Goal: Task Accomplishment & Management: Use online tool/utility

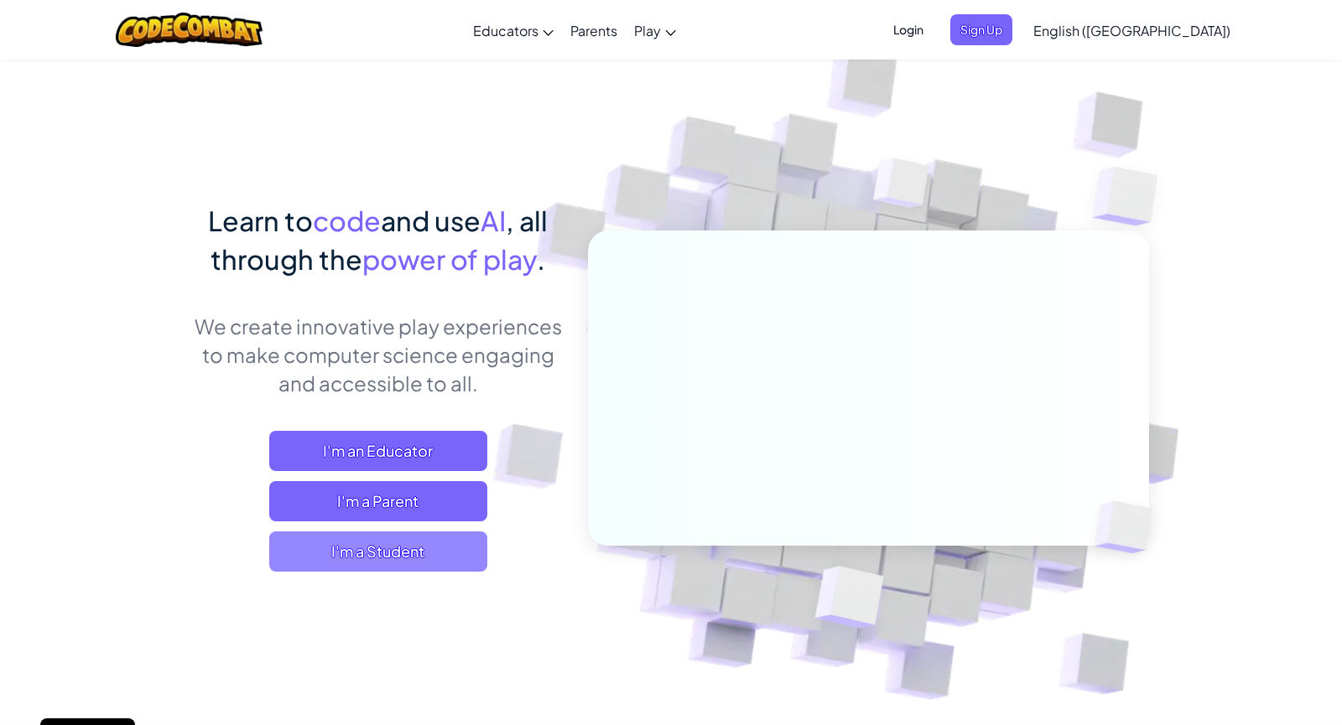
click at [434, 548] on span "I'm a Student" at bounding box center [378, 552] width 218 height 40
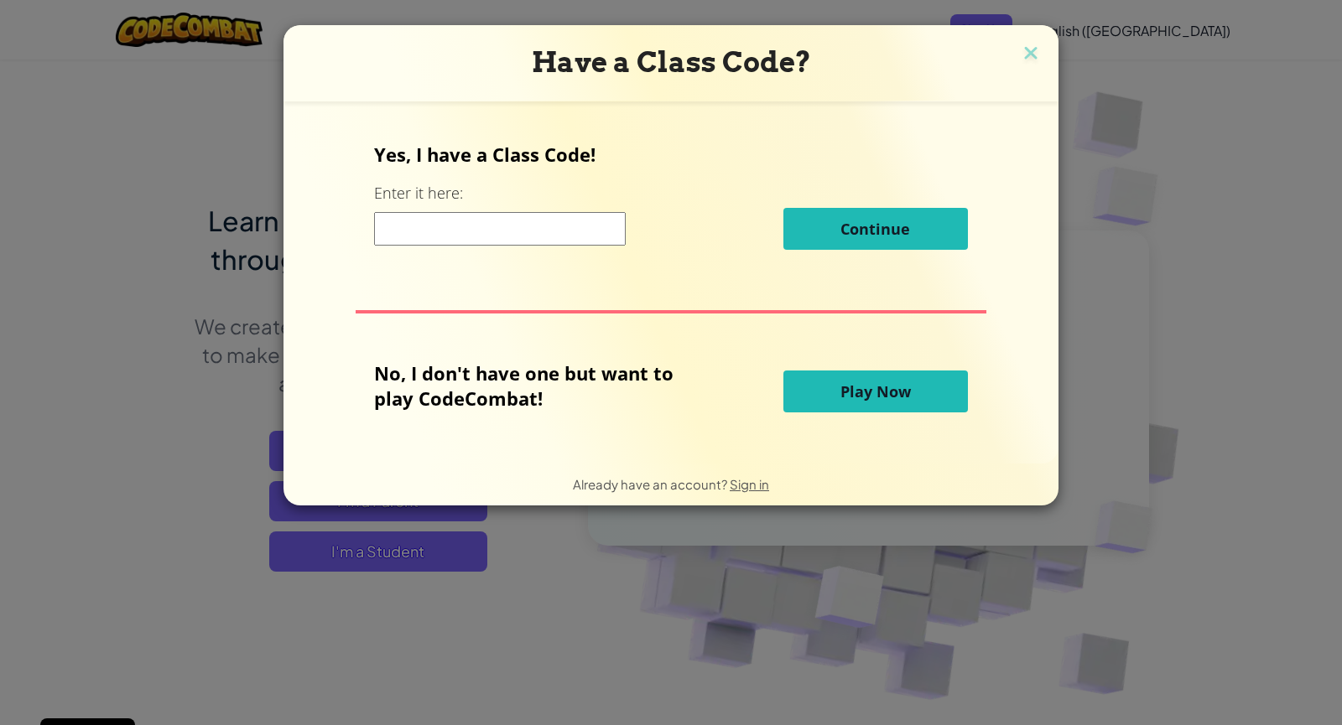
click at [824, 391] on button "Play Now" at bounding box center [875, 392] width 184 height 42
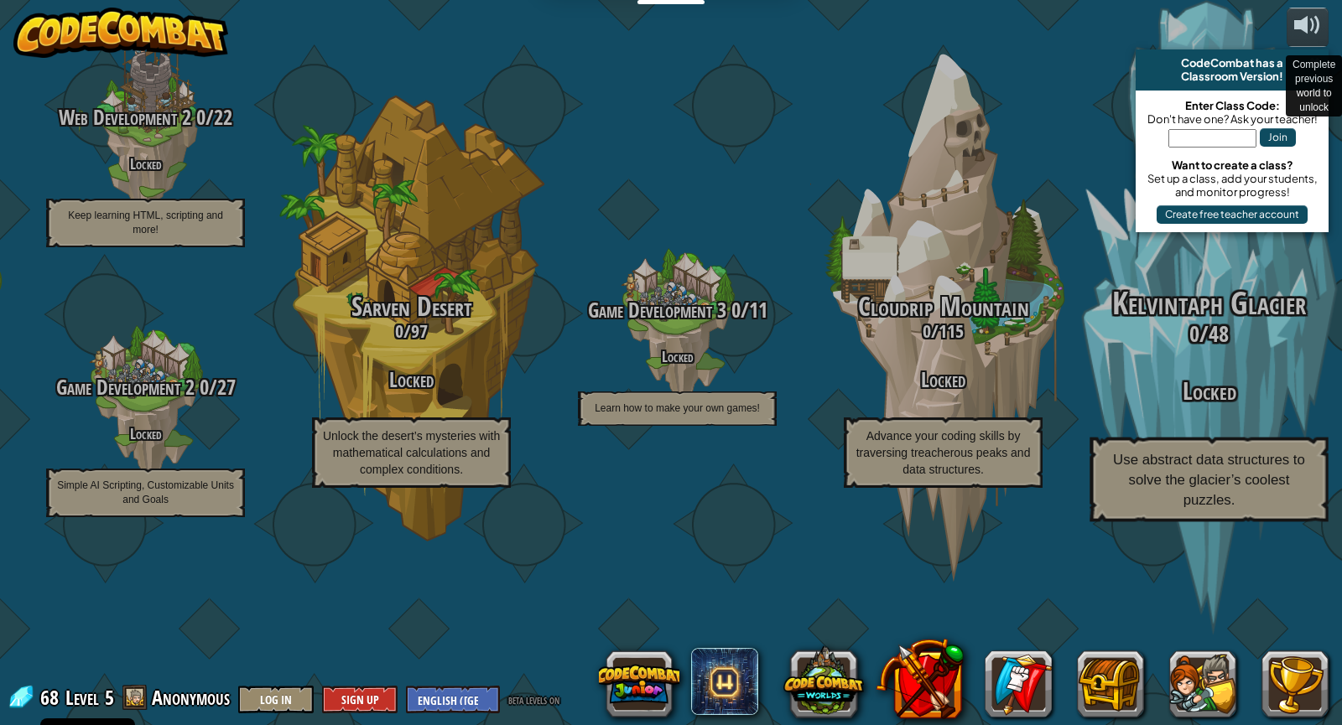
click at [1236, 325] on span "Kelvintaph Glacier" at bounding box center [1209, 304] width 195 height 44
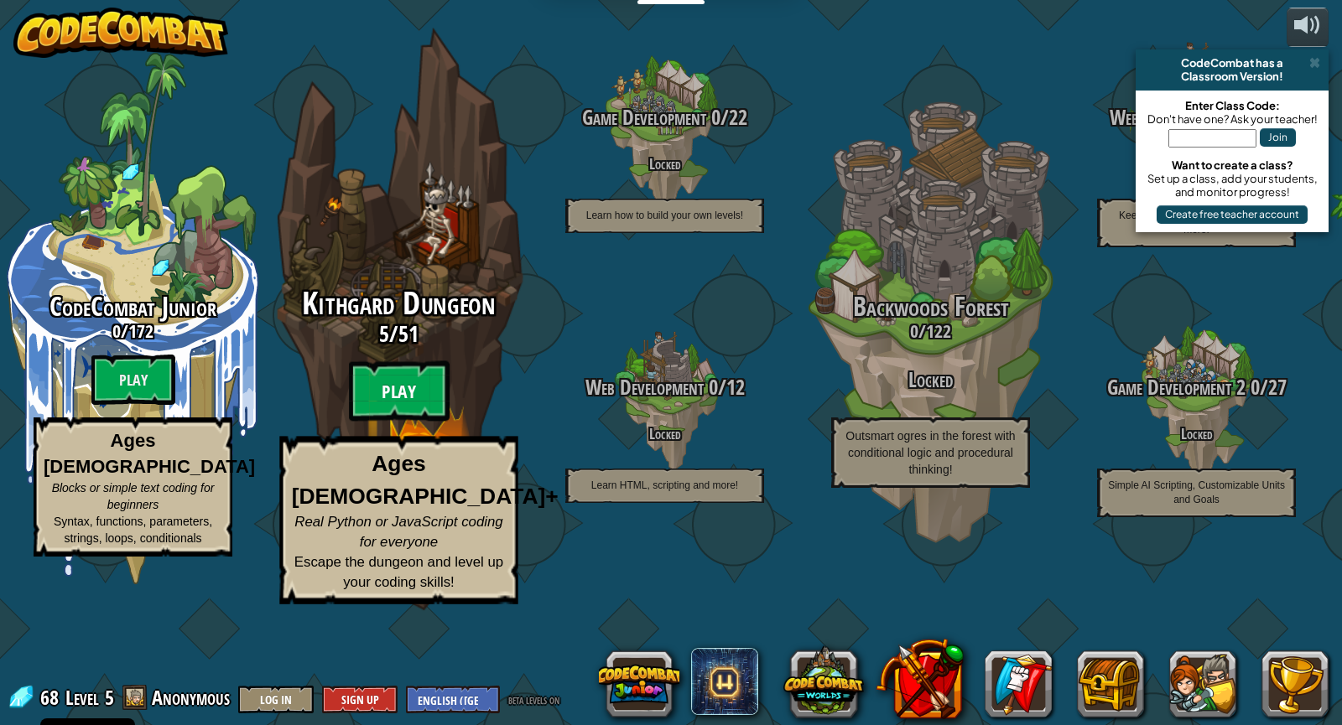
click at [372, 422] on btn "Play" at bounding box center [399, 391] width 101 height 60
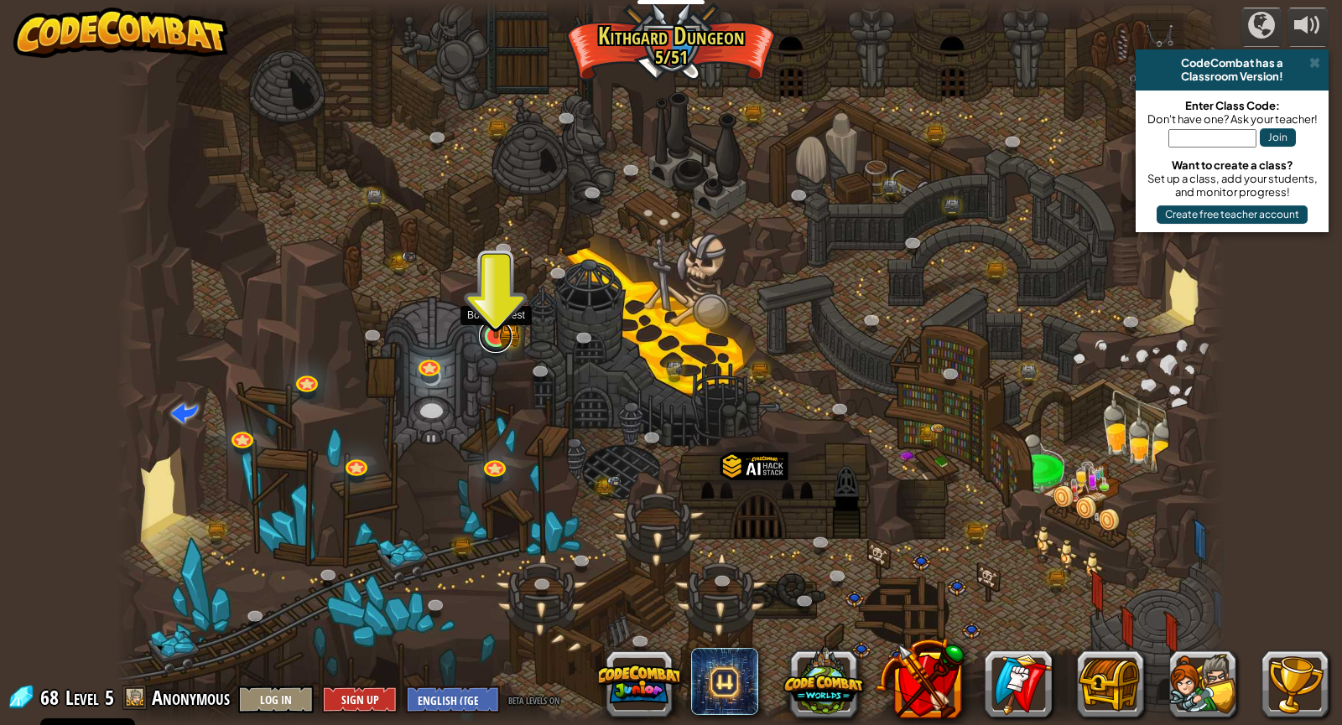
click at [506, 340] on link at bounding box center [496, 337] width 34 height 34
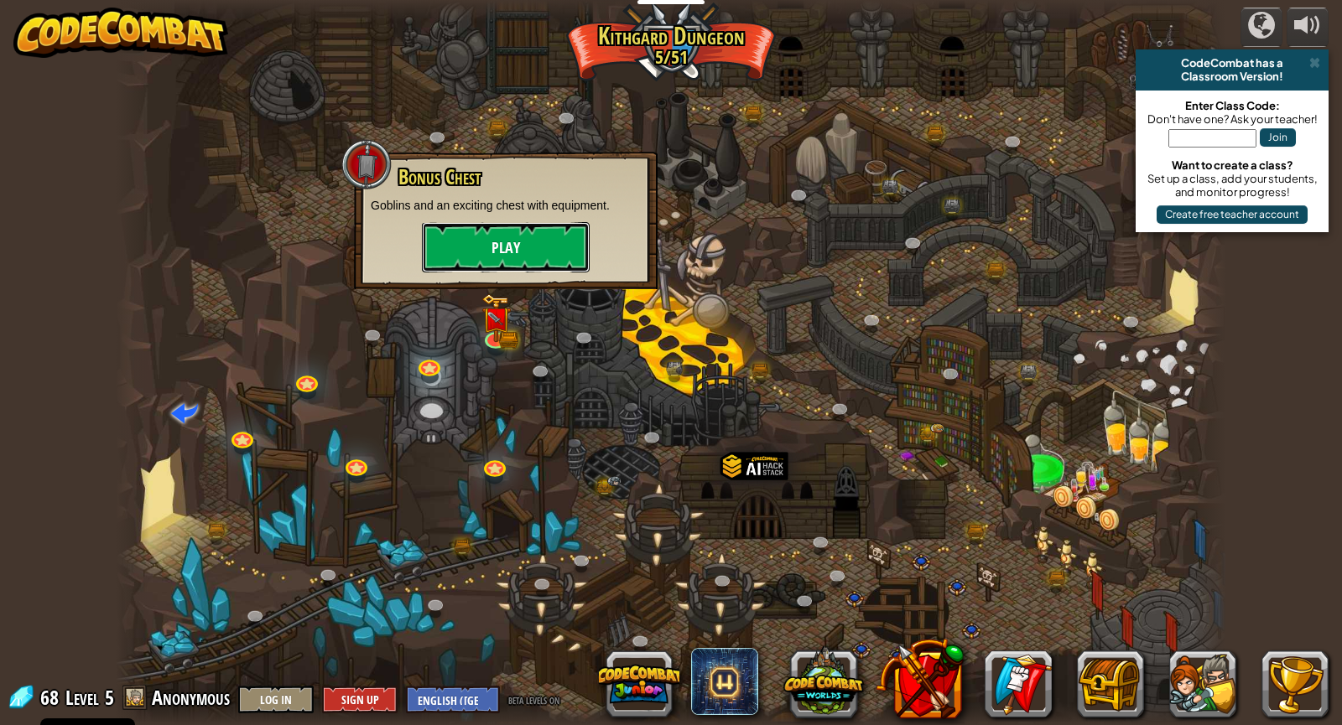
click at [540, 254] on button "Play" at bounding box center [506, 247] width 168 height 50
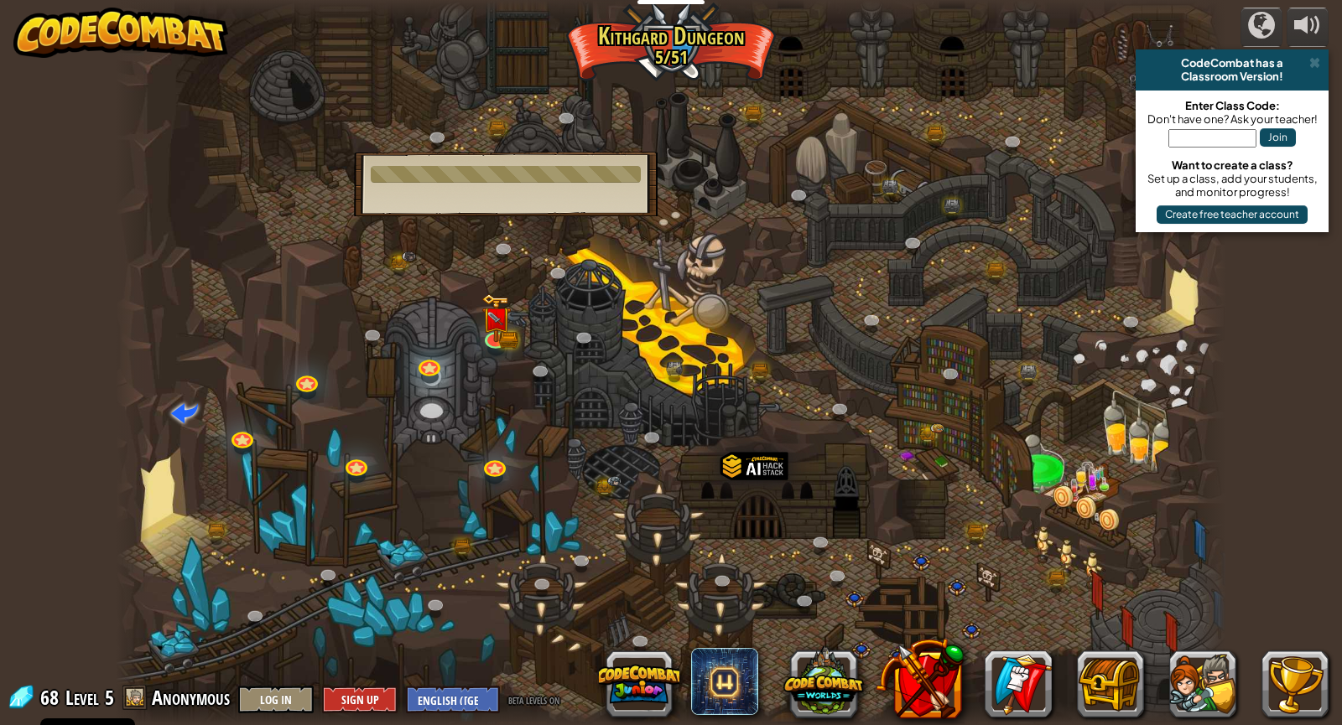
click at [585, 181] on div at bounding box center [506, 174] width 270 height 17
click at [496, 322] on img at bounding box center [495, 306] width 29 height 64
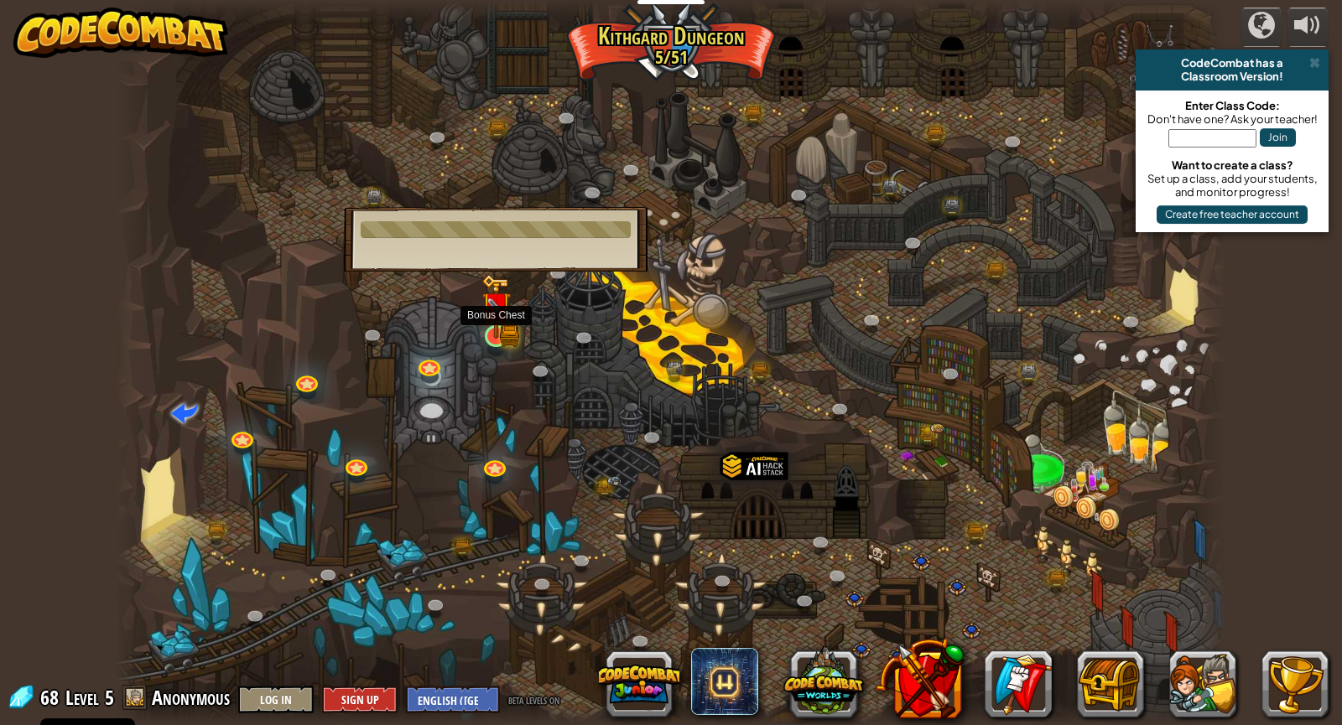
click at [496, 322] on img at bounding box center [495, 306] width 29 height 64
click at [491, 470] on link at bounding box center [495, 465] width 34 height 34
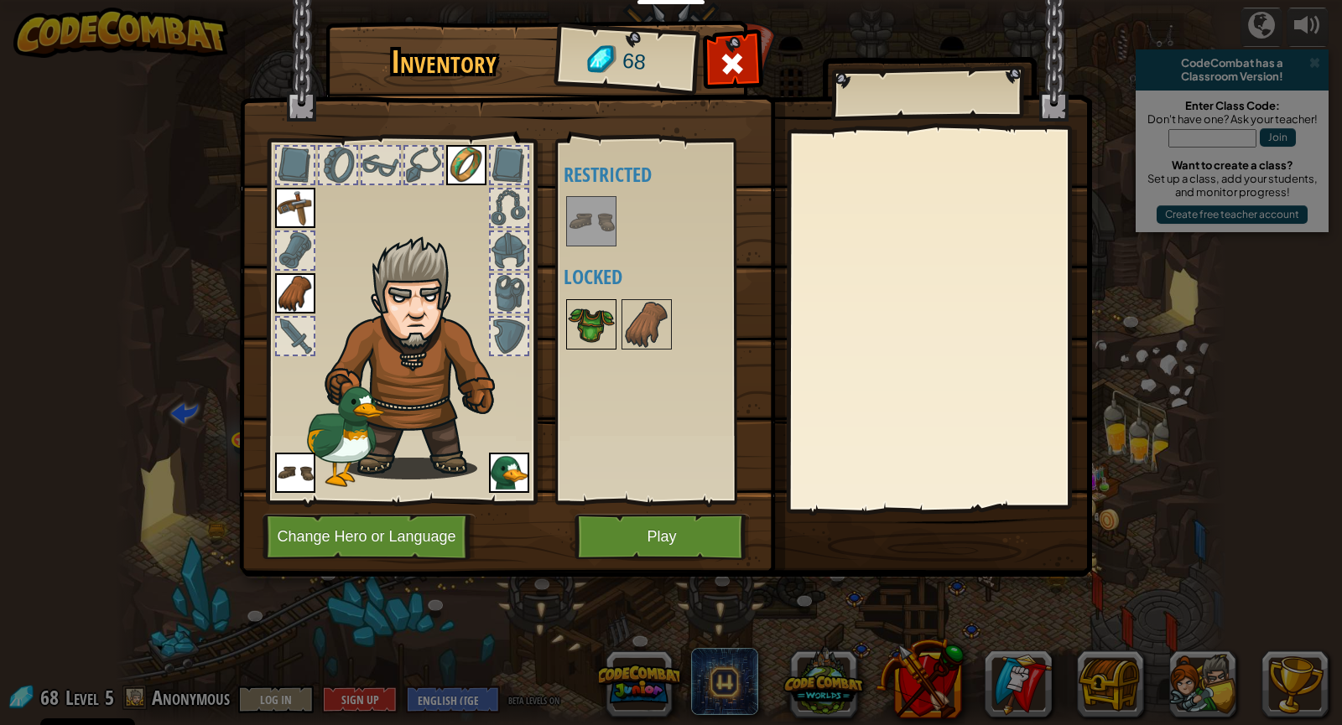
click at [597, 311] on img at bounding box center [591, 324] width 47 height 47
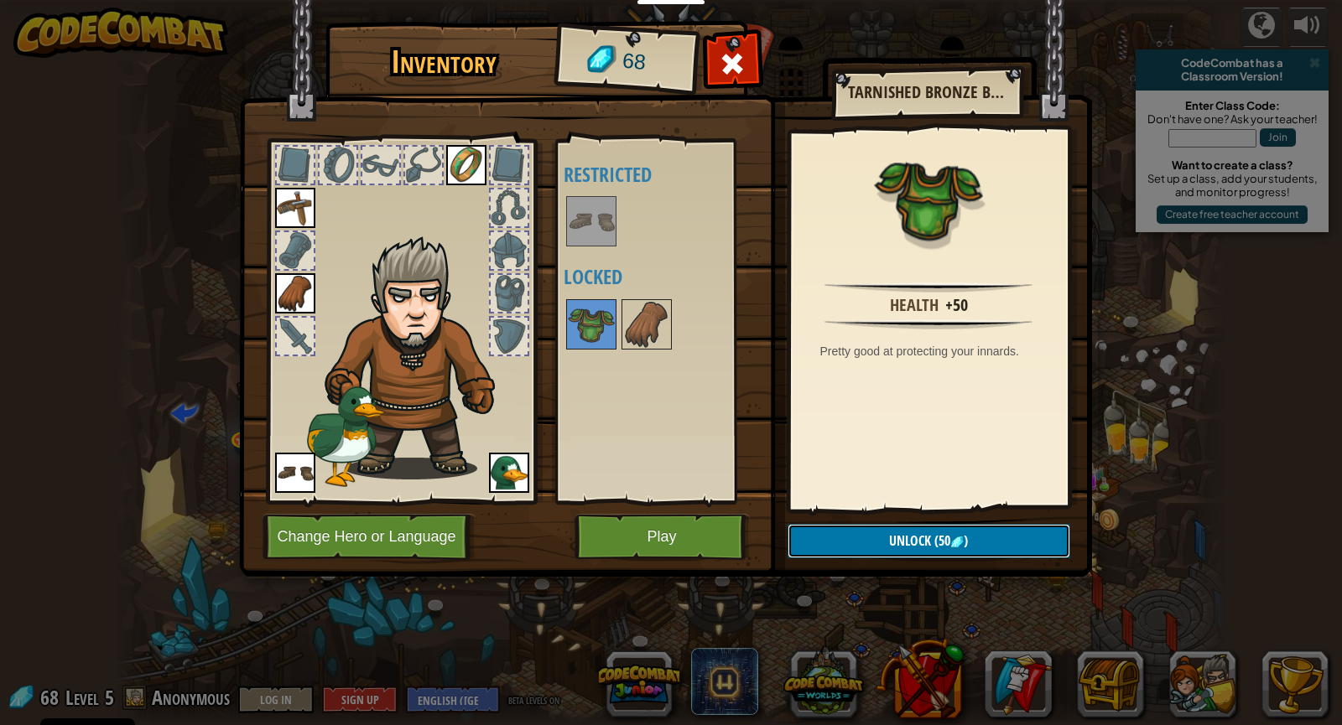
click at [967, 537] on span ")" at bounding box center [966, 541] width 4 height 18
click at [964, 536] on button "Confirm" at bounding box center [928, 541] width 283 height 34
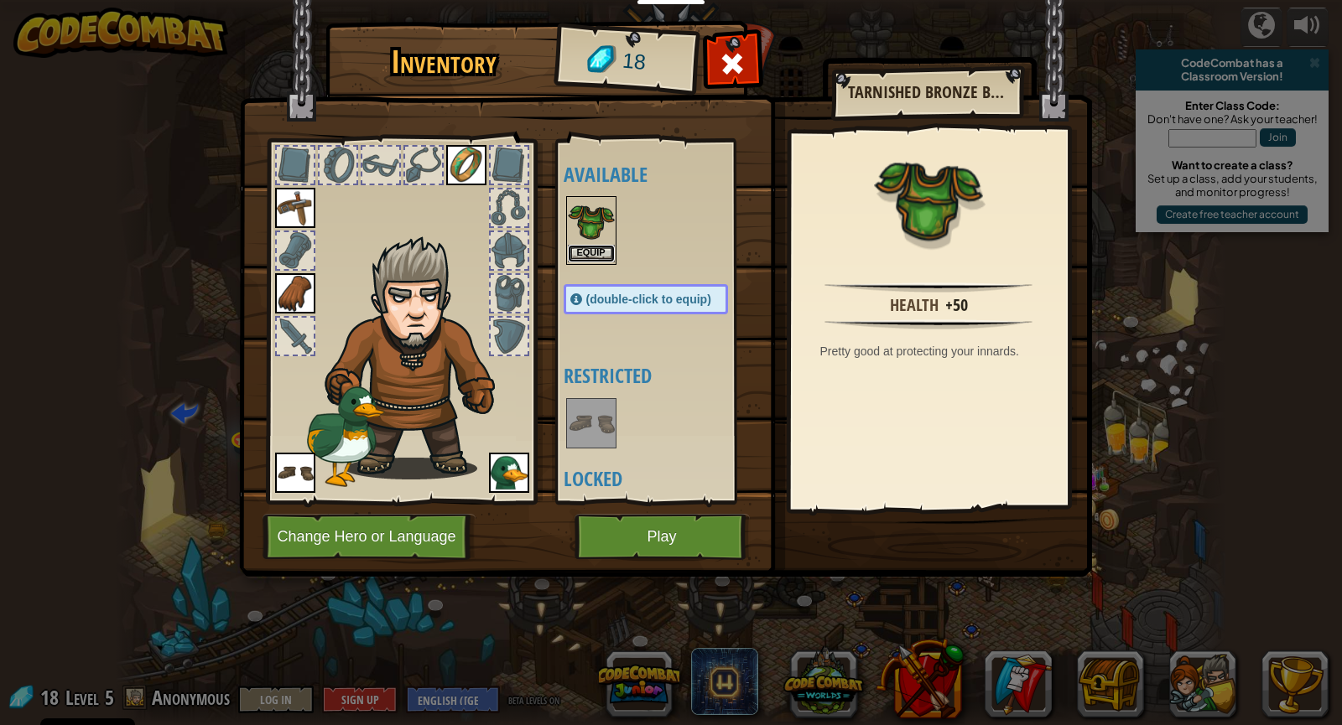
click at [594, 247] on button "Equip" at bounding box center [591, 254] width 47 height 18
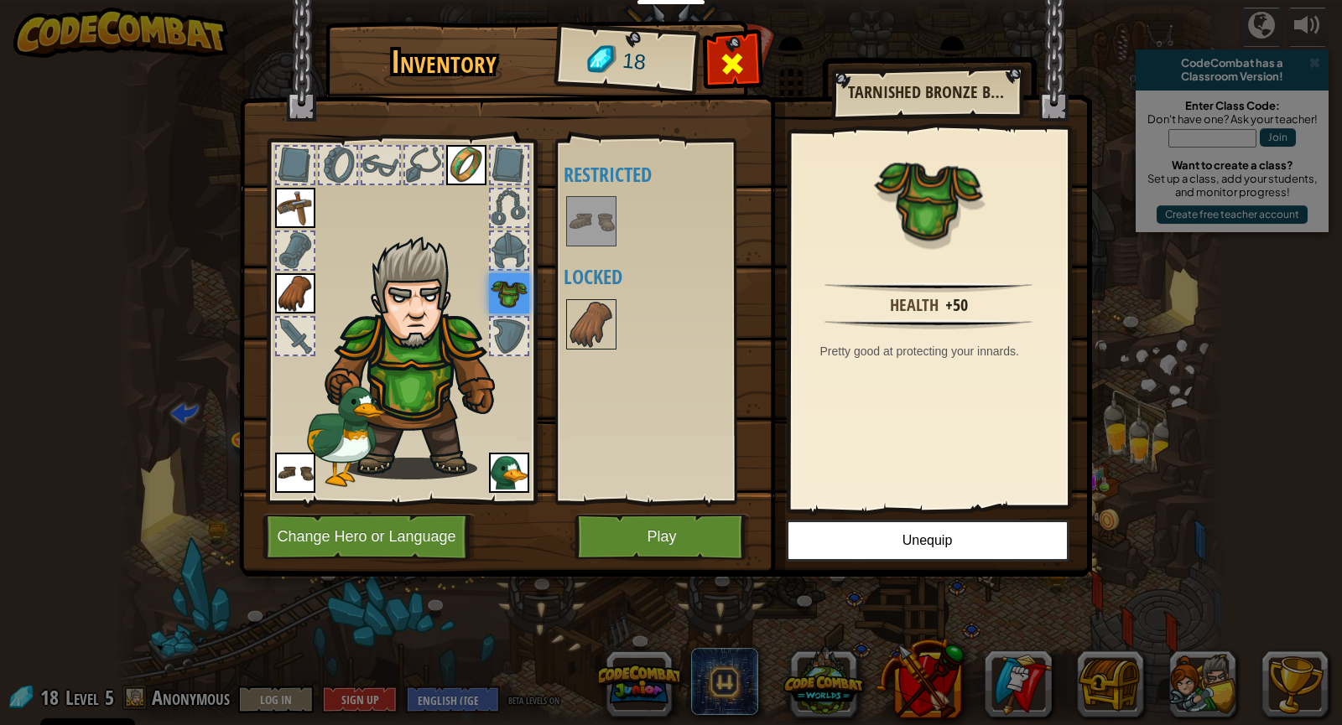
click at [731, 50] on span at bounding box center [732, 63] width 27 height 27
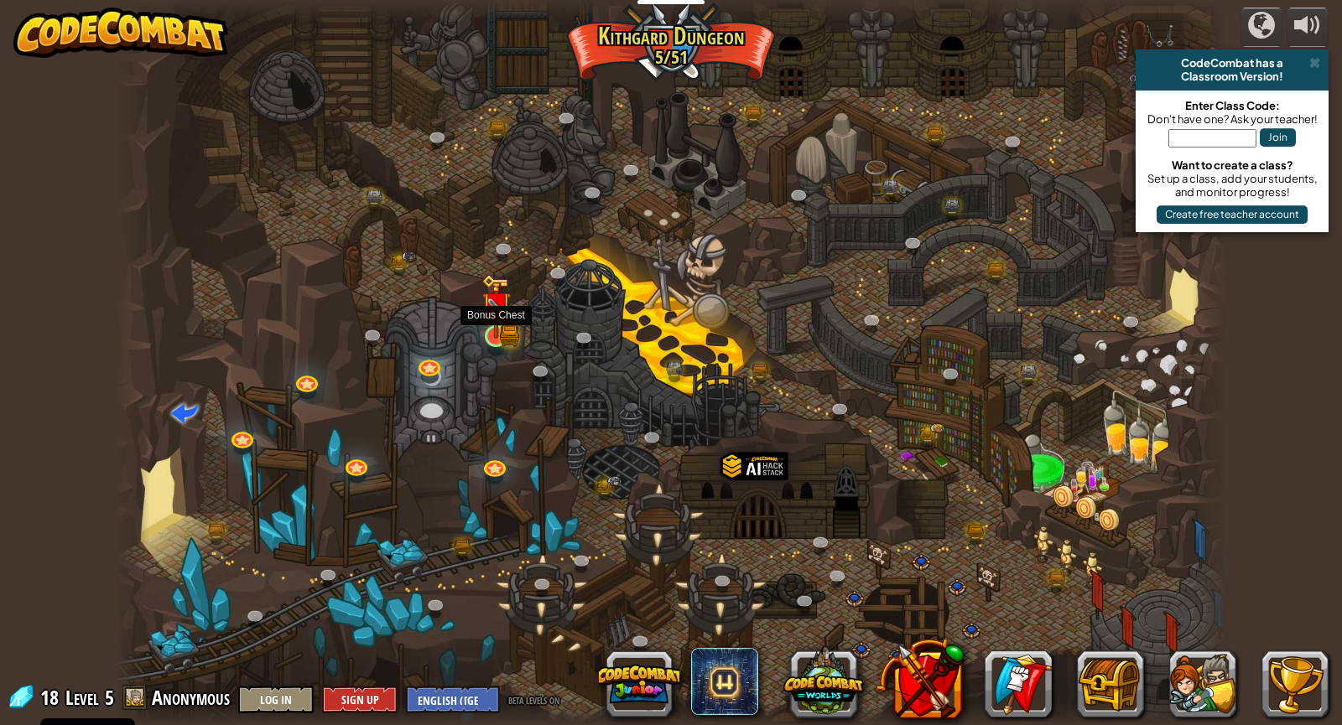
click at [517, 333] on img at bounding box center [508, 336] width 19 height 22
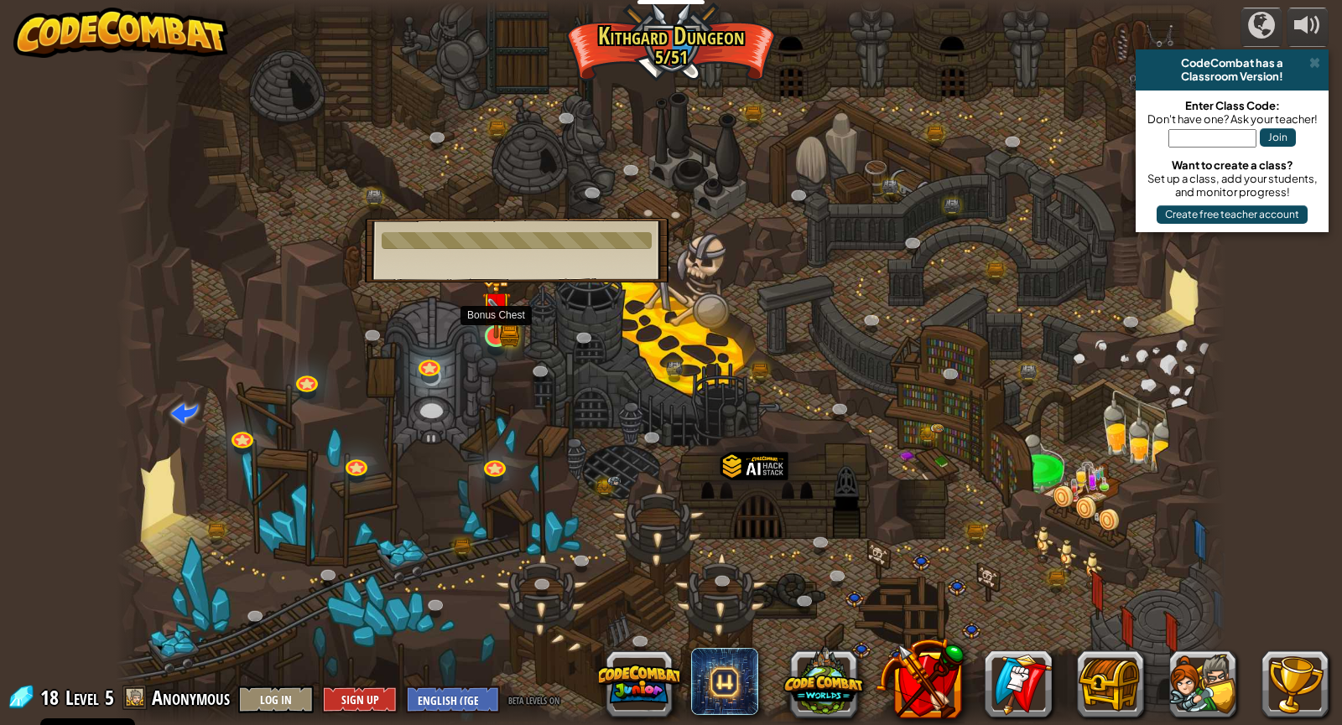
click at [517, 333] on img at bounding box center [508, 336] width 19 height 22
click at [504, 326] on img at bounding box center [495, 306] width 29 height 64
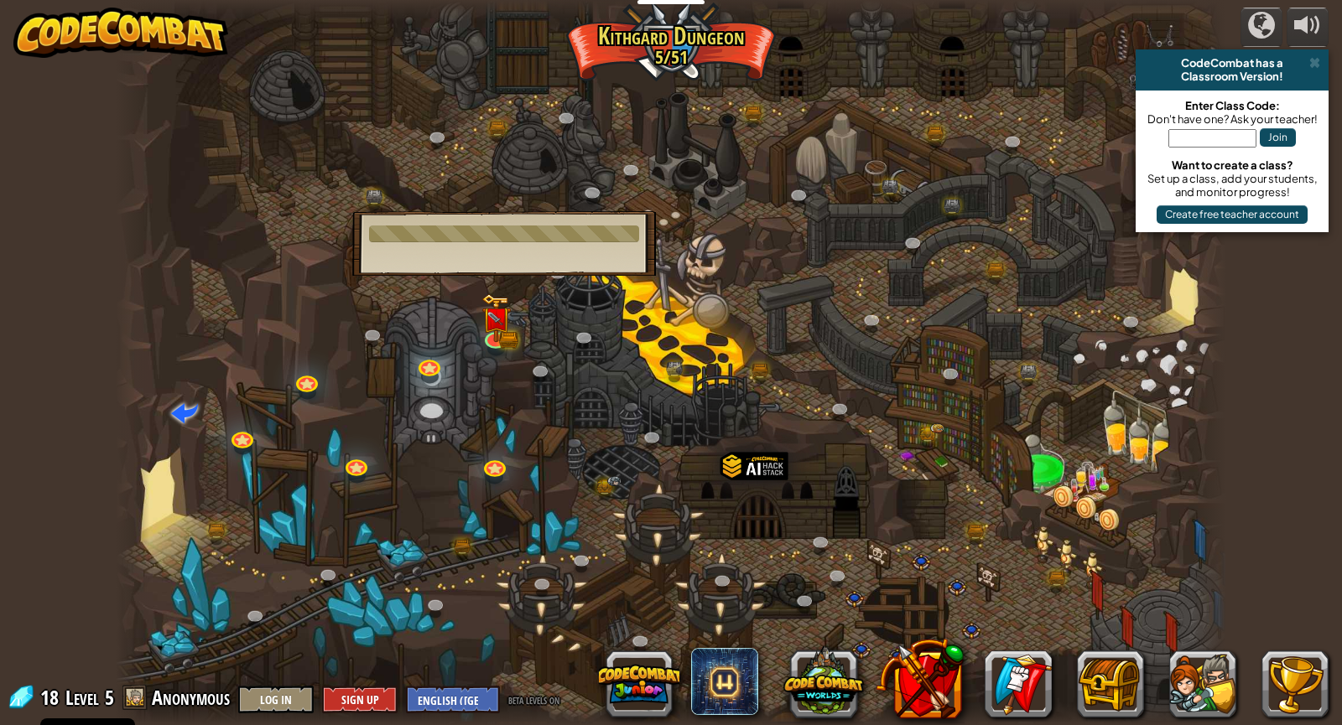
click at [514, 326] on div at bounding box center [670, 362] width 1109 height 725
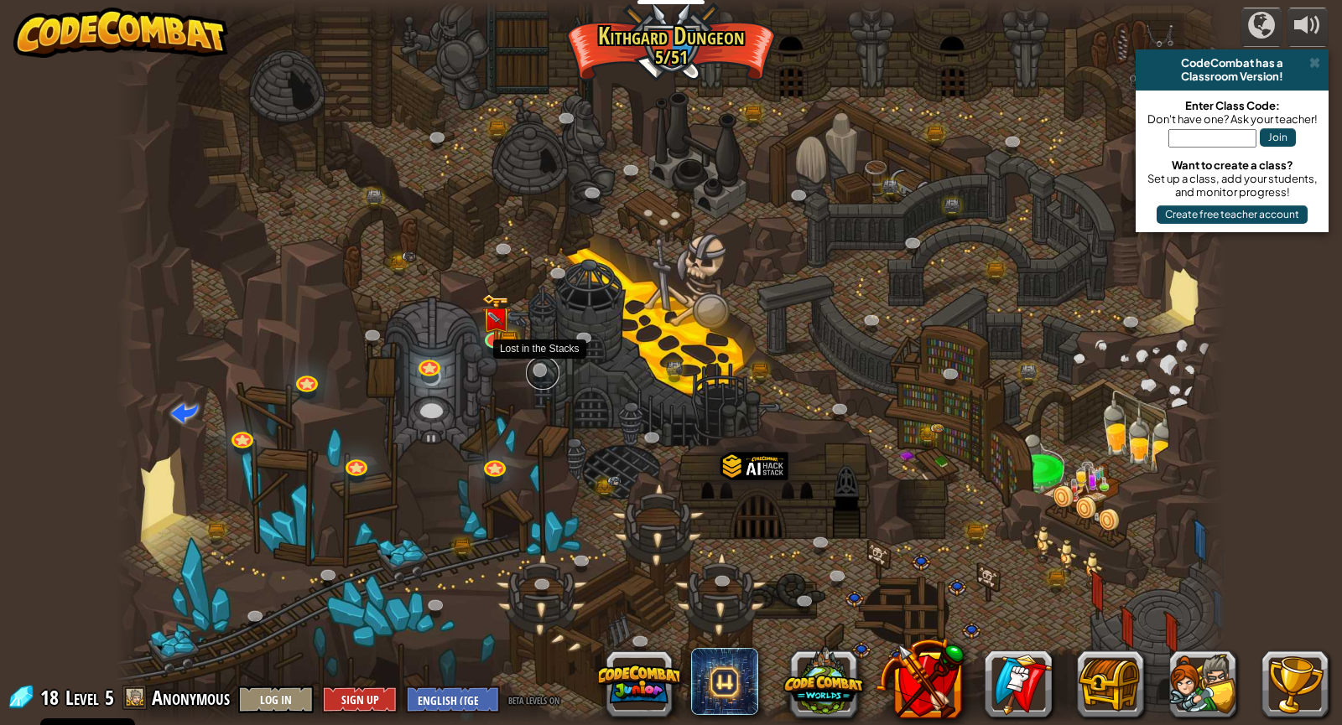
click at [540, 367] on link at bounding box center [543, 373] width 34 height 34
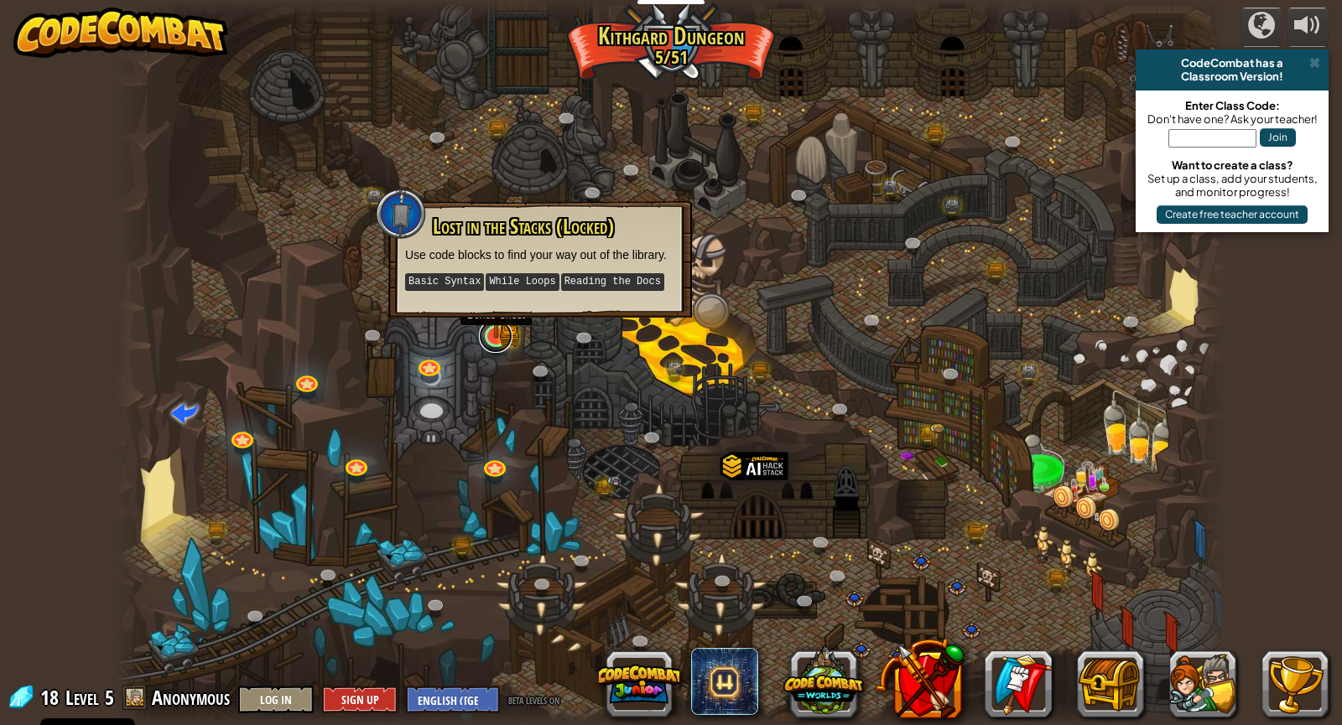
click at [496, 340] on link at bounding box center [496, 337] width 34 height 34
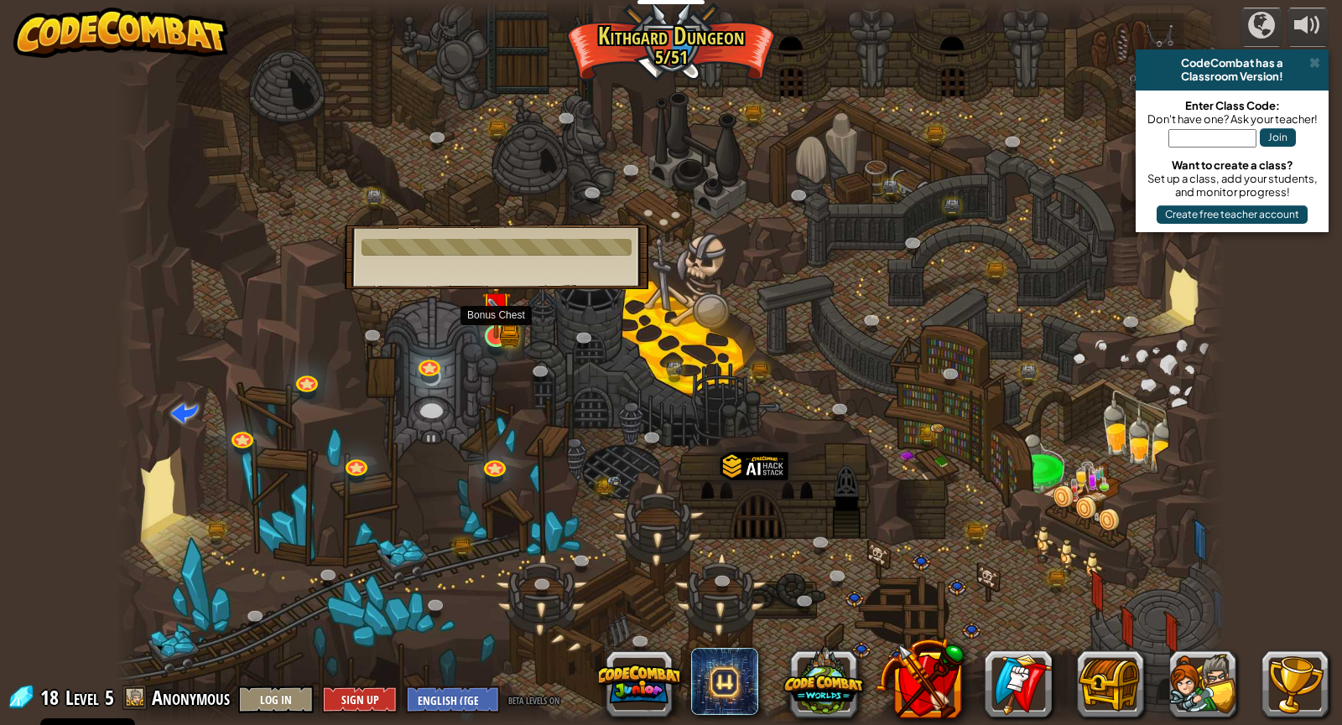
click at [501, 335] on img at bounding box center [495, 306] width 29 height 64
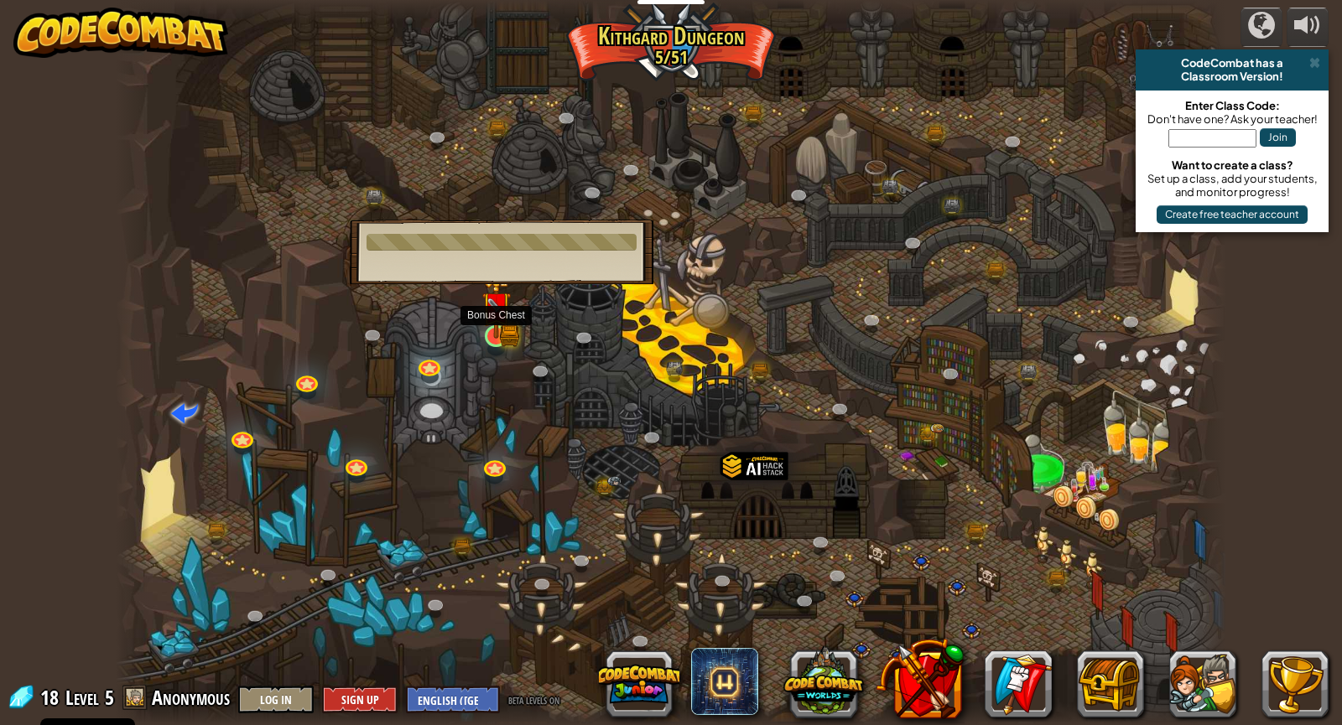
click at [501, 335] on img at bounding box center [495, 306] width 29 height 64
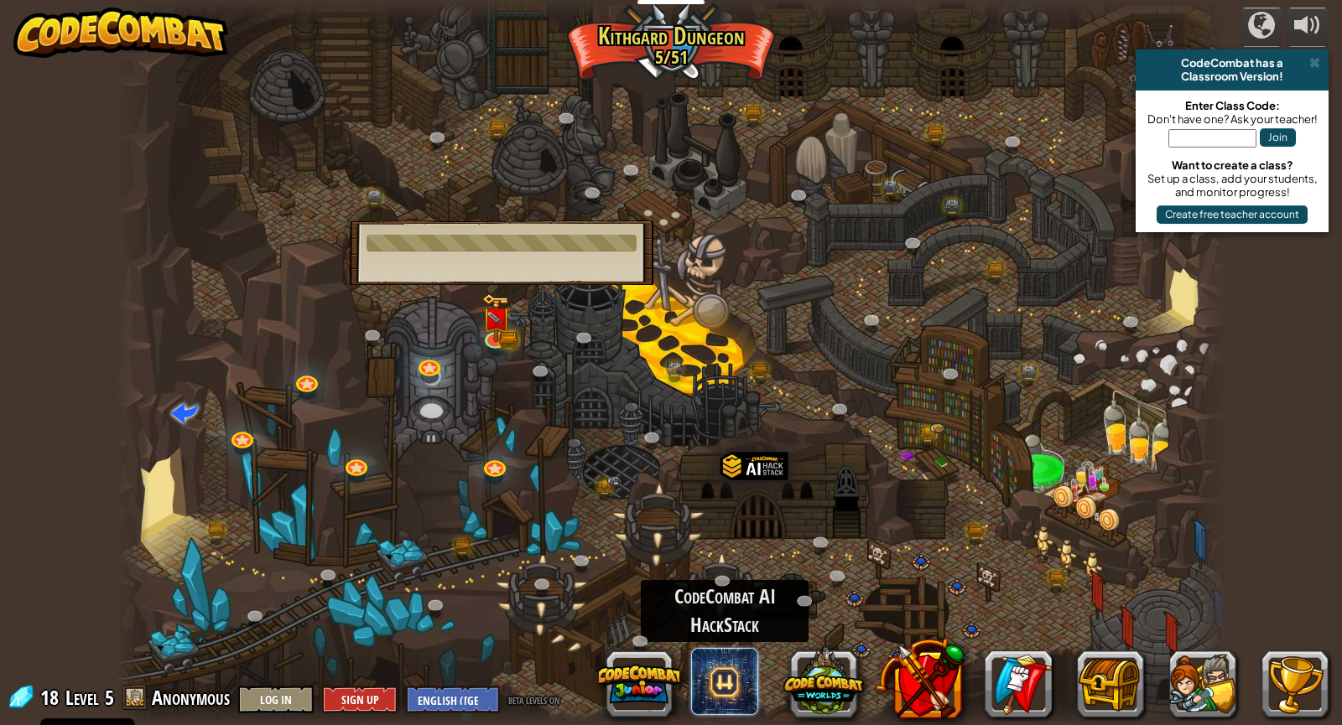
click at [725, 670] on span at bounding box center [724, 681] width 67 height 67
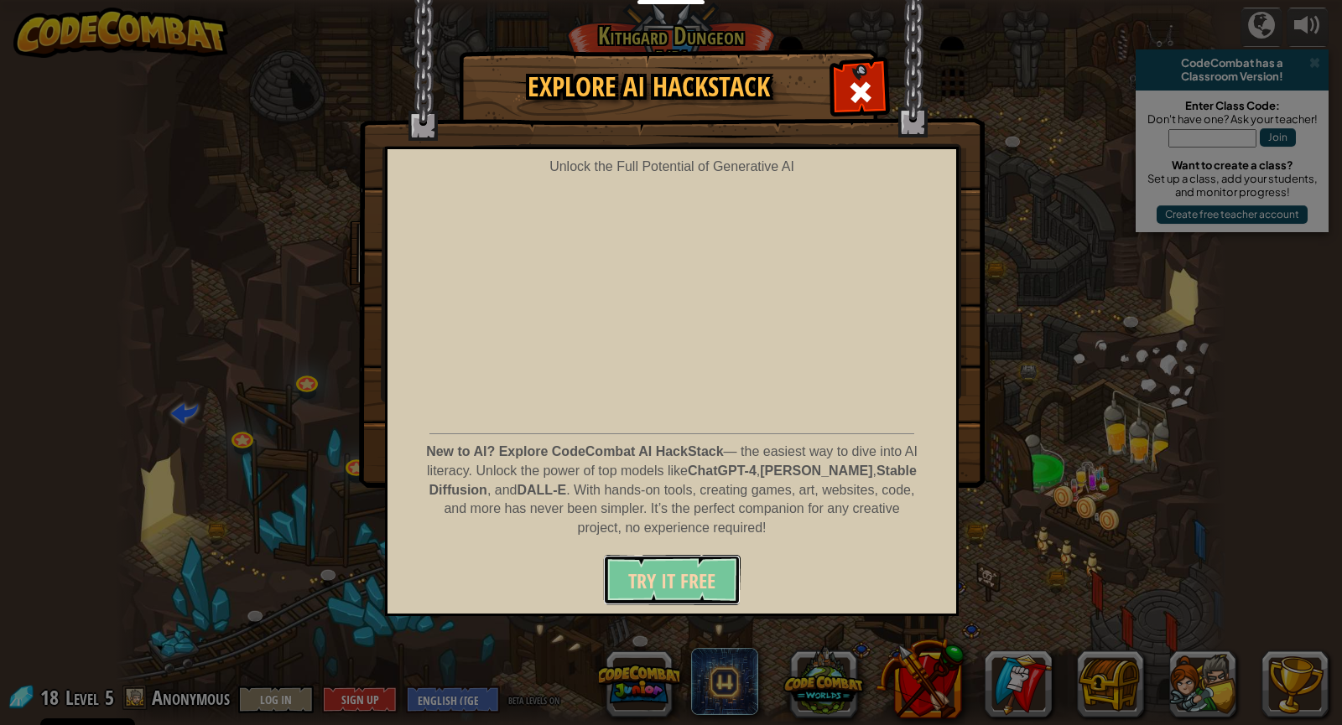
click at [711, 596] on button "Try It Free" at bounding box center [672, 580] width 138 height 50
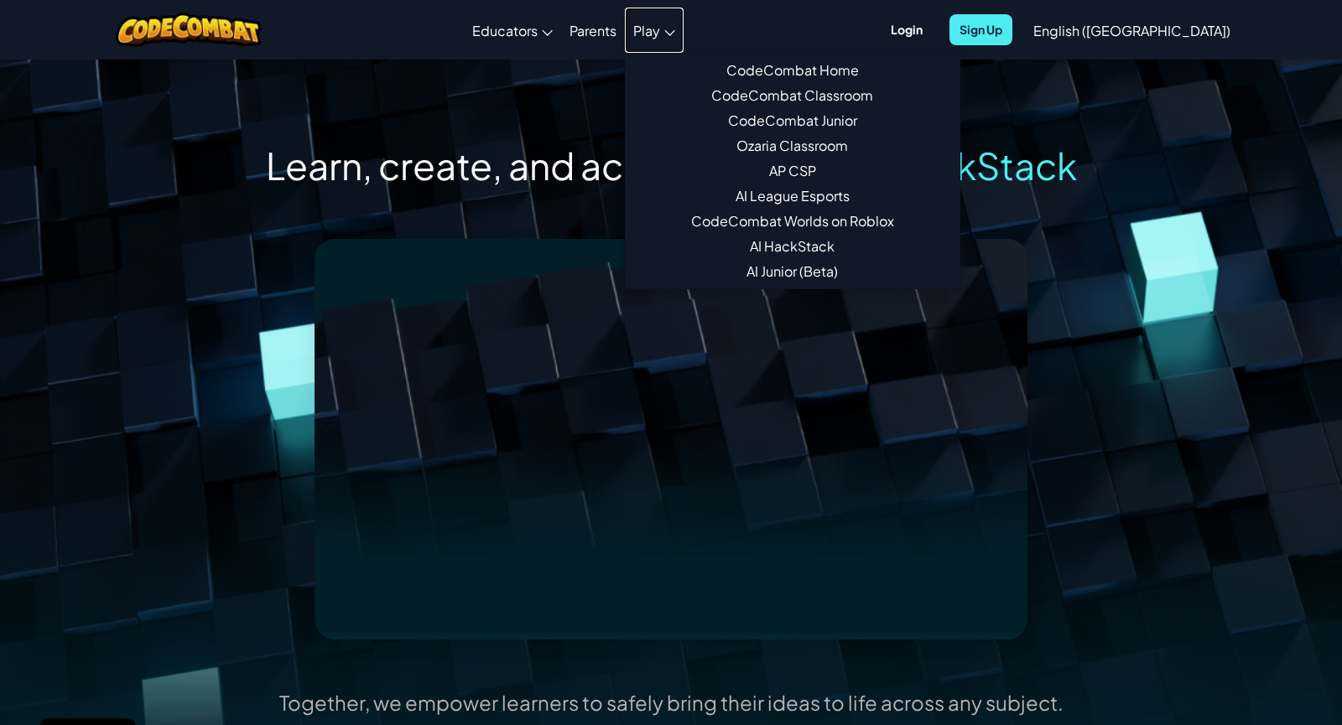
click at [660, 33] on span "Play" at bounding box center [646, 31] width 27 height 18
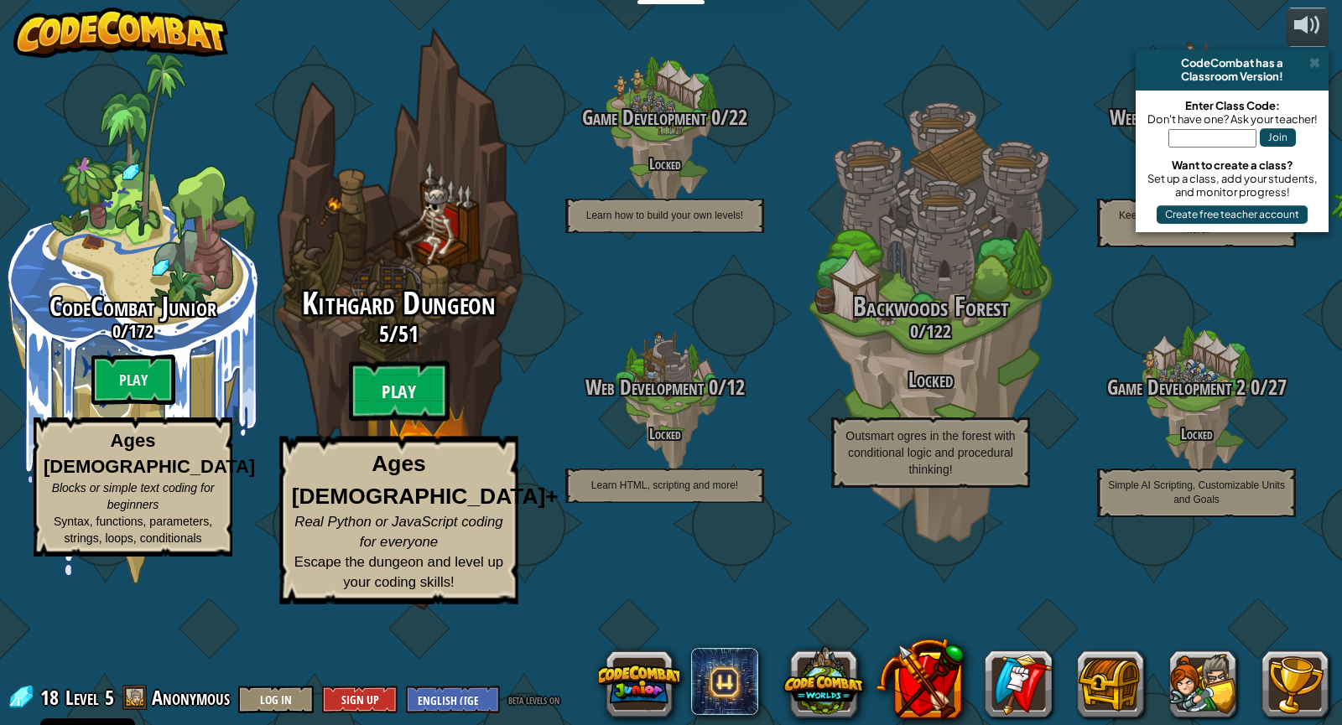
click at [415, 422] on btn "Play" at bounding box center [399, 391] width 101 height 60
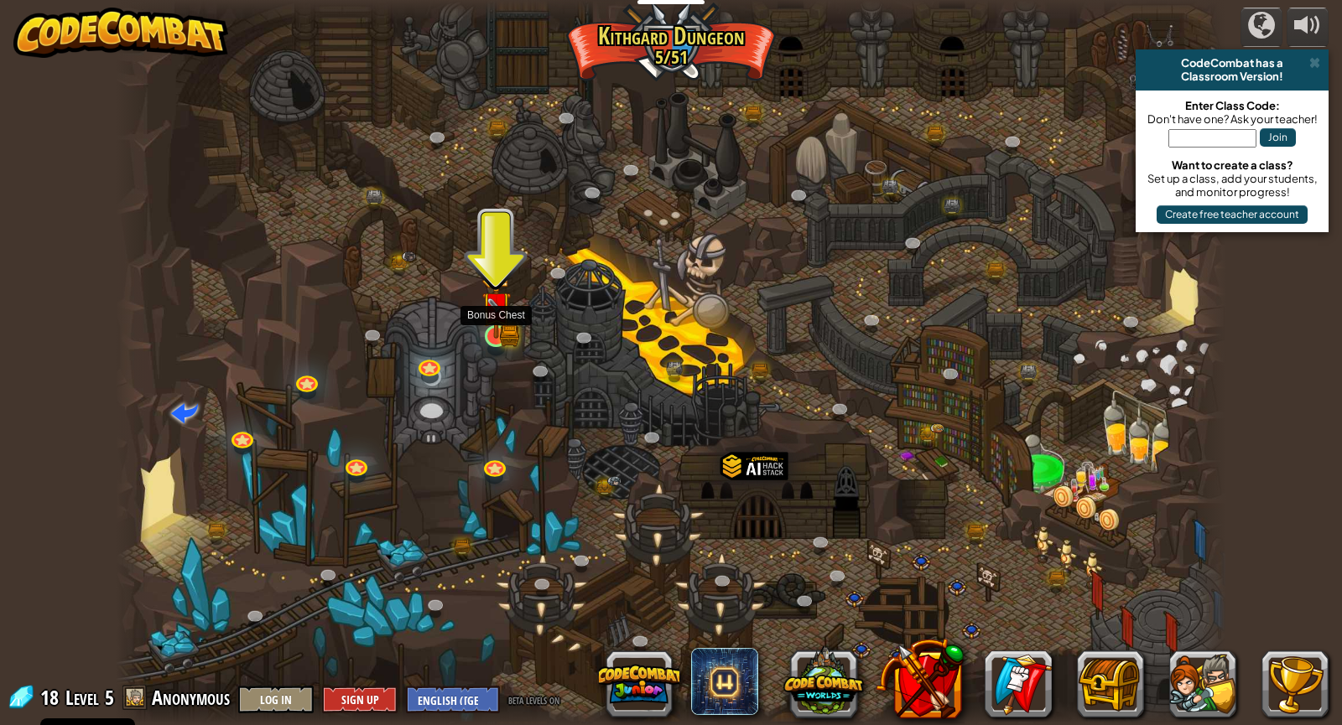
click at [499, 324] on img at bounding box center [495, 306] width 29 height 64
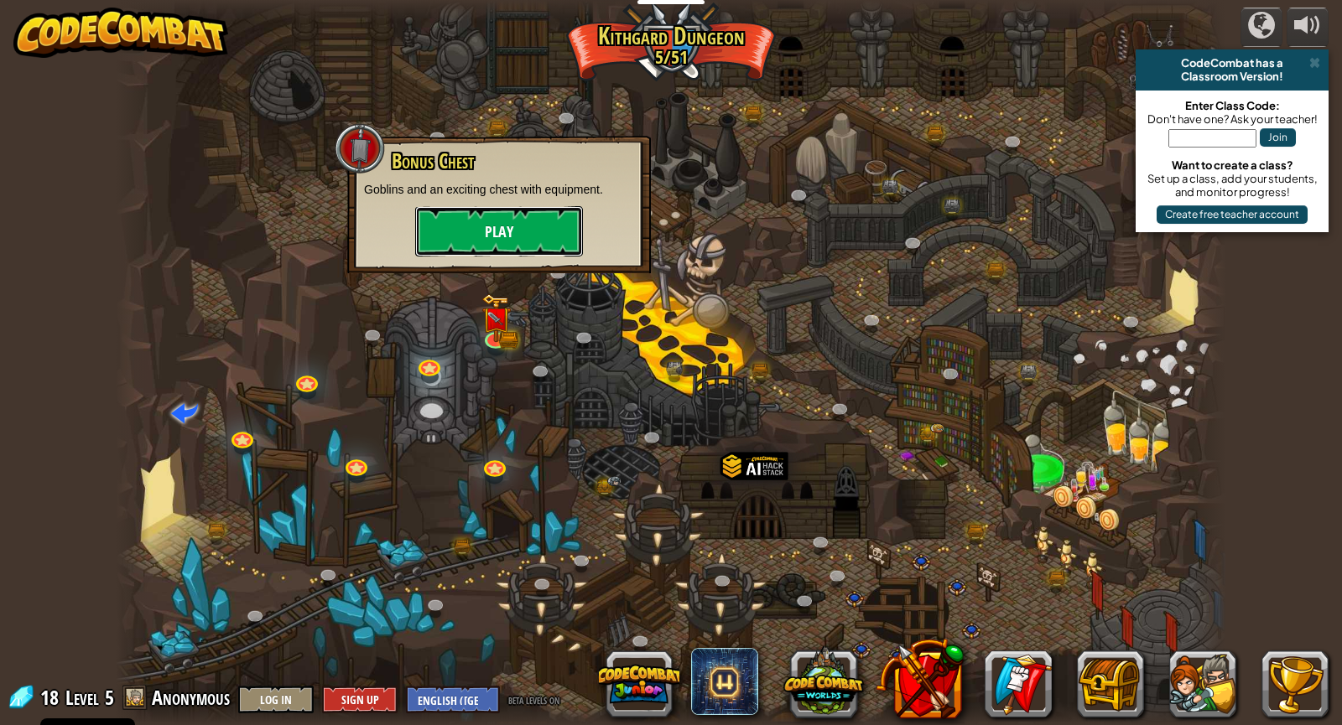
click at [514, 243] on button "Play" at bounding box center [499, 231] width 168 height 50
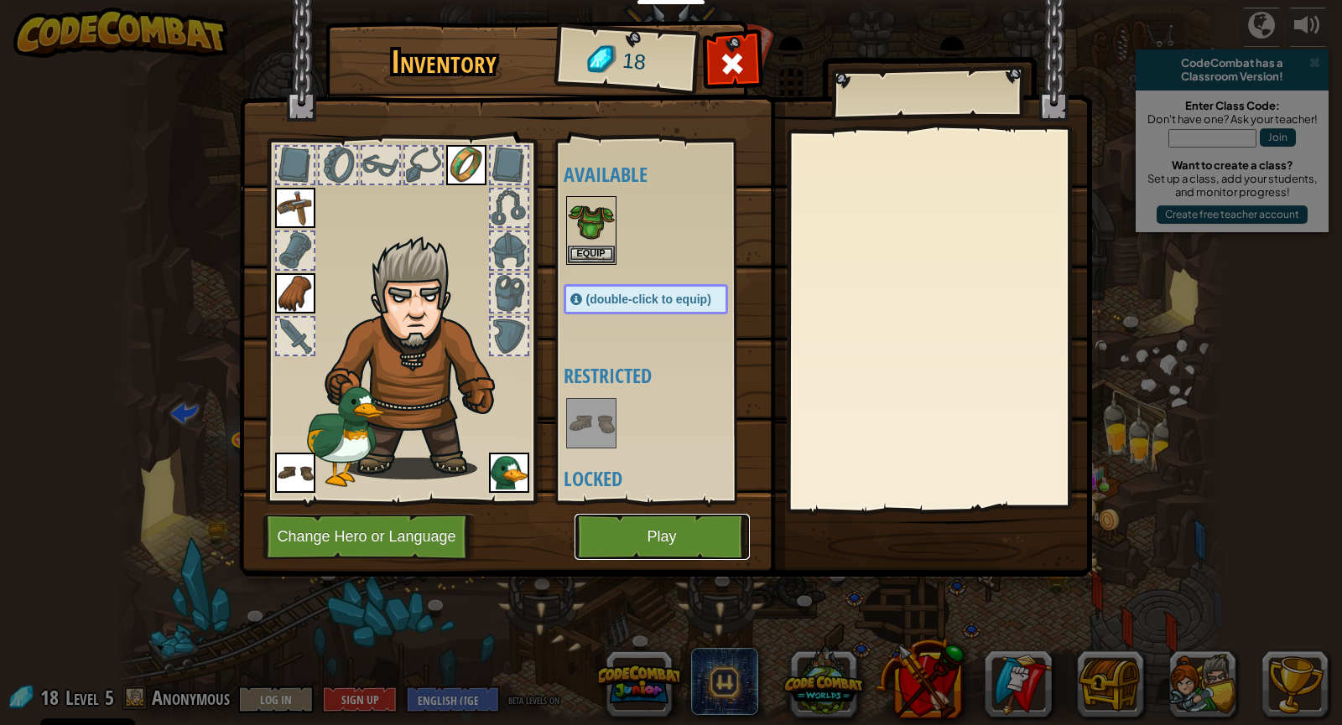
click at [672, 538] on button "Play" at bounding box center [661, 537] width 175 height 46
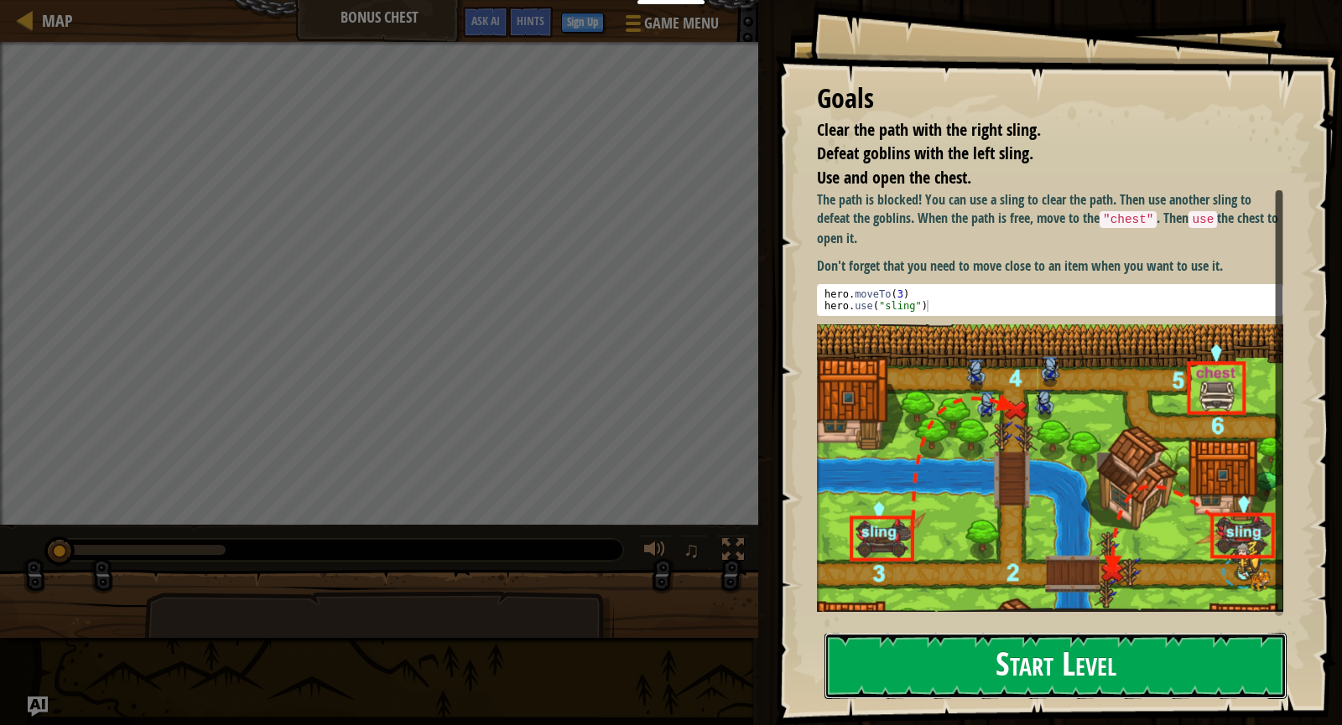
click at [1122, 653] on button "Start Level" at bounding box center [1055, 666] width 462 height 66
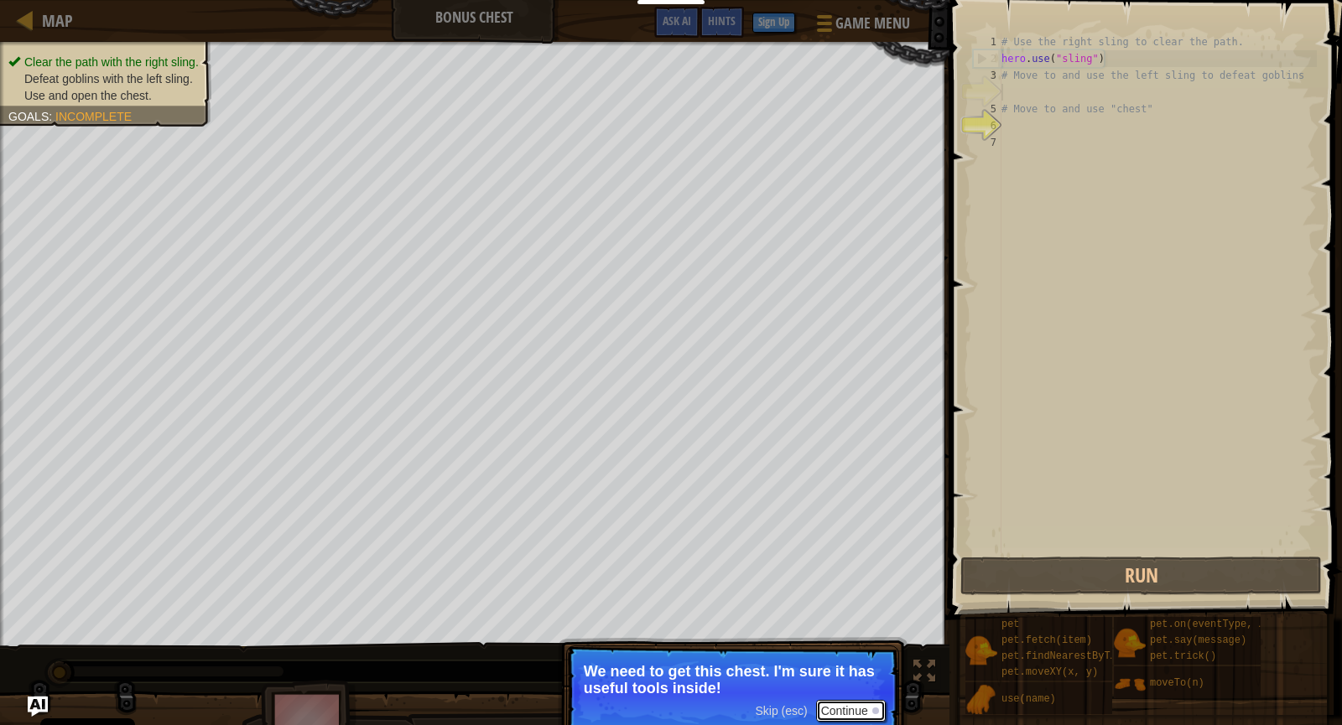
click at [856, 704] on button "Continue" at bounding box center [851, 711] width 70 height 22
click at [849, 701] on button "Continue" at bounding box center [851, 711] width 70 height 22
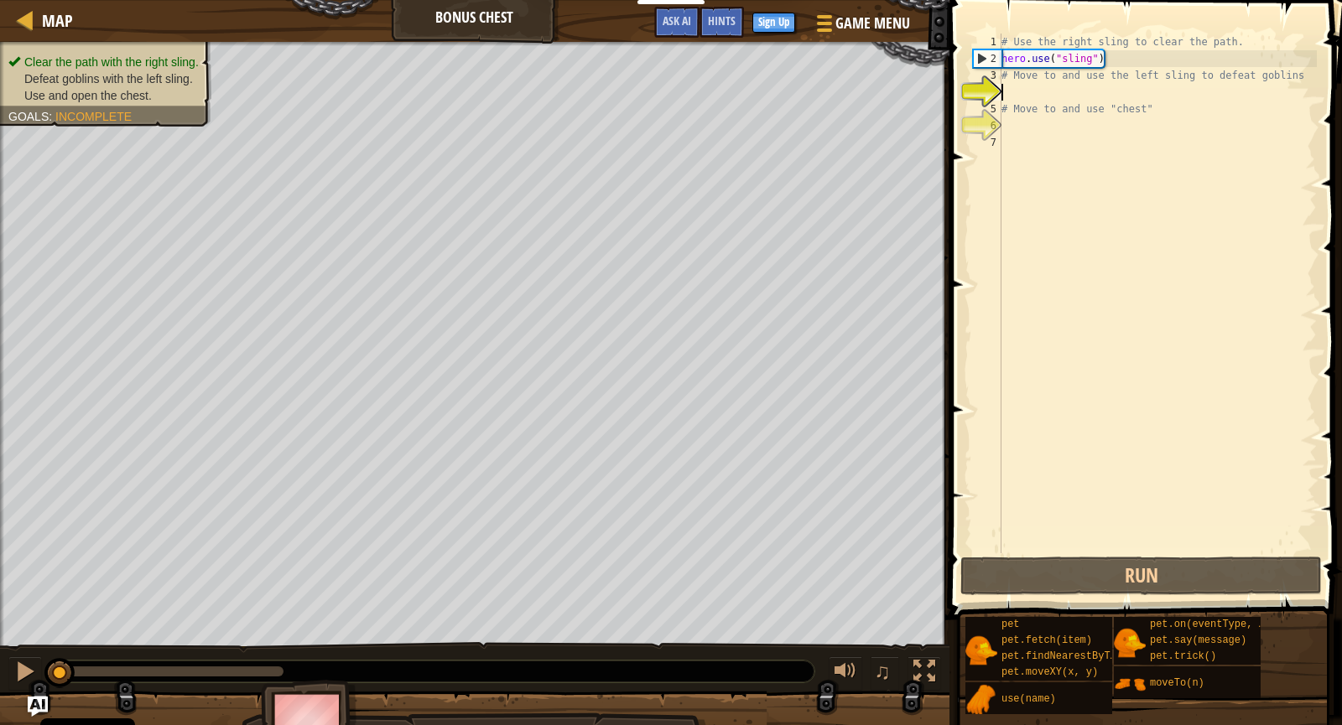
click at [1008, 89] on div "# Use the right sling to clear the path. hero . use ( "sling" ) # Move to and u…" at bounding box center [1157, 310] width 319 height 553
click at [1003, 88] on div "# Use the right sling to clear the path. hero . use ( "sling" ) # Move to and u…" at bounding box center [1157, 310] width 319 height 553
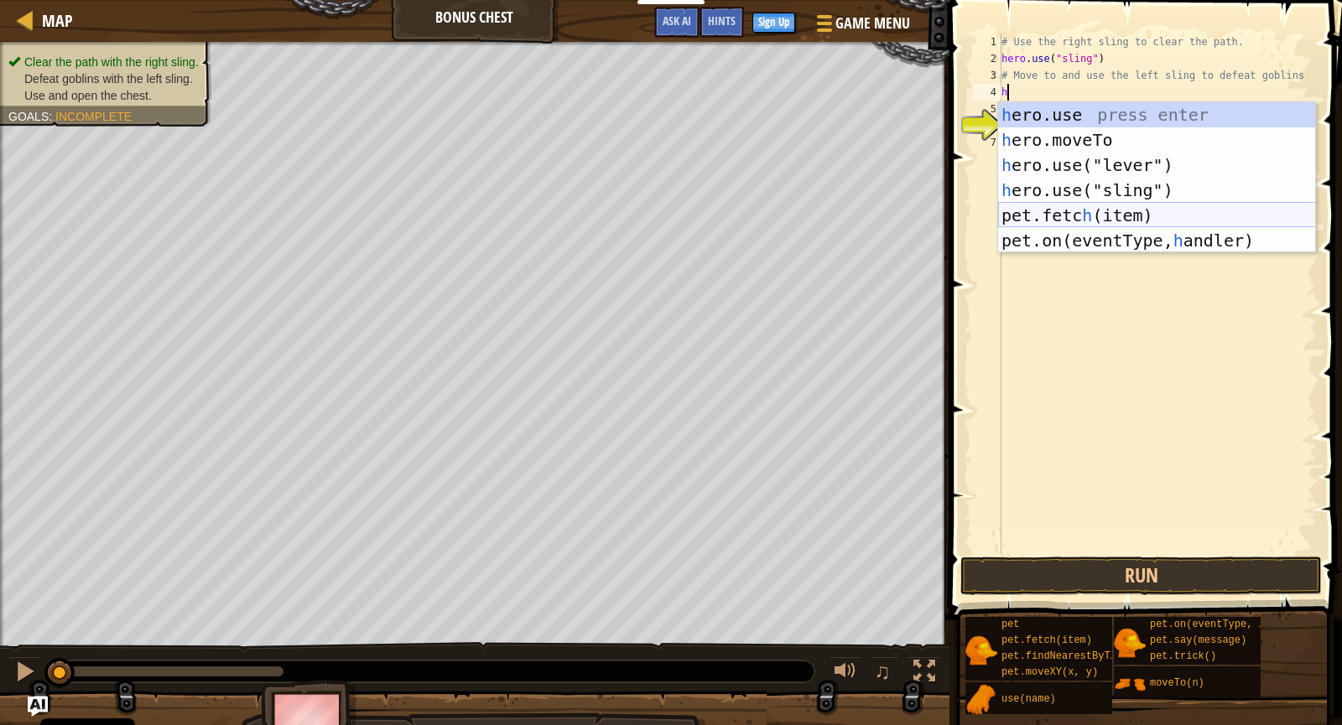
click at [1148, 212] on div "h ero.use press enter h ero.moveTo press enter h ero.use("lever") press enter h…" at bounding box center [1157, 202] width 318 height 201
type textarea "pet.fetch(item)"
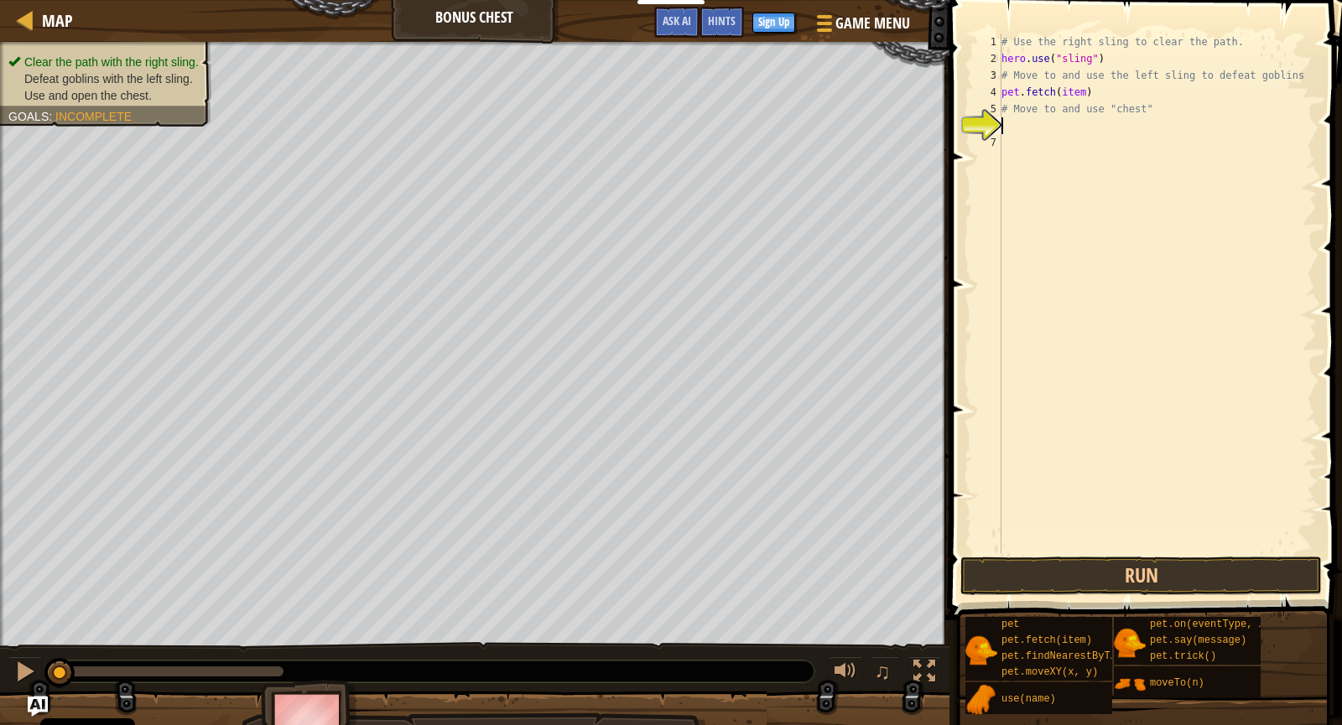
click at [1033, 129] on div "# Use the right sling to clear the path. hero . use ( "sling" ) # Move to and u…" at bounding box center [1157, 310] width 319 height 553
click at [1089, 577] on button "Run" at bounding box center [1140, 576] width 361 height 39
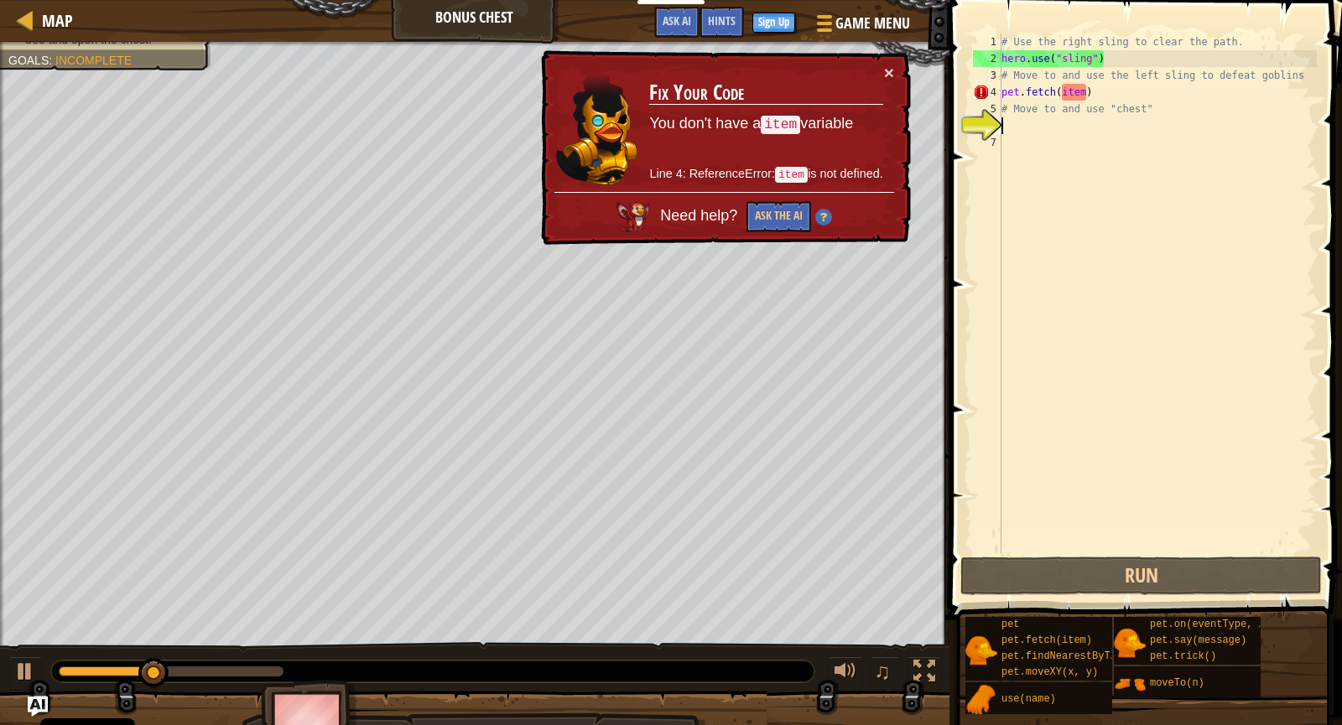
click at [1006, 124] on div "# Use the right sling to clear the path. hero . use ( "sling" ) # Move to and u…" at bounding box center [1157, 310] width 319 height 553
click at [1094, 96] on div "# Use the right sling to clear the path. hero . use ( "sling" ) # Move to and u…" at bounding box center [1157, 310] width 319 height 553
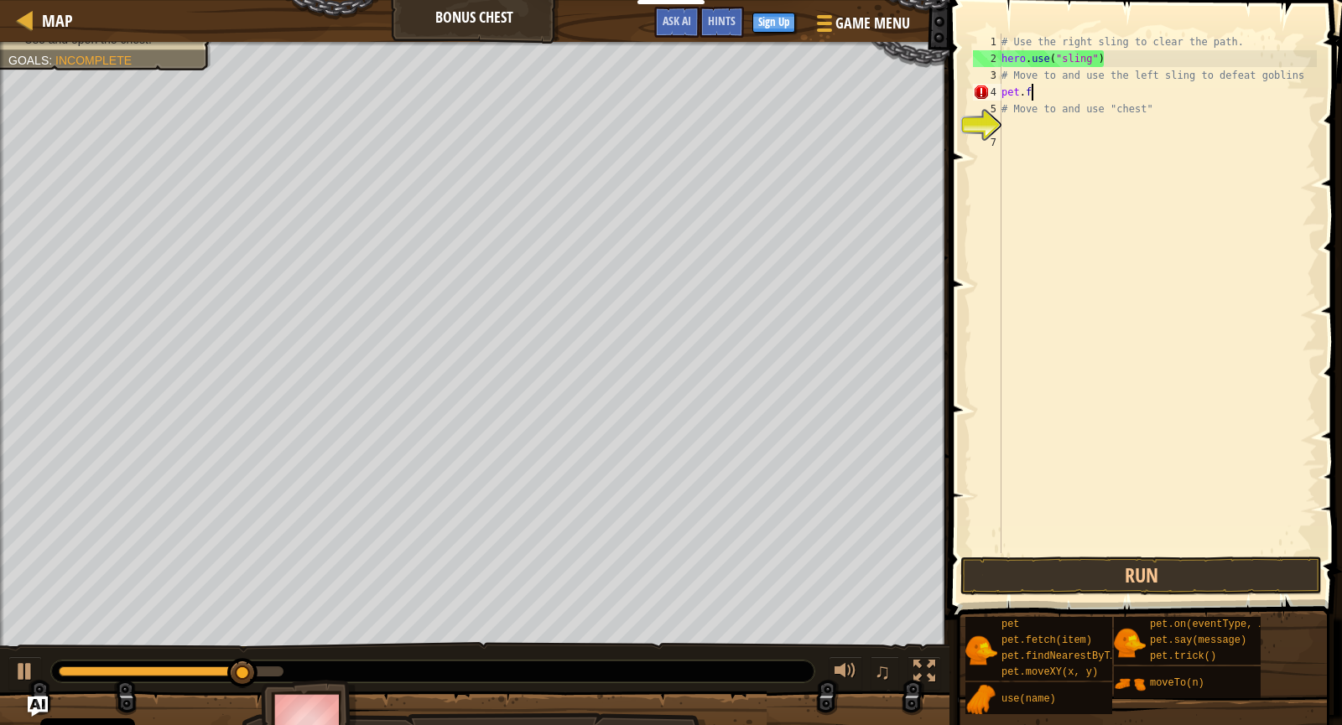
type textarea "p"
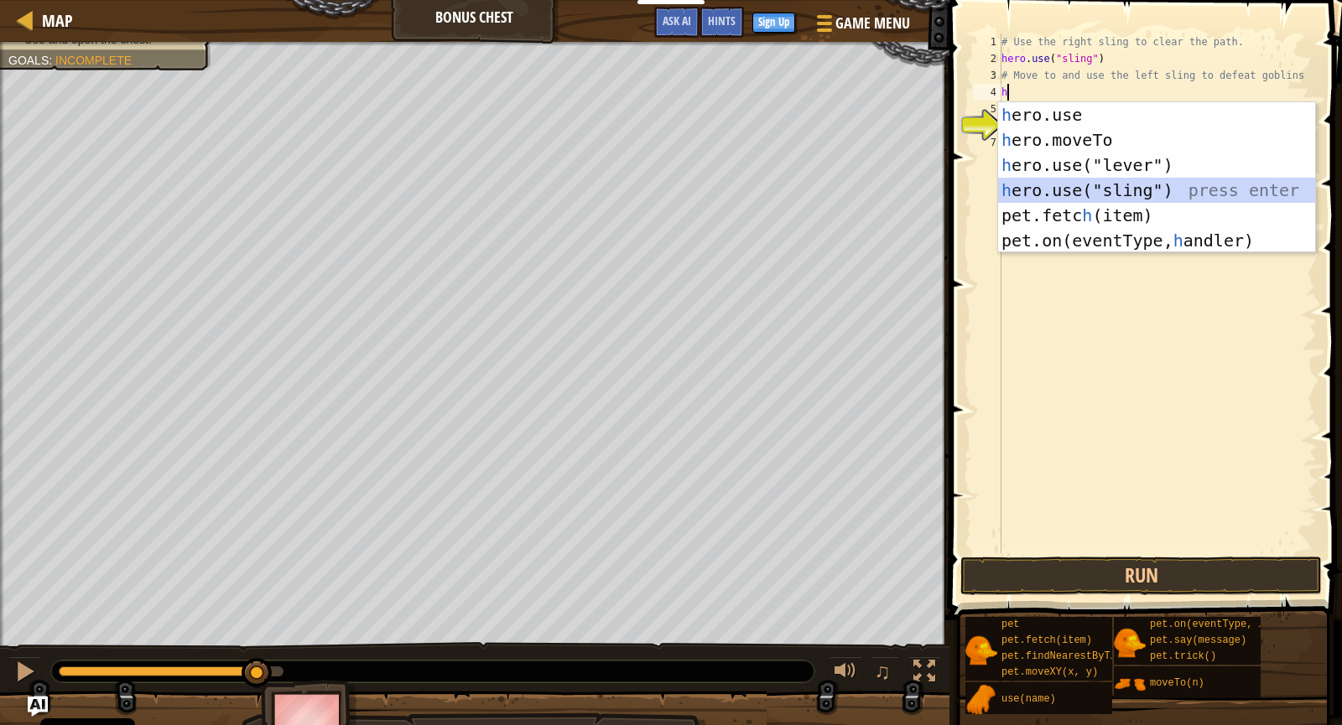
click at [1110, 186] on div "h ero.use press enter h ero.moveTo press enter h ero.use("lever") press enter h…" at bounding box center [1157, 202] width 318 height 201
type textarea "hero.use("sling")"
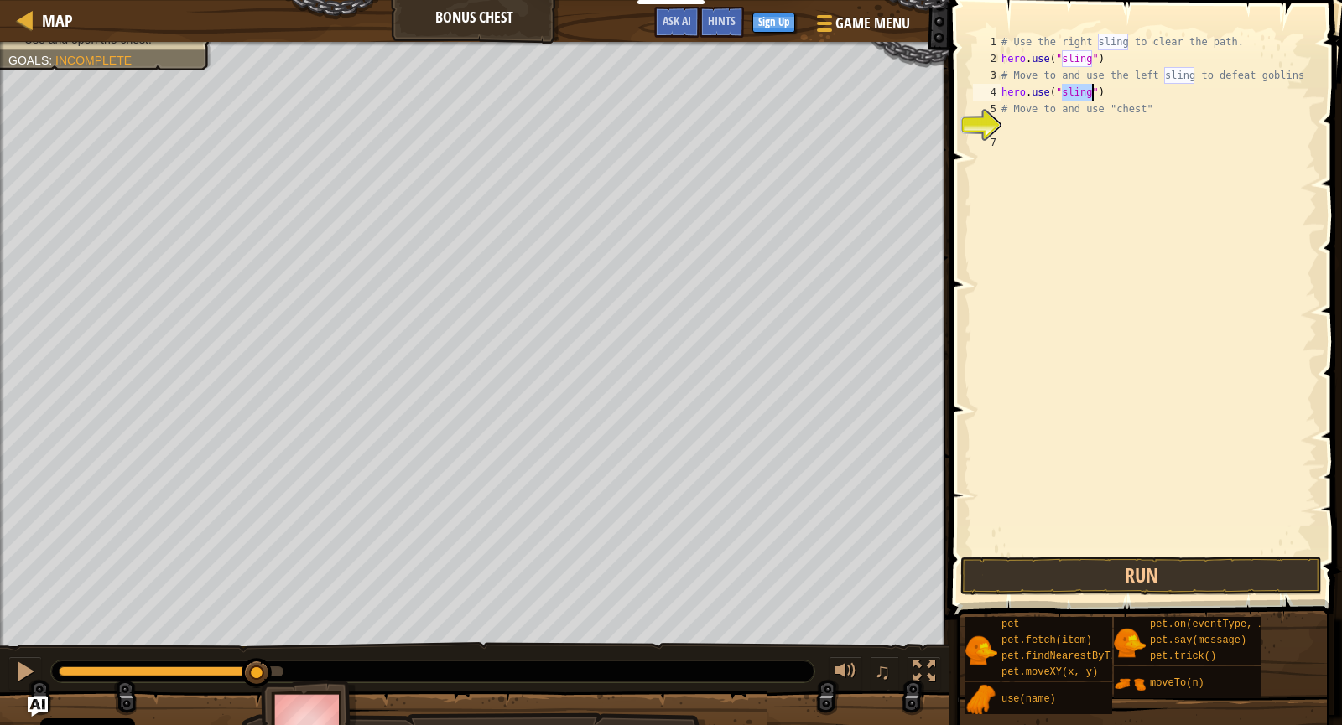
click at [1031, 123] on div "# Use the right sling to clear the path. hero . use ( "sling" ) # Move to and u…" at bounding box center [1157, 310] width 319 height 553
click at [1022, 102] on div "# Use the right sling to clear the path. hero . use ( "sling" ) # Move to and u…" at bounding box center [1157, 310] width 319 height 553
type textarea "# Move to and use "chest""
click at [1057, 131] on div "# Use the right sling to clear the path. hero . use ( "sling" ) # Move to and u…" at bounding box center [1157, 310] width 319 height 553
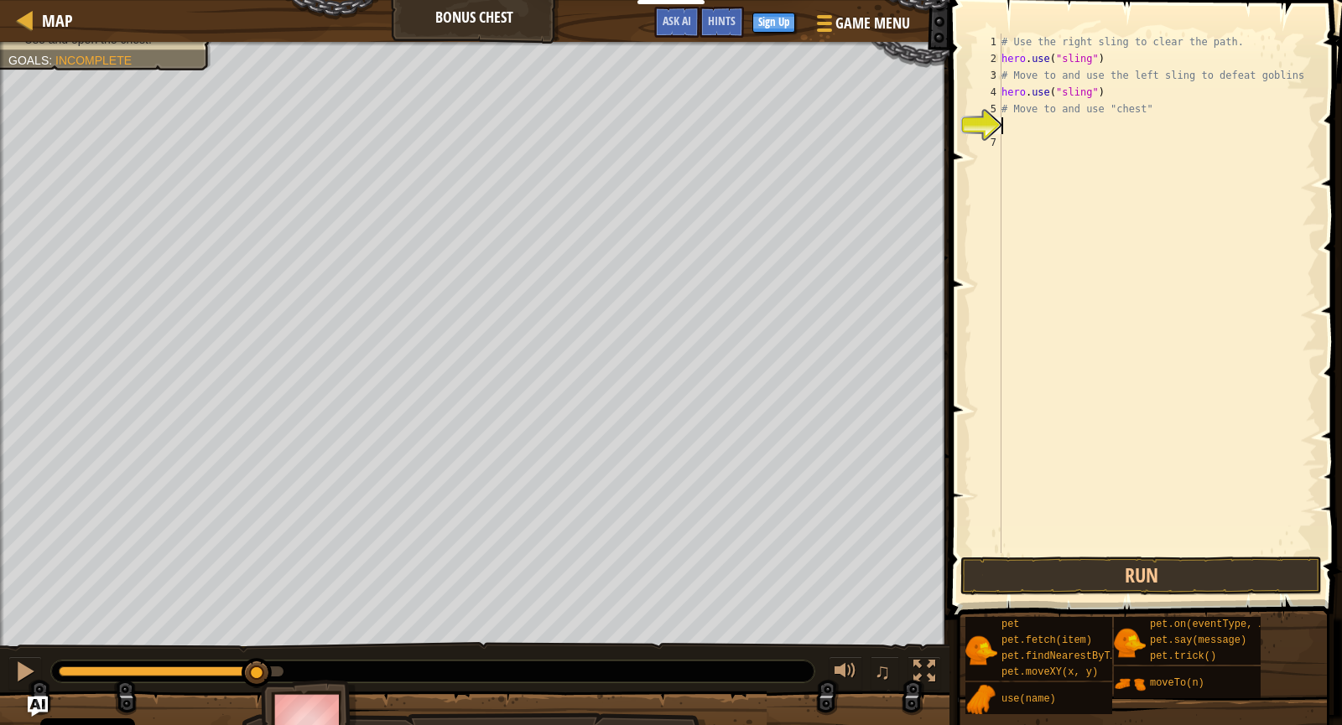
scroll to position [8, 0]
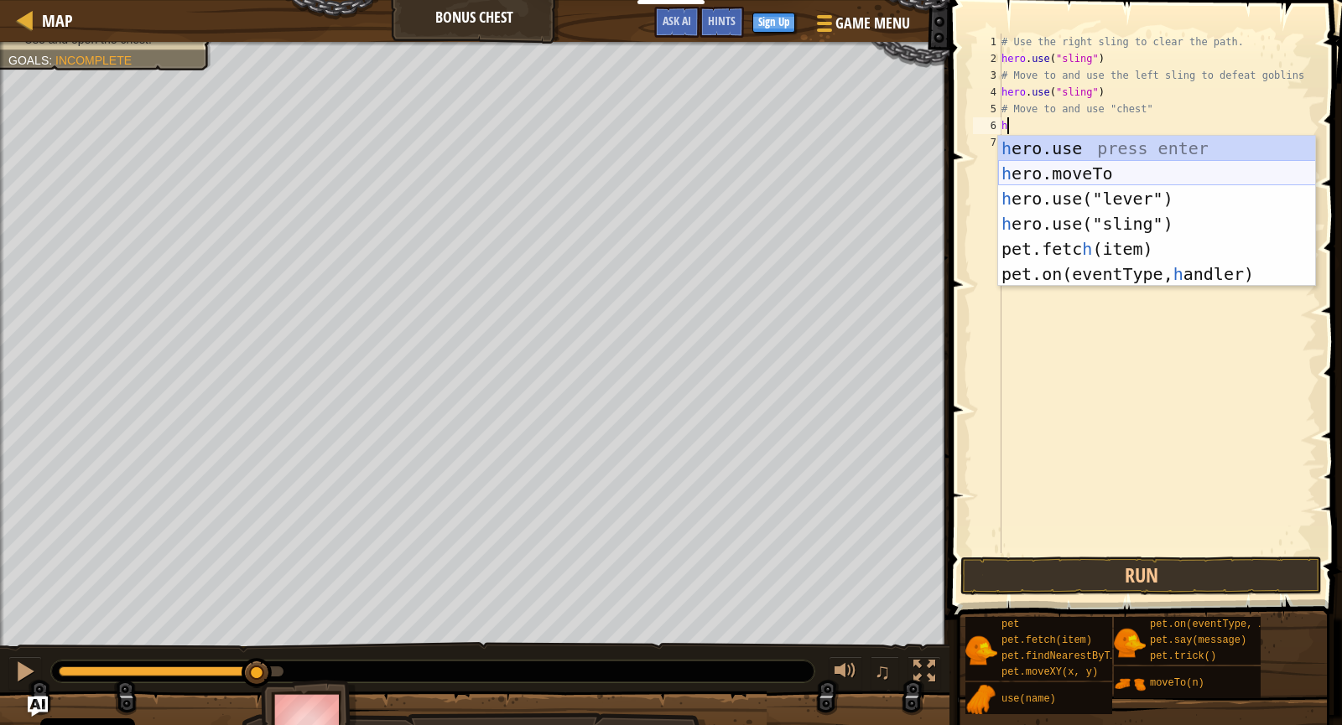
click at [1120, 174] on div "h ero.use press enter h ero.moveTo press enter h ero.use("lever") press enter h…" at bounding box center [1157, 236] width 318 height 201
type textarea "hero.moveTo(2)"
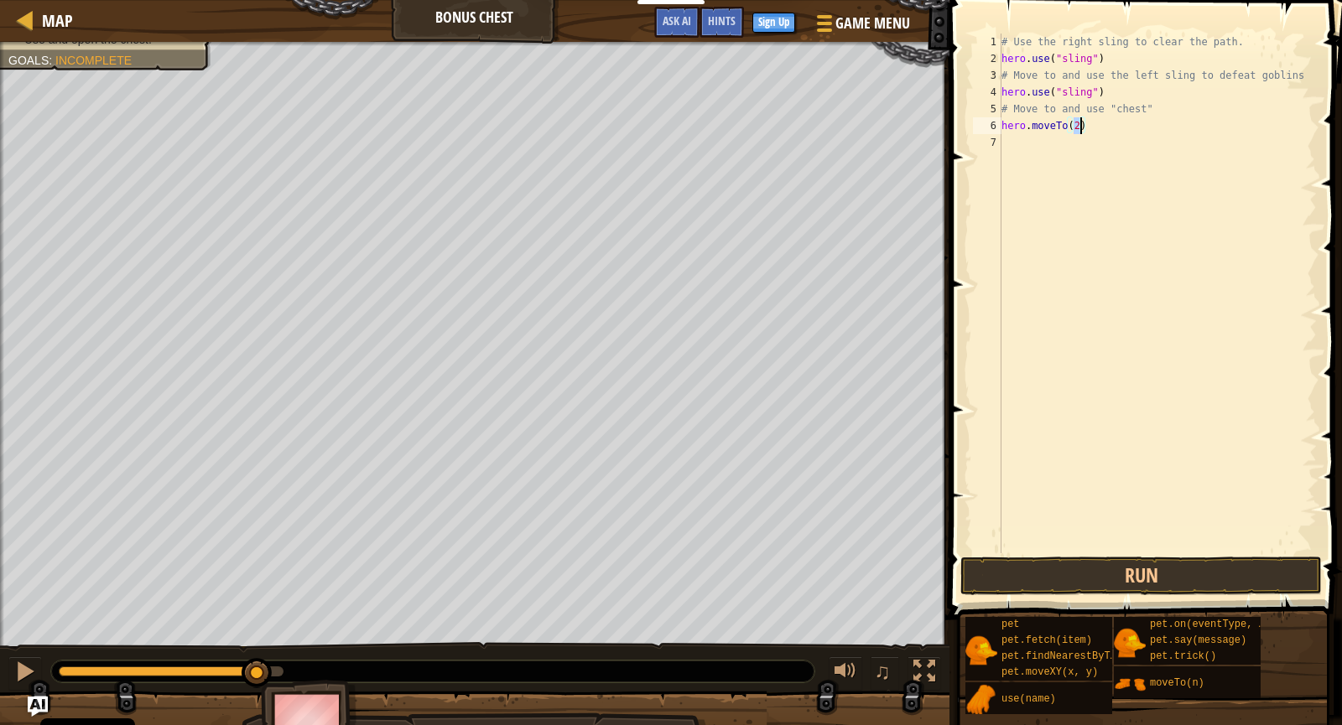
click at [1016, 151] on div "# Use the right sling to clear the path. hero . use ( "sling" ) # Move to and u…" at bounding box center [1157, 310] width 319 height 553
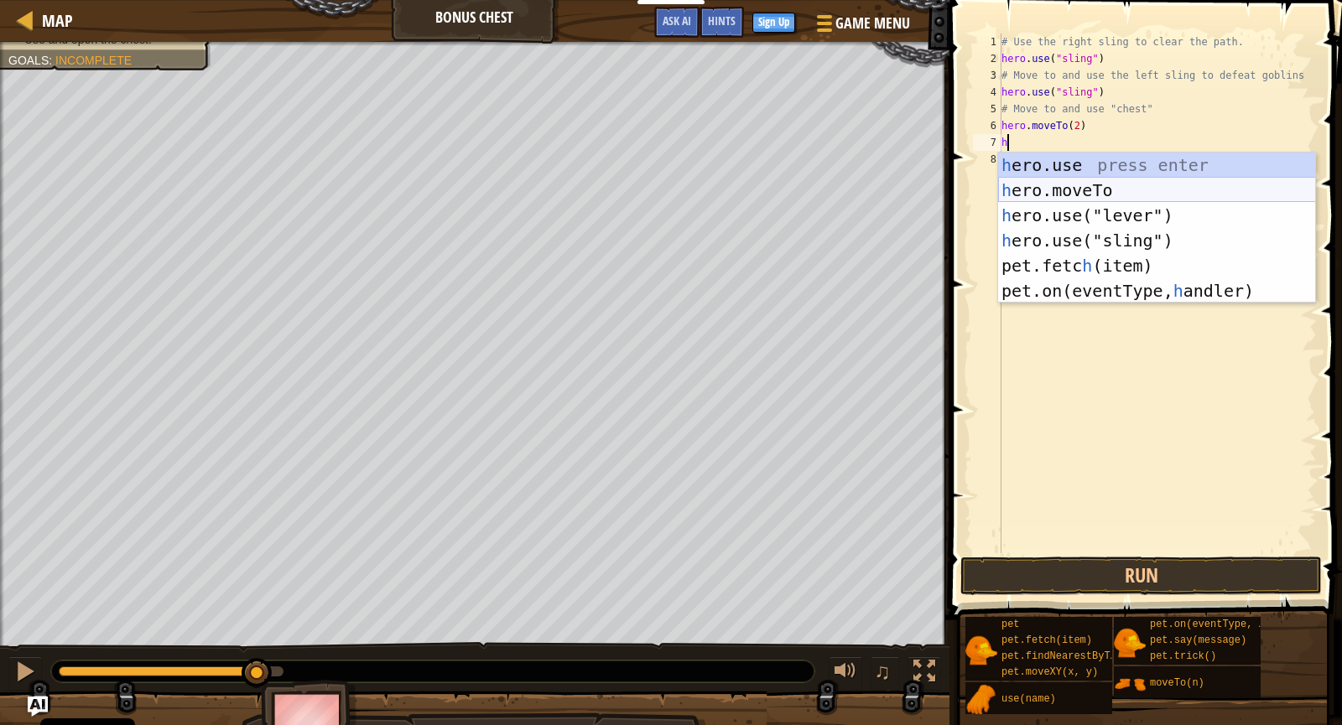
click at [1081, 193] on div "h ero.use press enter h ero.moveTo press enter h ero.use("lever") press enter h…" at bounding box center [1157, 253] width 318 height 201
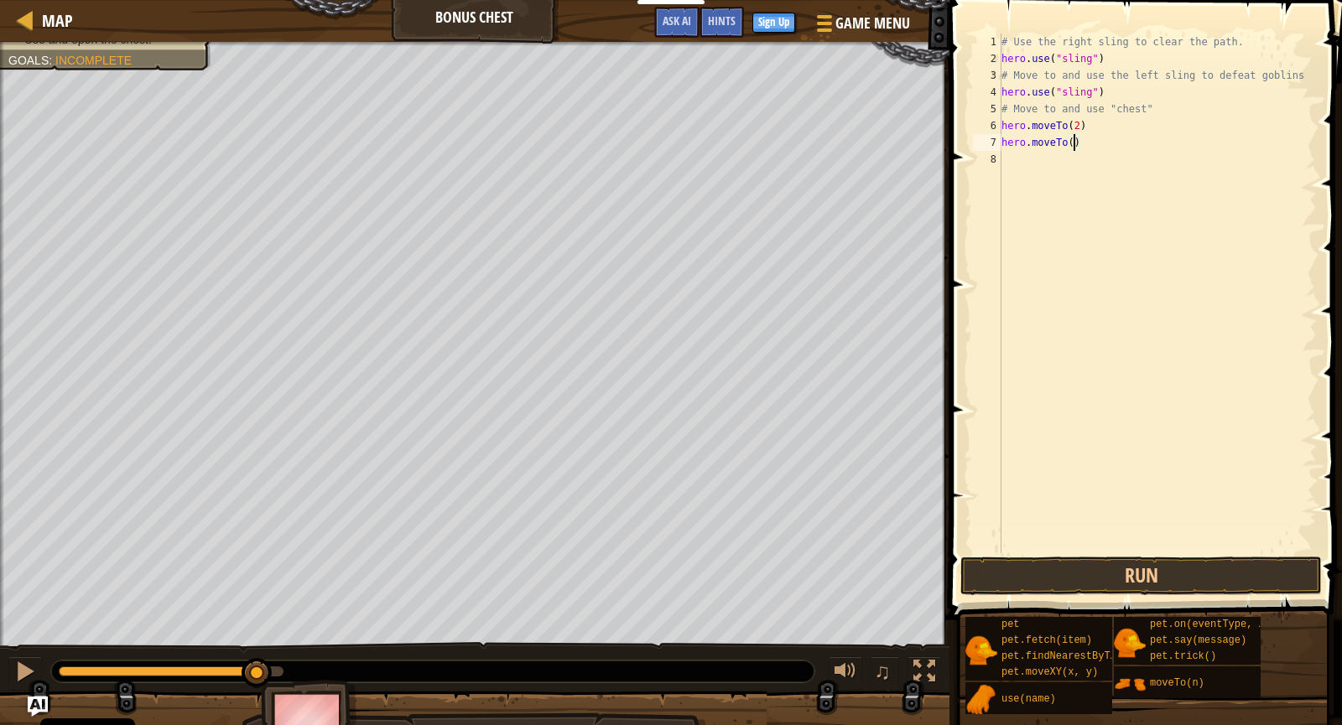
type textarea "hero.moveTo(3)"
click at [1052, 166] on div "# Use the right sling to clear the path. hero . use ( "sling" ) # Move to and u…" at bounding box center [1157, 310] width 319 height 553
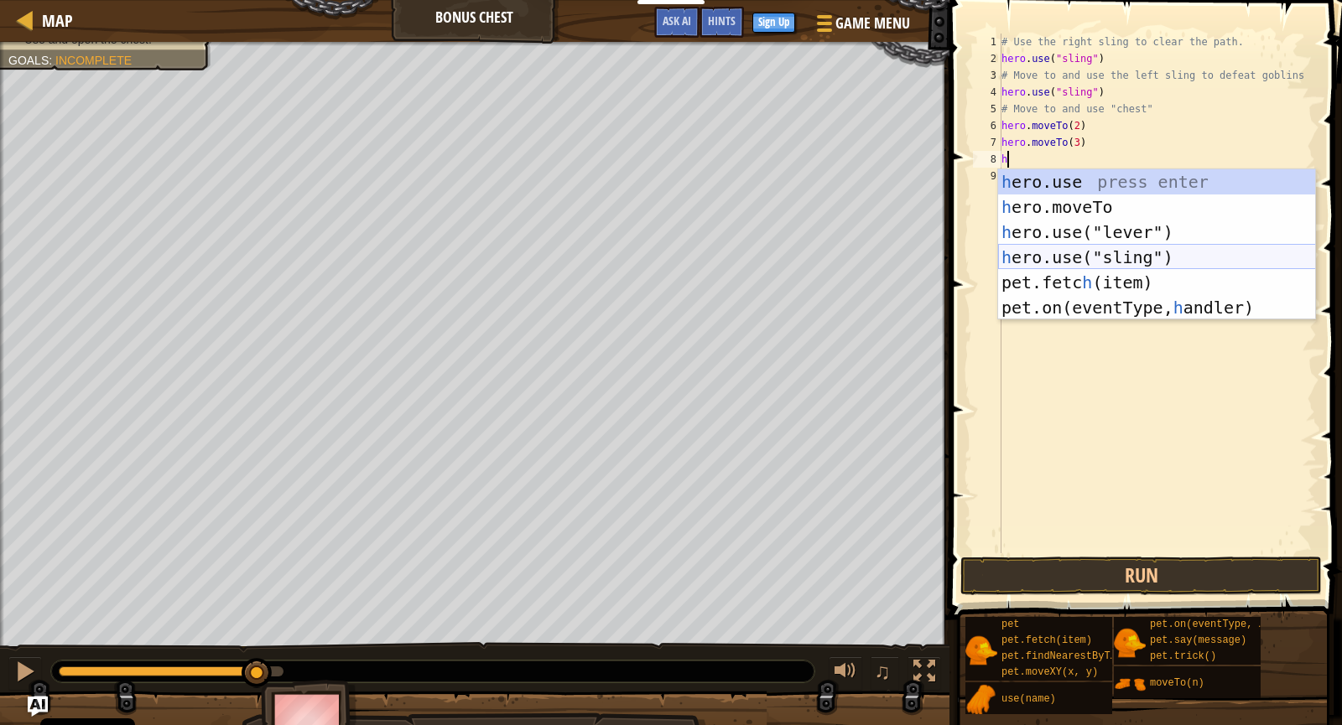
click at [1108, 255] on div "h ero.use press enter h ero.moveTo press enter h ero.use("lever") press enter h…" at bounding box center [1157, 269] width 318 height 201
type textarea "hero.use("sling")"
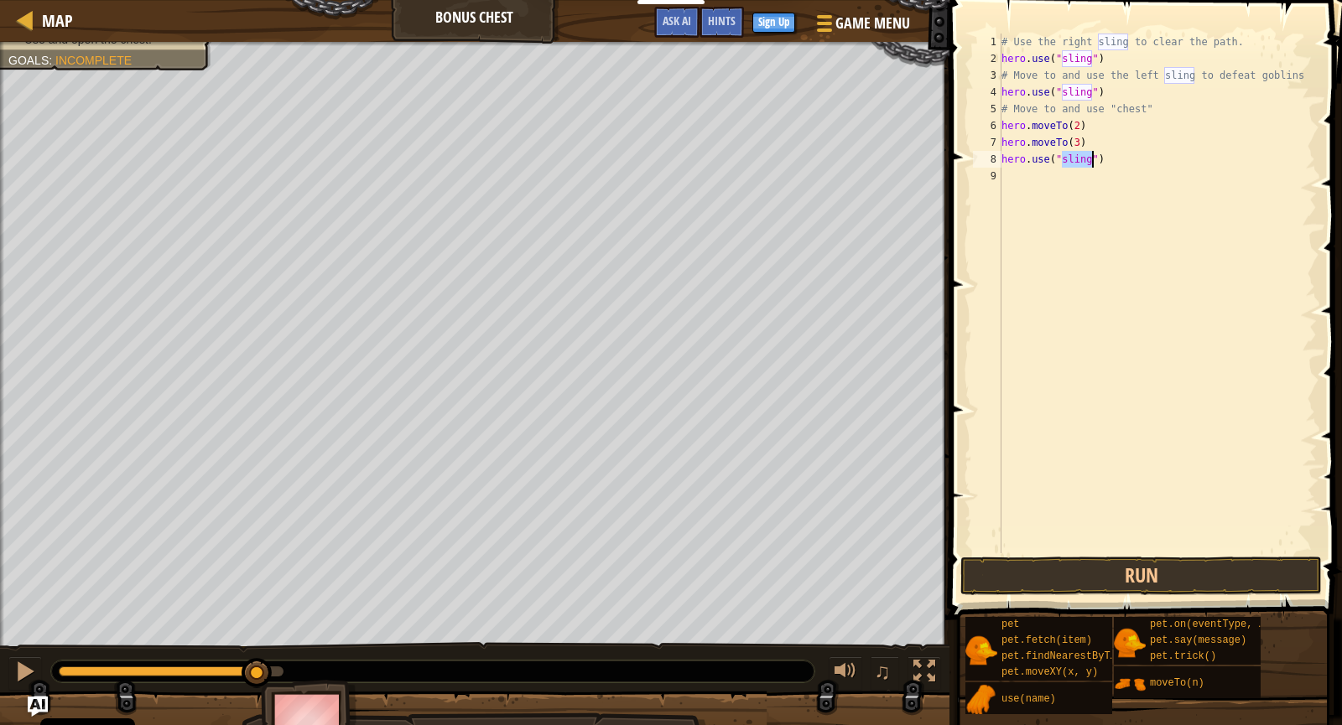
click at [1026, 185] on div "# Use the right sling to clear the path. hero . use ( "sling" ) # Move to and u…" at bounding box center [1157, 310] width 319 height 553
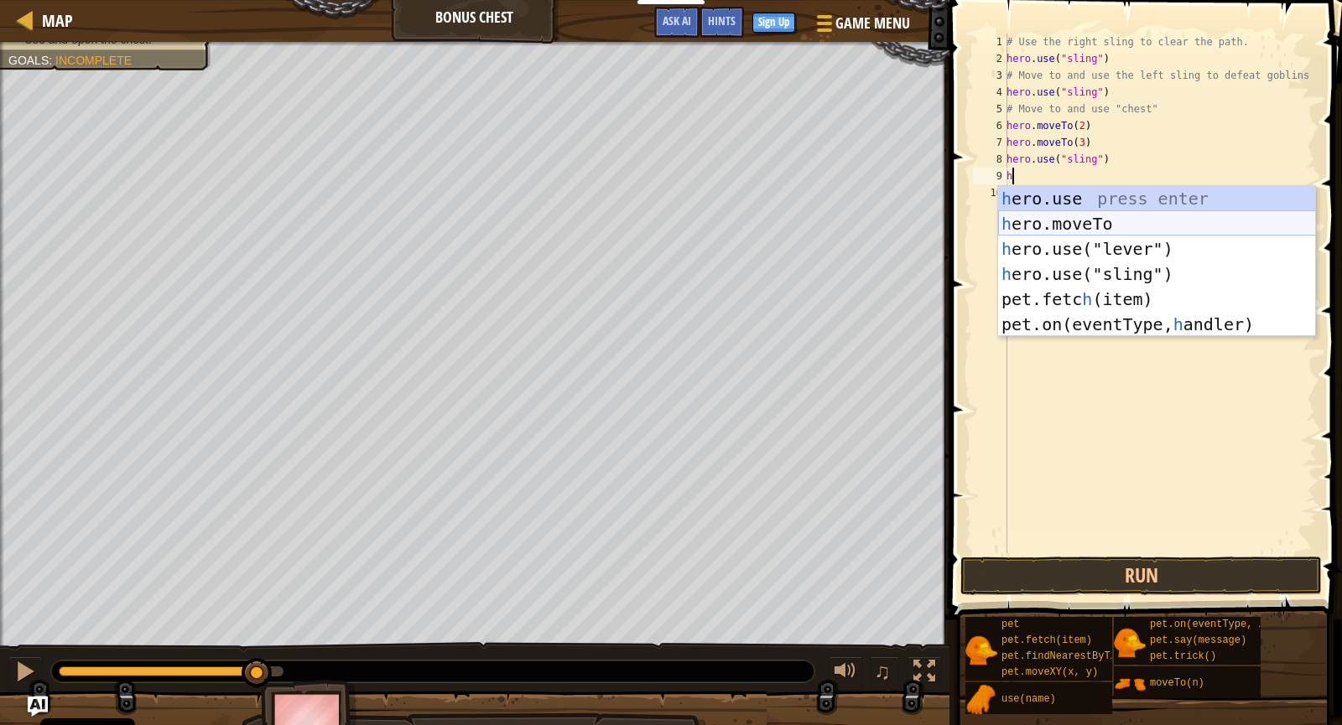
click at [1077, 224] on div "h ero.use press enter h ero.moveTo press enter h ero.use("lever") press enter h…" at bounding box center [1157, 286] width 318 height 201
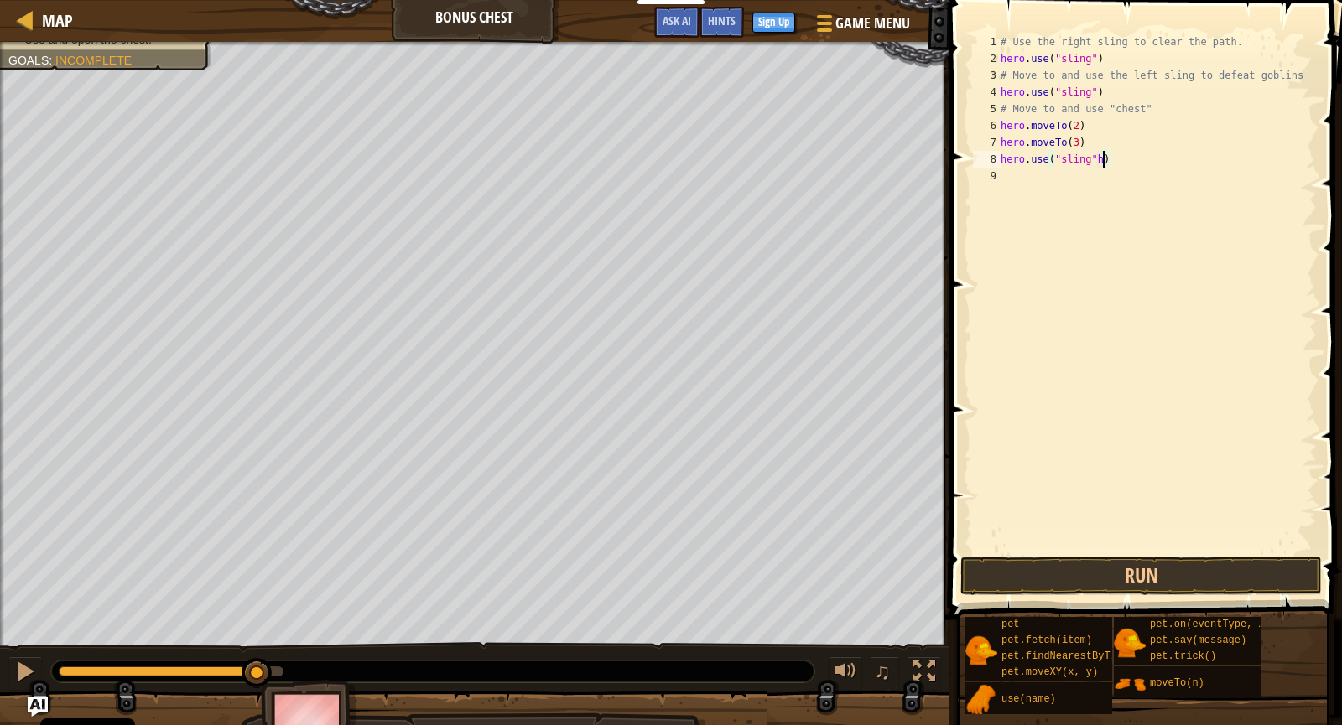
scroll to position [8, 8]
type textarea "hero.use("sling")"
click at [1102, 184] on div "# Use the right sling to clear the path. hero . use ( "sling" ) # Move to and u…" at bounding box center [1157, 310] width 320 height 553
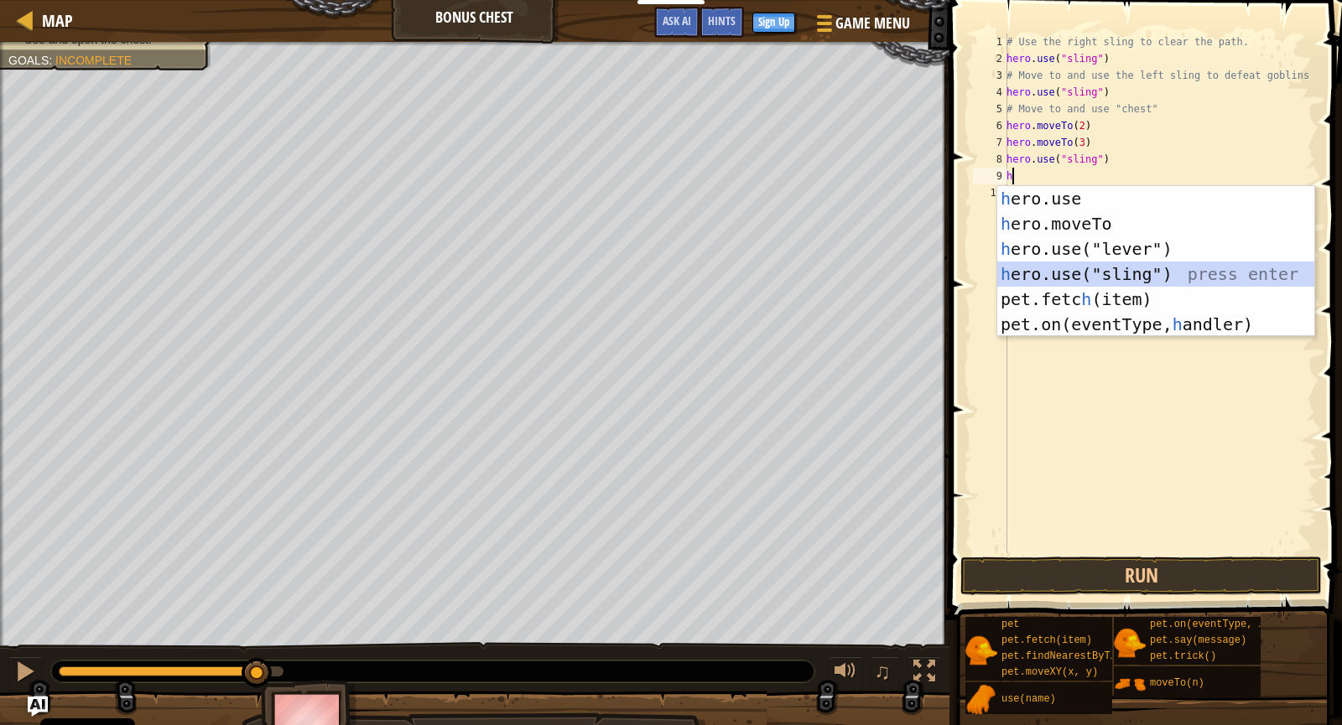
click at [1156, 278] on div "h ero.use press enter h ero.moveTo press enter h ero.use("lever") press enter h…" at bounding box center [1156, 286] width 318 height 201
type textarea "hero.use("sling")"
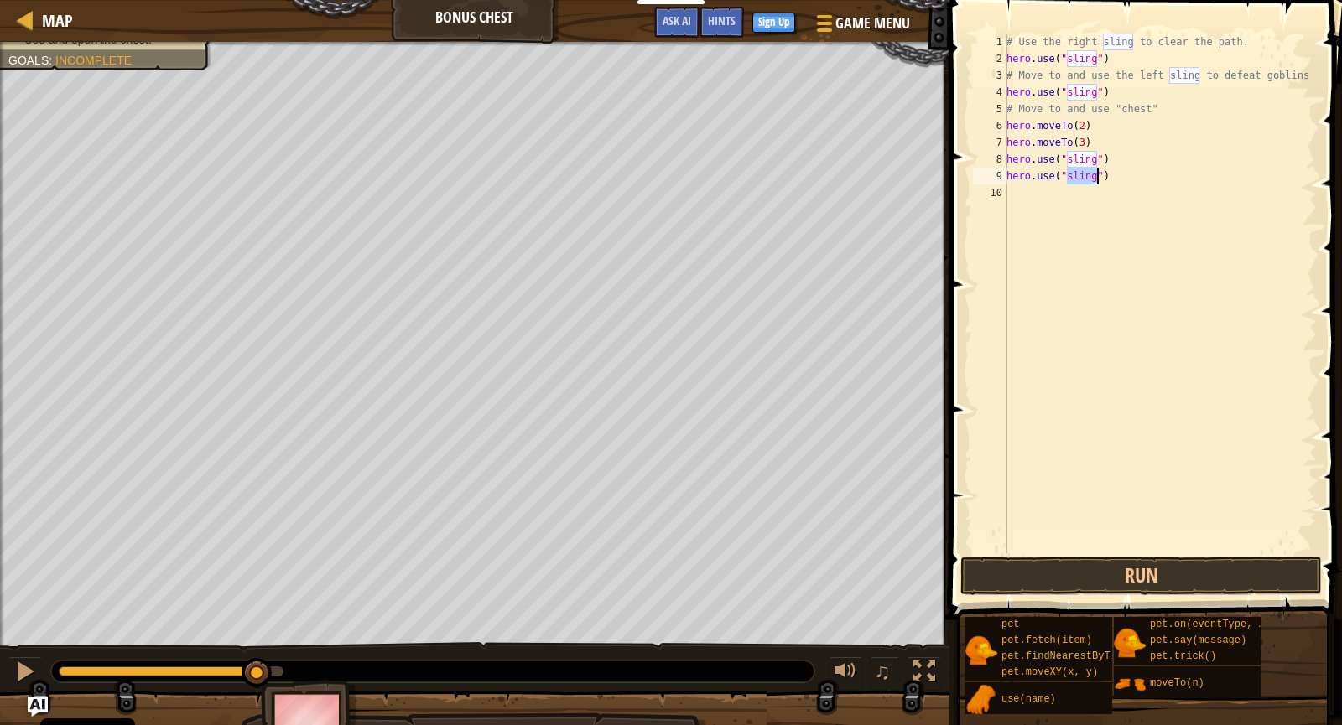
click at [1043, 202] on div "# Use the right sling to clear the path. hero . use ( "sling" ) # Move to and u…" at bounding box center [1160, 310] width 314 height 553
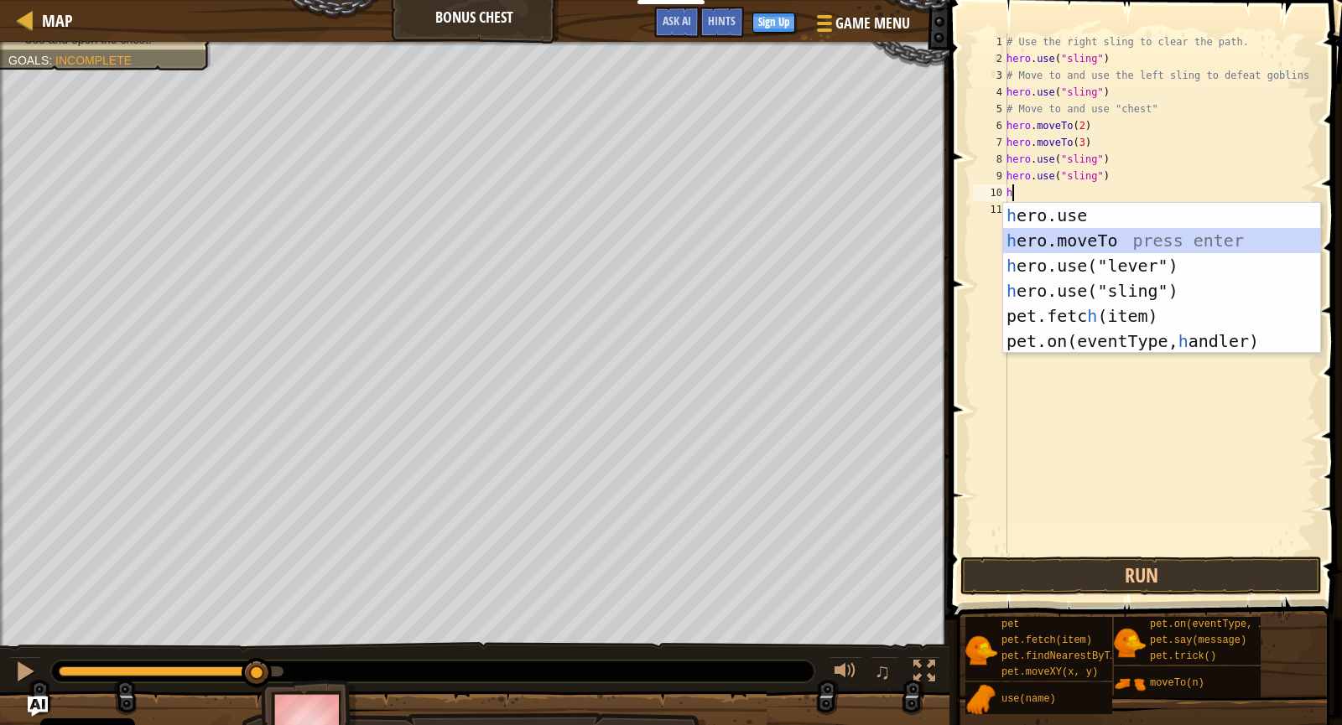
click at [1065, 230] on div "h ero.use press enter h ero.moveTo press enter h ero.use("lever") press enter h…" at bounding box center [1162, 303] width 318 height 201
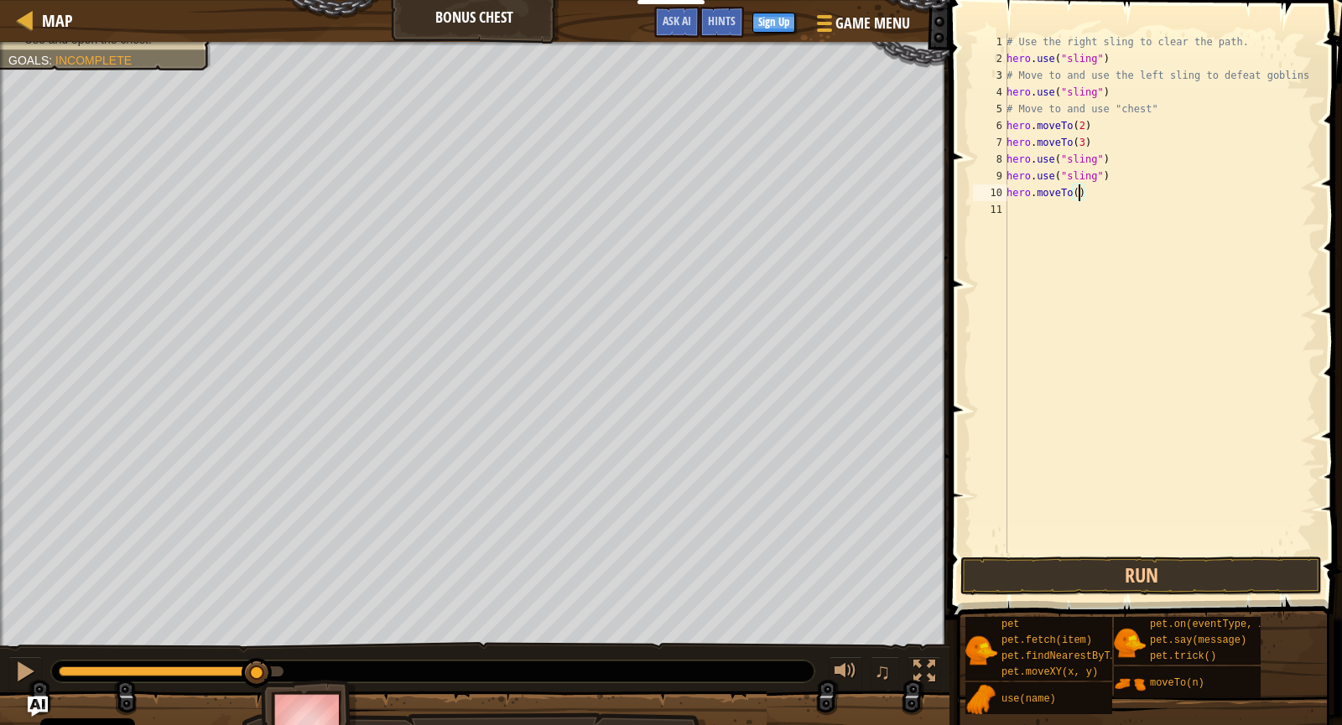
type textarea "hero.moveTo(4)"
click at [1049, 220] on div "# Use the right sling to clear the path. hero . use ( "sling" ) # Move to and u…" at bounding box center [1160, 310] width 314 height 553
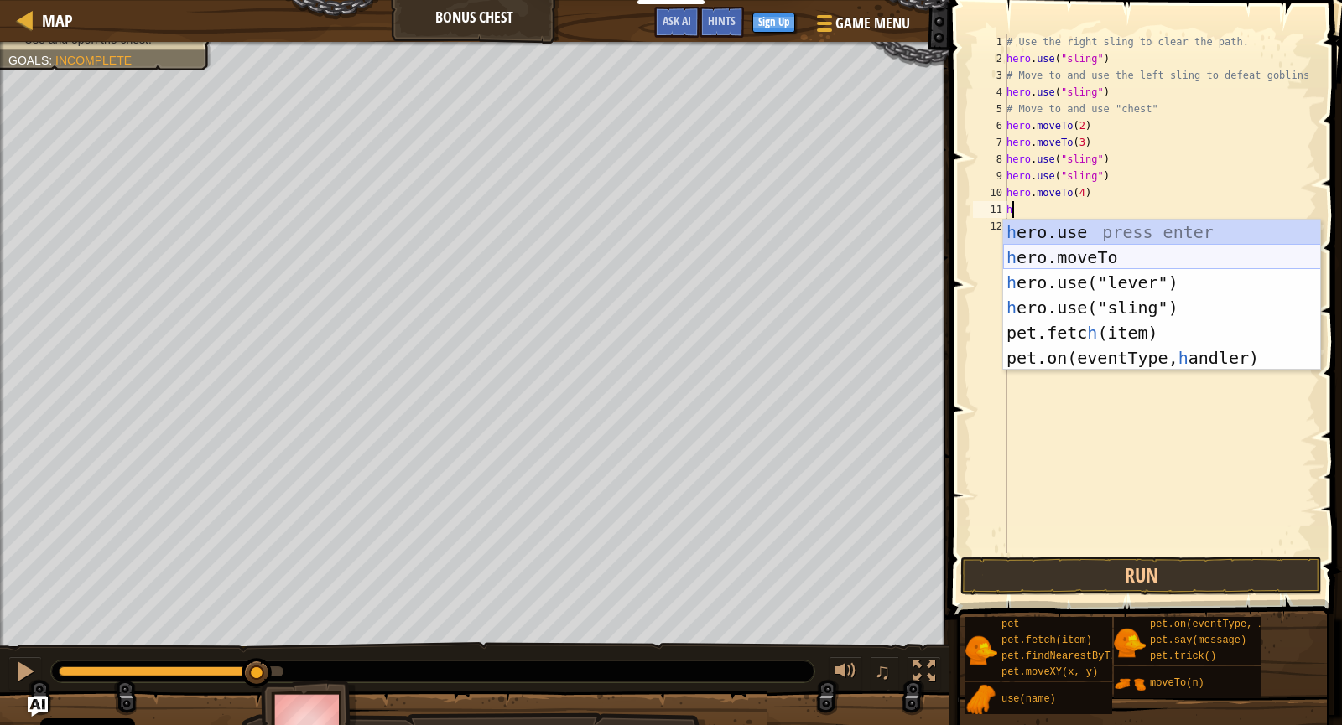
click at [1065, 248] on div "h ero.use press enter h ero.moveTo press enter h ero.use("lever") press enter h…" at bounding box center [1162, 320] width 318 height 201
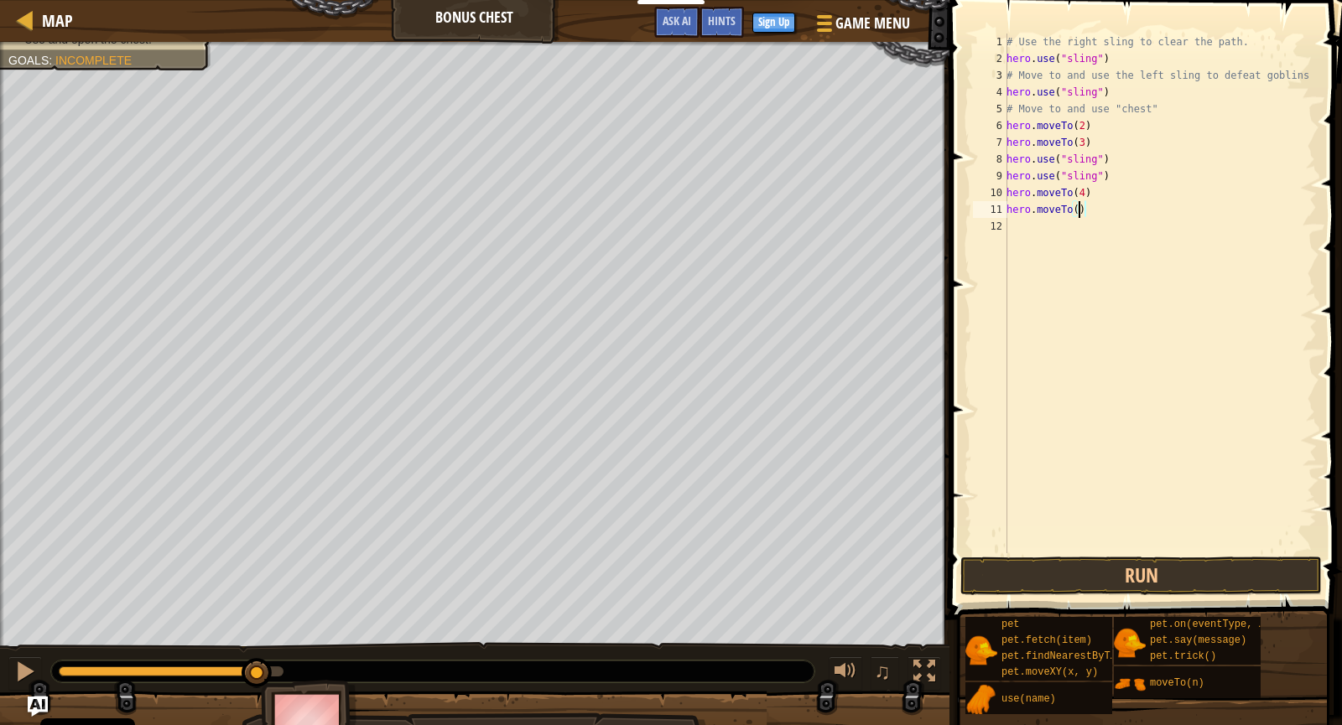
type textarea "hero.moveTo(5)"
click at [1058, 226] on div "# Use the right sling to clear the path. hero . use ( "sling" ) # Move to and u…" at bounding box center [1160, 310] width 314 height 553
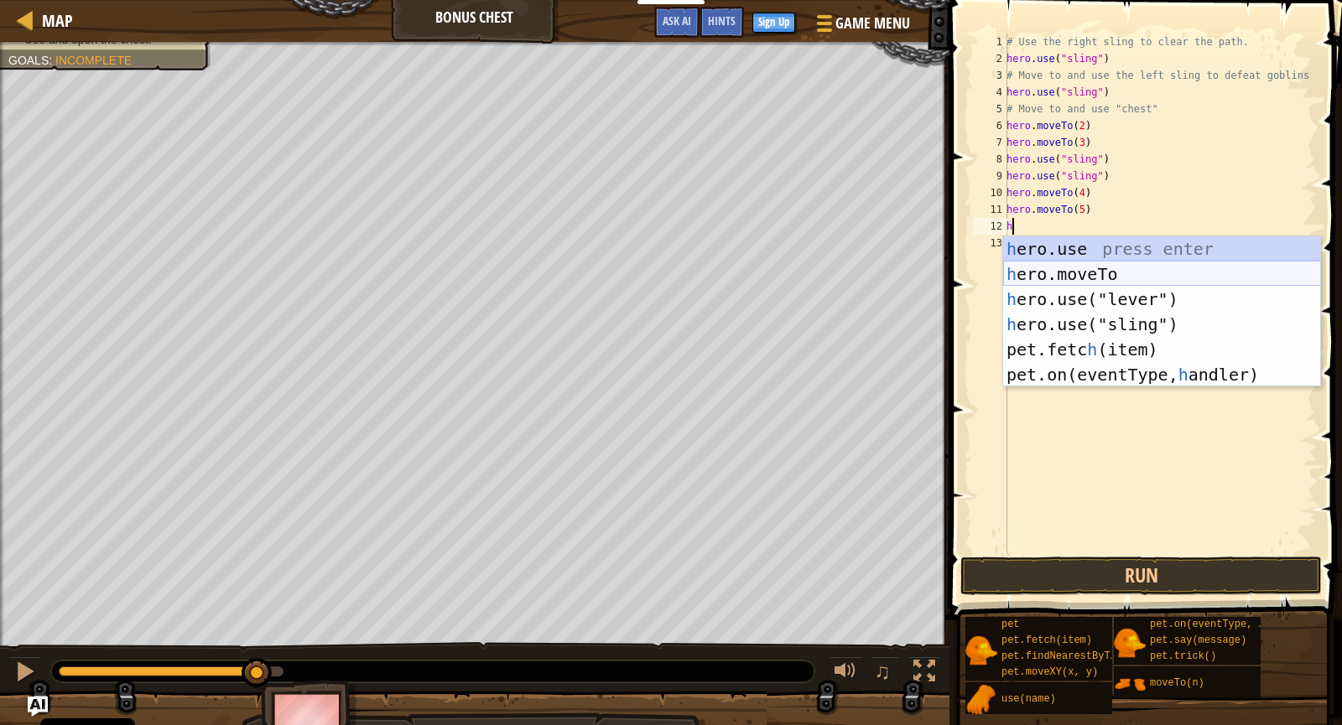
click at [1080, 263] on div "h ero.use press enter h ero.moveTo press enter h ero.use("lever") press enter h…" at bounding box center [1162, 336] width 318 height 201
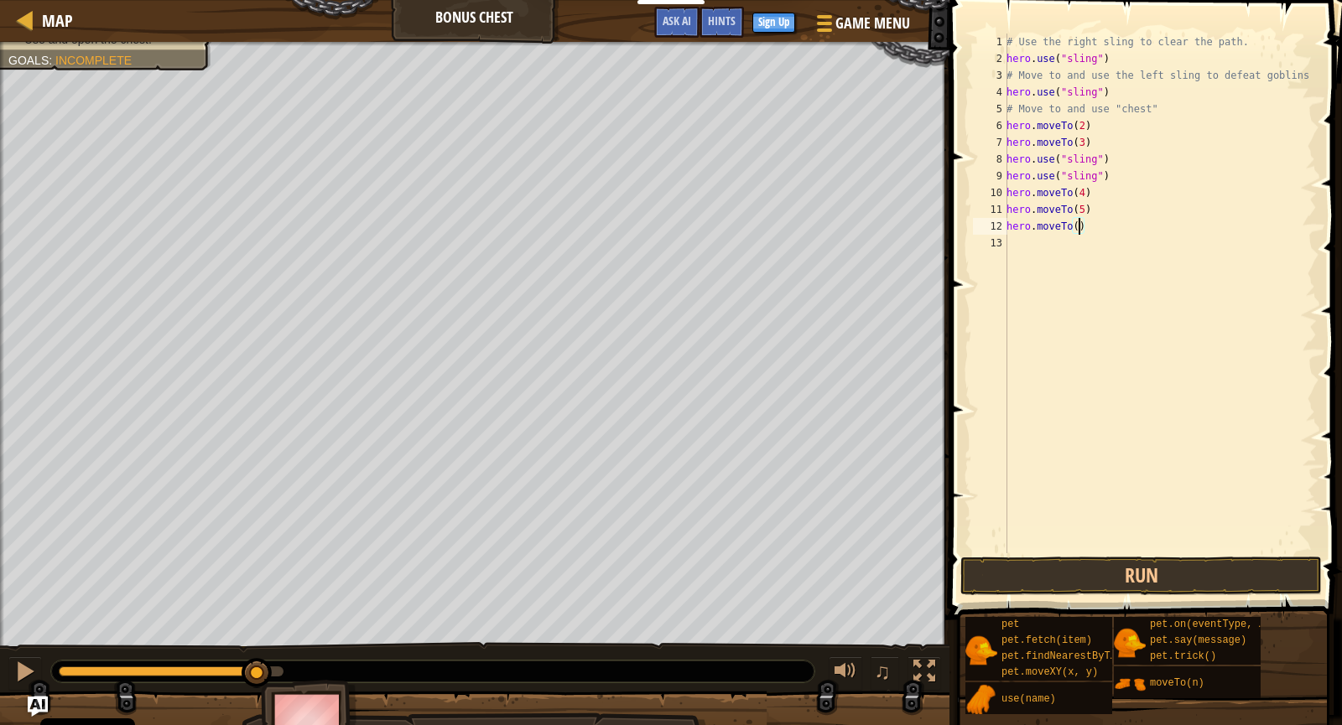
scroll to position [8, 6]
click at [1109, 574] on button "Run" at bounding box center [1140, 576] width 361 height 39
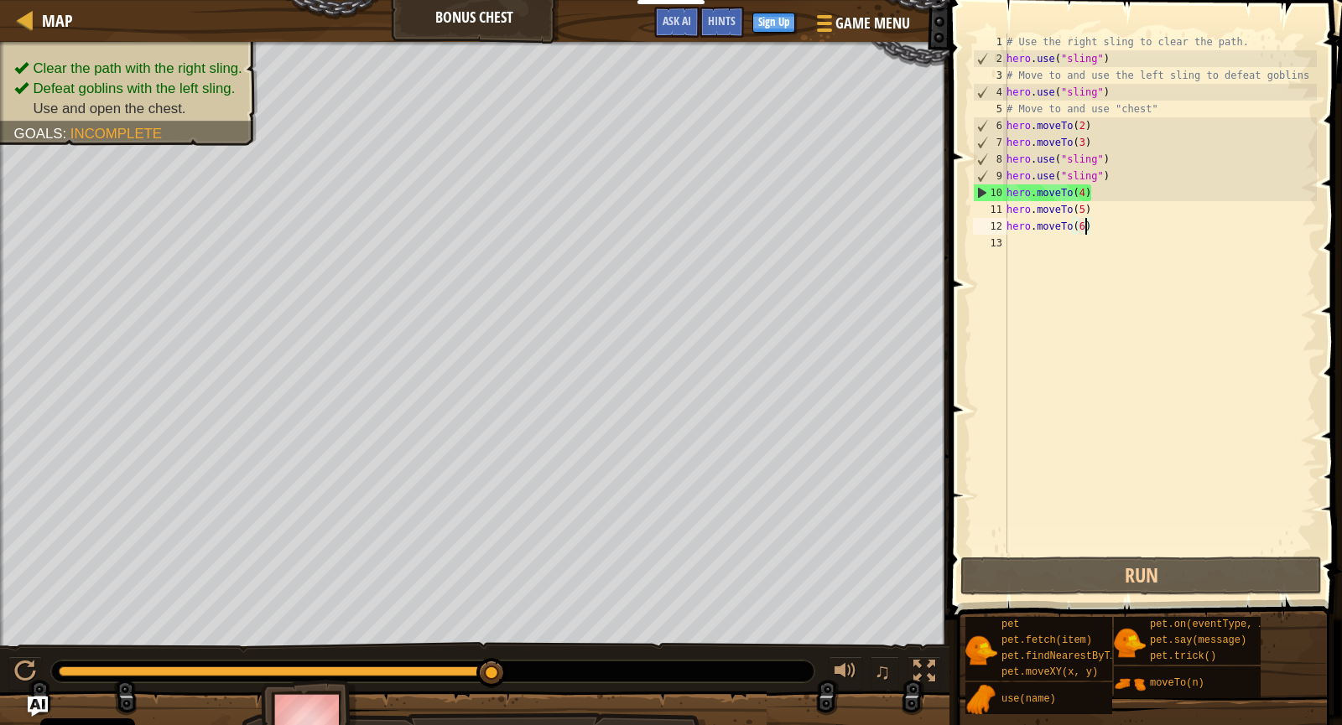
click at [1120, 213] on div "# Use the right sling to clear the path. hero . use ( "sling" ) # Move to and u…" at bounding box center [1160, 310] width 314 height 553
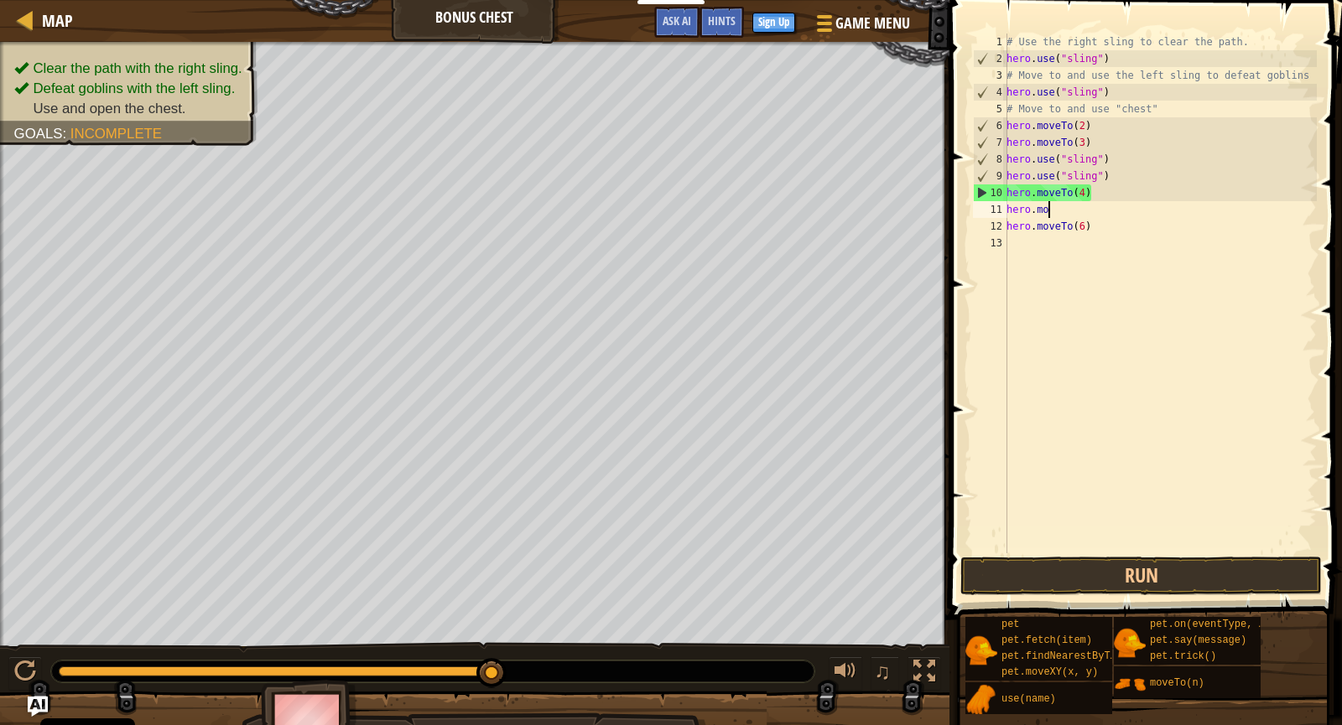
scroll to position [8, 1]
type textarea "h"
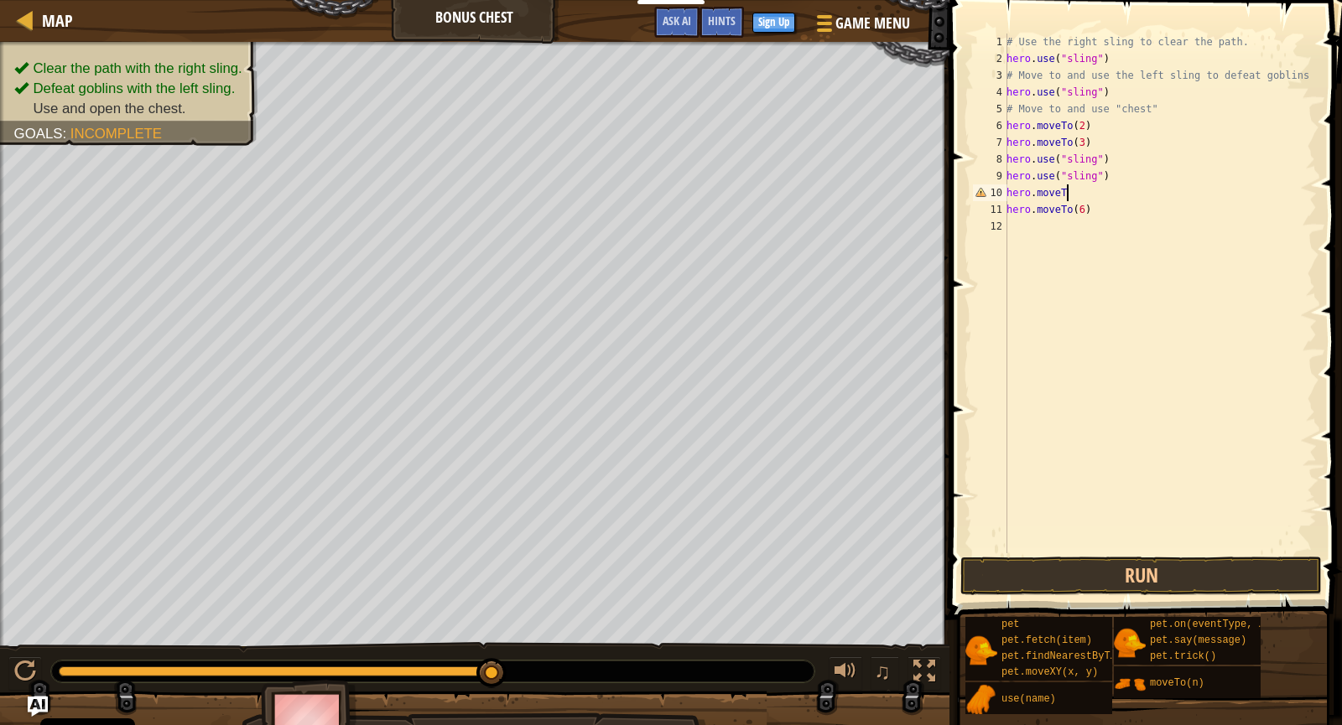
click at [1126, 181] on div "# Use the right sling to clear the path. hero . use ( "sling" ) # Move to and u…" at bounding box center [1160, 310] width 314 height 553
type textarea "h"
click at [1103, 189] on div "# Use the right sling to clear the path. hero . use ( "sling" ) # Move to and u…" at bounding box center [1160, 310] width 314 height 553
type textarea "h"
click at [1109, 214] on div "# Use the right sling to clear the path. hero . use ( "sling" ) # Move to and u…" at bounding box center [1160, 310] width 314 height 553
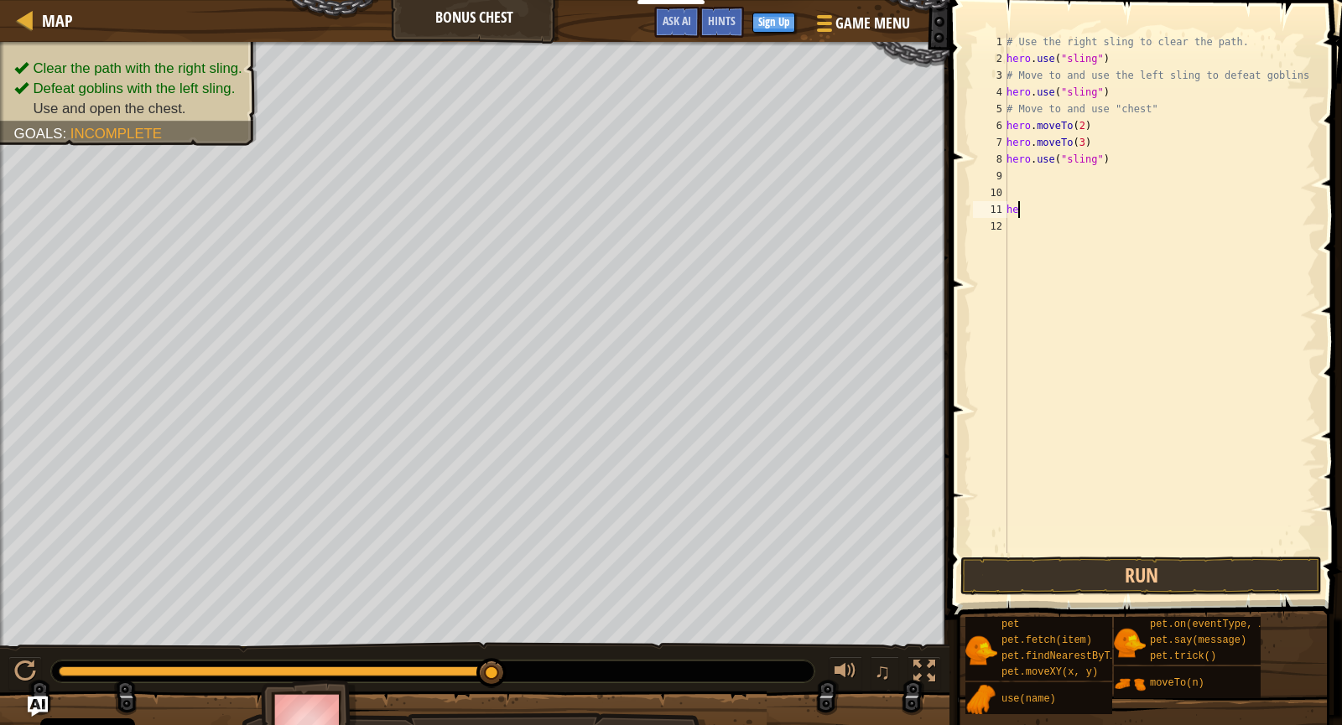
type textarea "h"
click at [1024, 172] on div "# Use the right sling to clear the path. hero . use ( "sling" ) # Move to and u…" at bounding box center [1160, 310] width 314 height 553
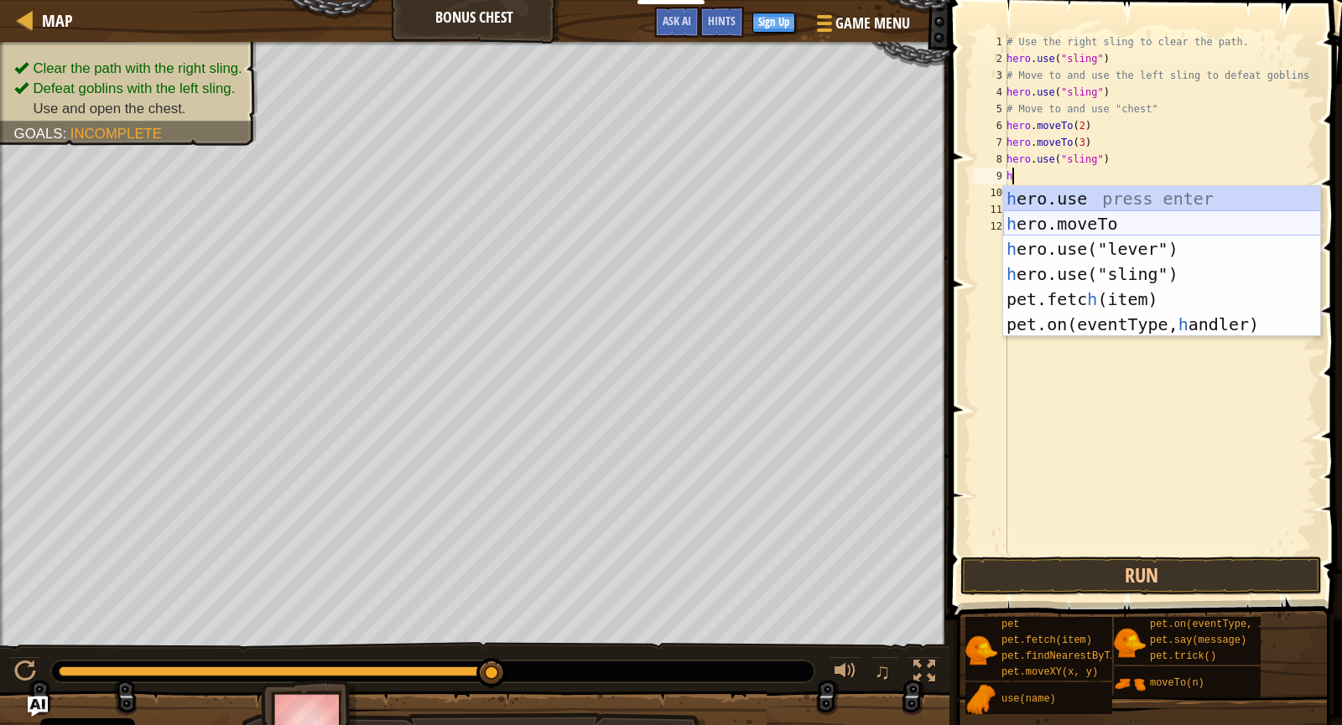
click at [1091, 226] on div "h ero.use press enter h ero.moveTo press enter h ero.use("lever") press enter h…" at bounding box center [1162, 286] width 318 height 201
type textarea "hero.moveTo(2)"
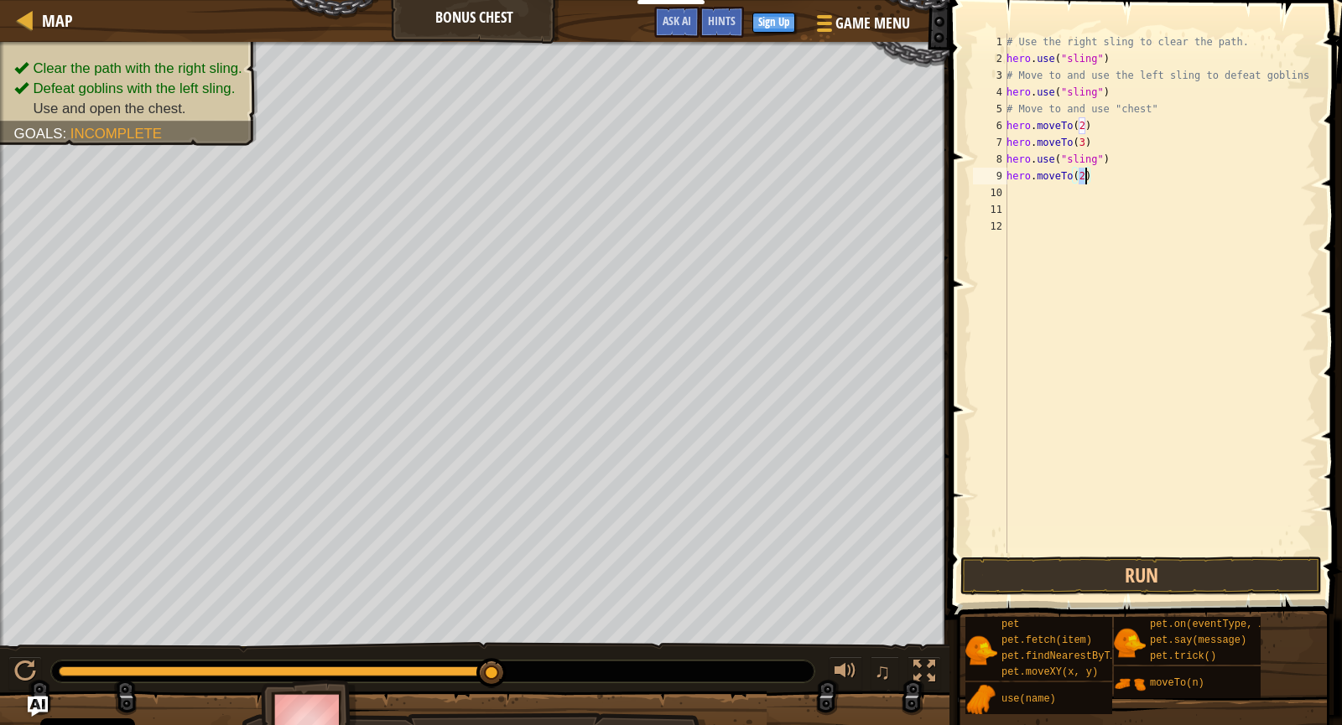
click at [1051, 200] on div "# Use the right sling to clear the path. hero . use ( "sling" ) # Move to and u…" at bounding box center [1160, 310] width 314 height 553
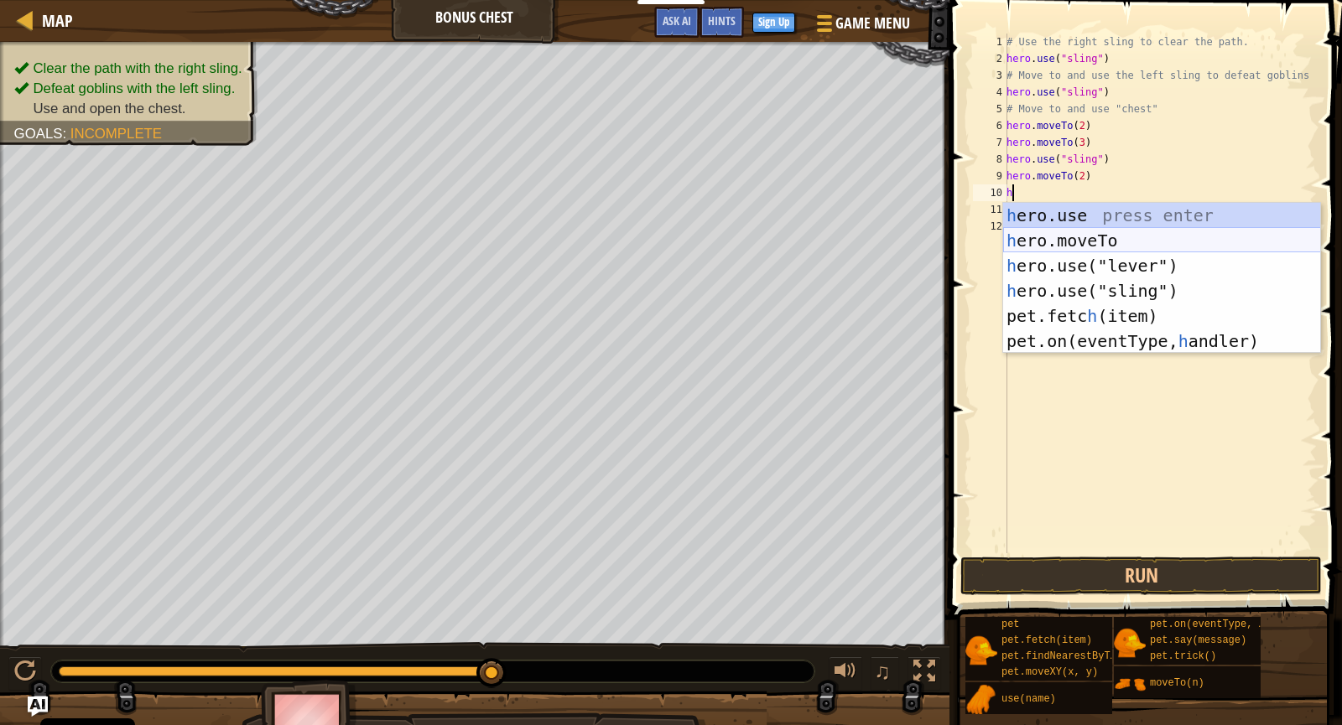
click at [1069, 238] on div "h ero.use press enter h ero.moveTo press enter h ero.use("lever") press enter h…" at bounding box center [1162, 303] width 318 height 201
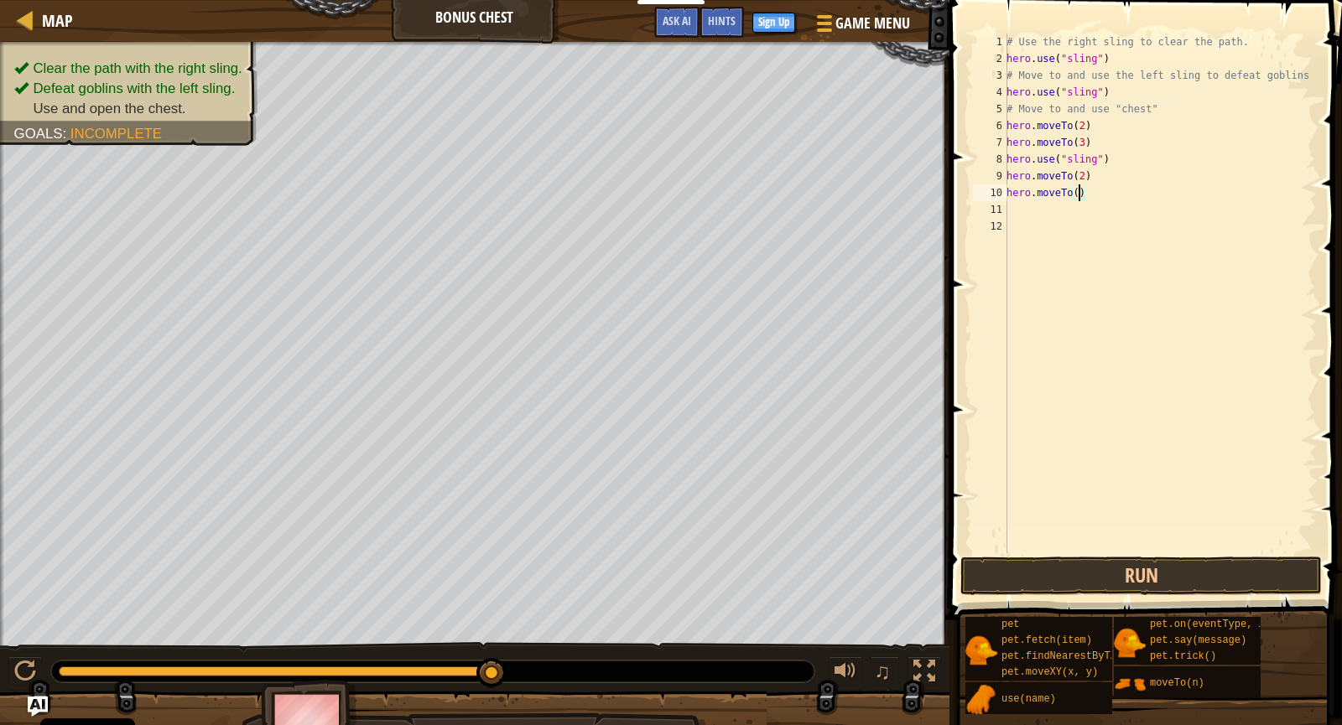
type textarea "hero.moveTo(4)"
click at [1055, 213] on div "# Use the right sling to clear the path. hero . use ( "sling" ) # Move to and u…" at bounding box center [1160, 310] width 314 height 553
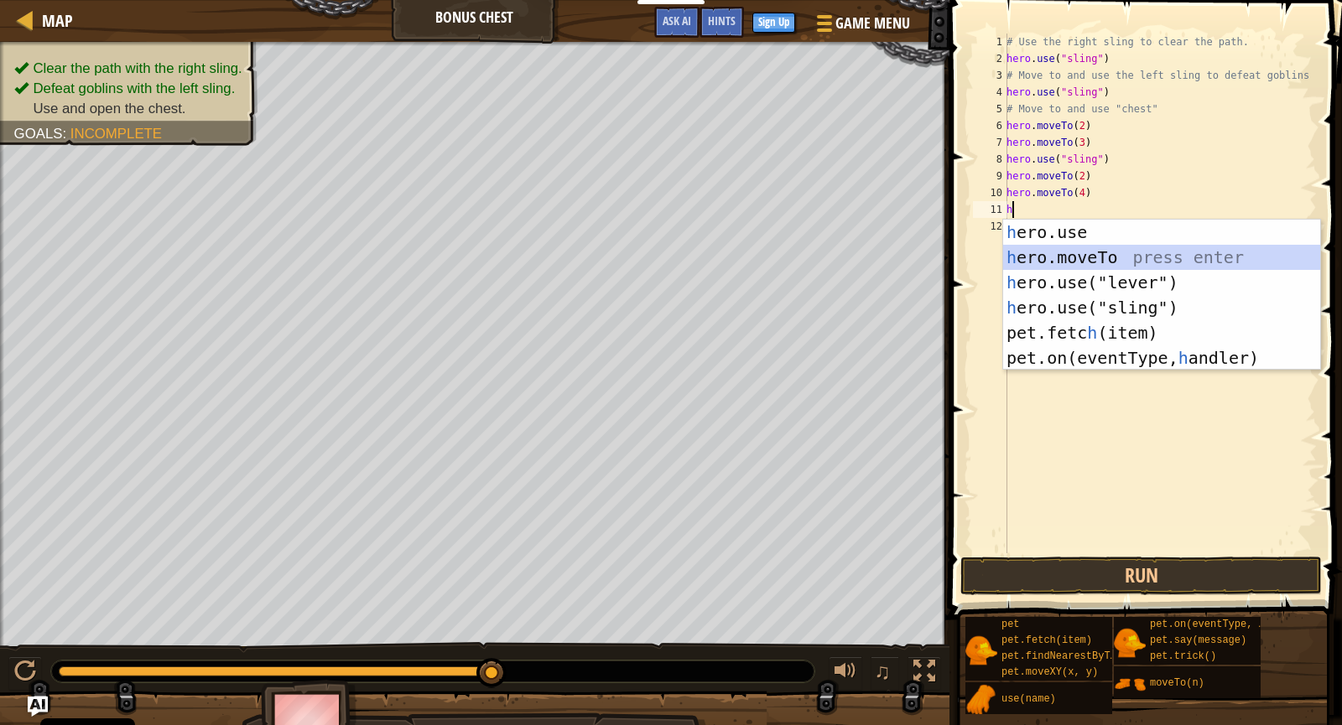
click at [1072, 255] on div "h ero.use press enter h ero.moveTo press enter h ero.use("lever") press enter h…" at bounding box center [1162, 320] width 318 height 201
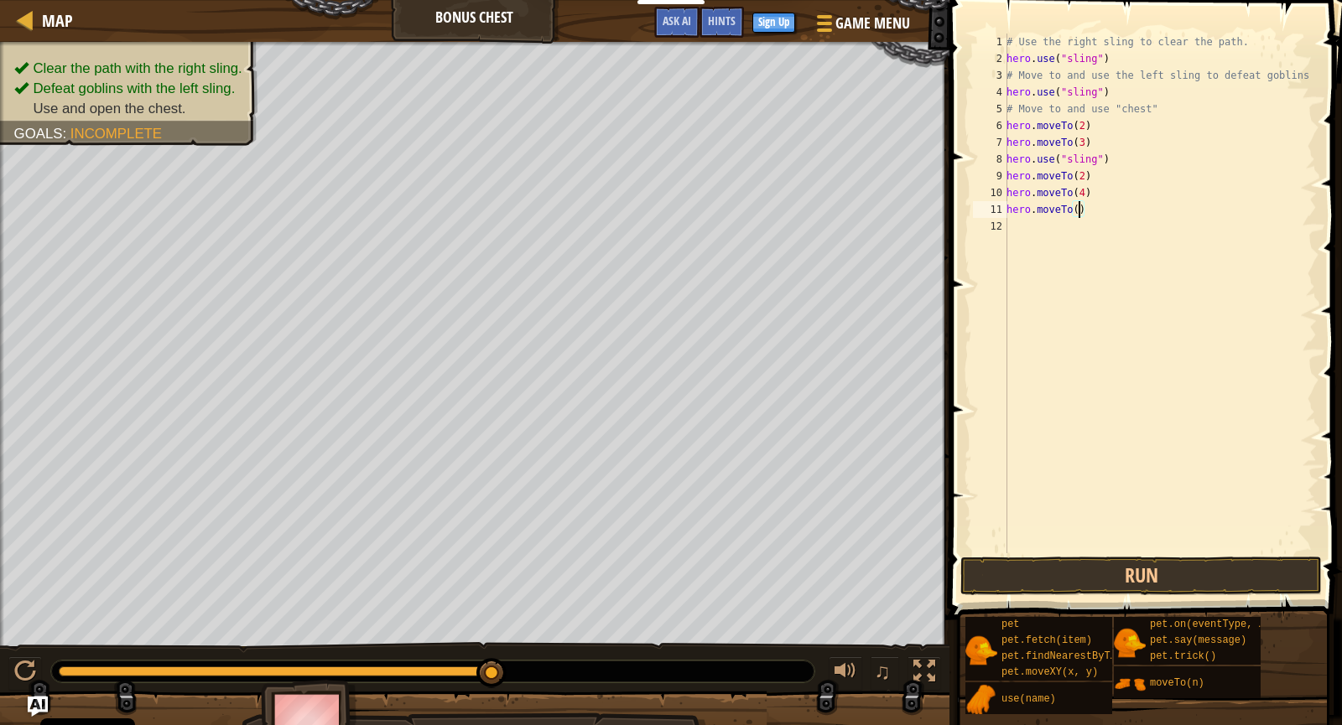
type textarea "hero.moveTo(5)"
click at [1057, 242] on div "# Use the right sling to clear the path. hero . use ( "sling" ) # Move to and u…" at bounding box center [1160, 310] width 314 height 553
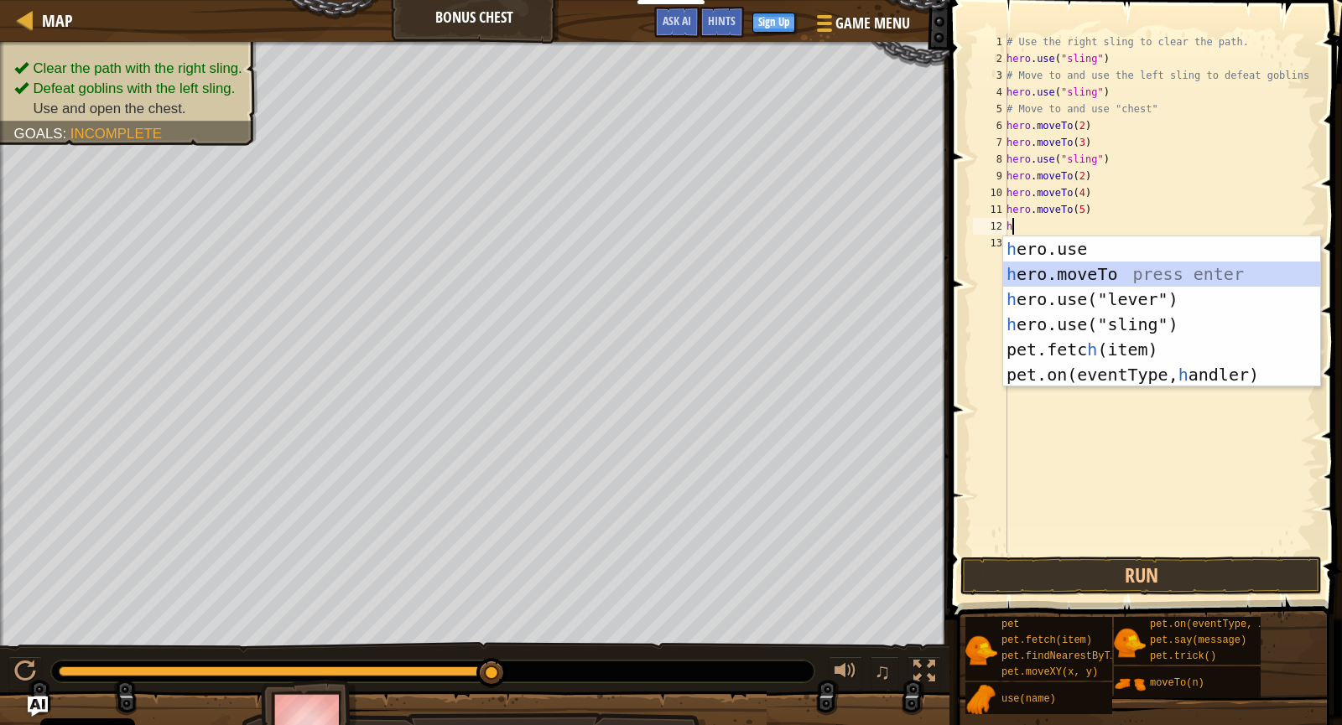
click at [1069, 268] on div "h ero.use press enter h ero.moveTo press enter h ero.use("lever") press enter h…" at bounding box center [1162, 336] width 318 height 201
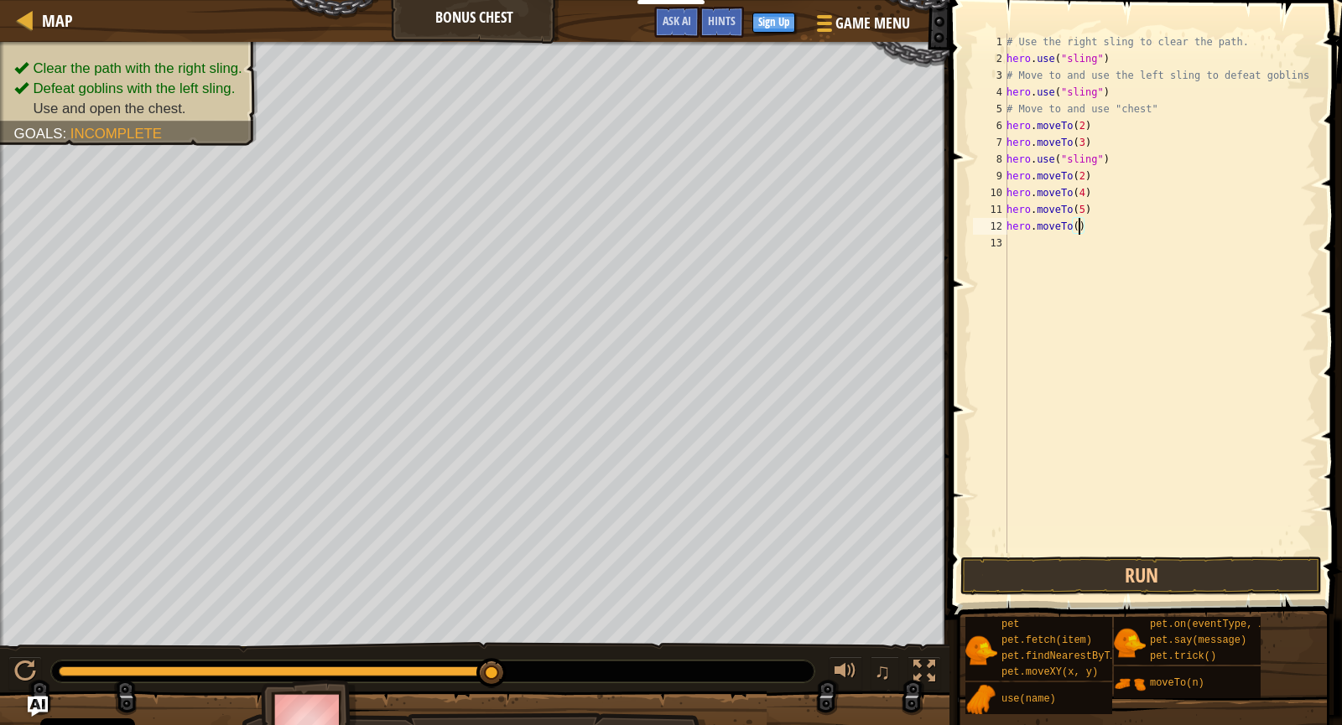
type textarea "hero.moveTo(6)"
click at [1158, 577] on button "Run" at bounding box center [1140, 576] width 361 height 39
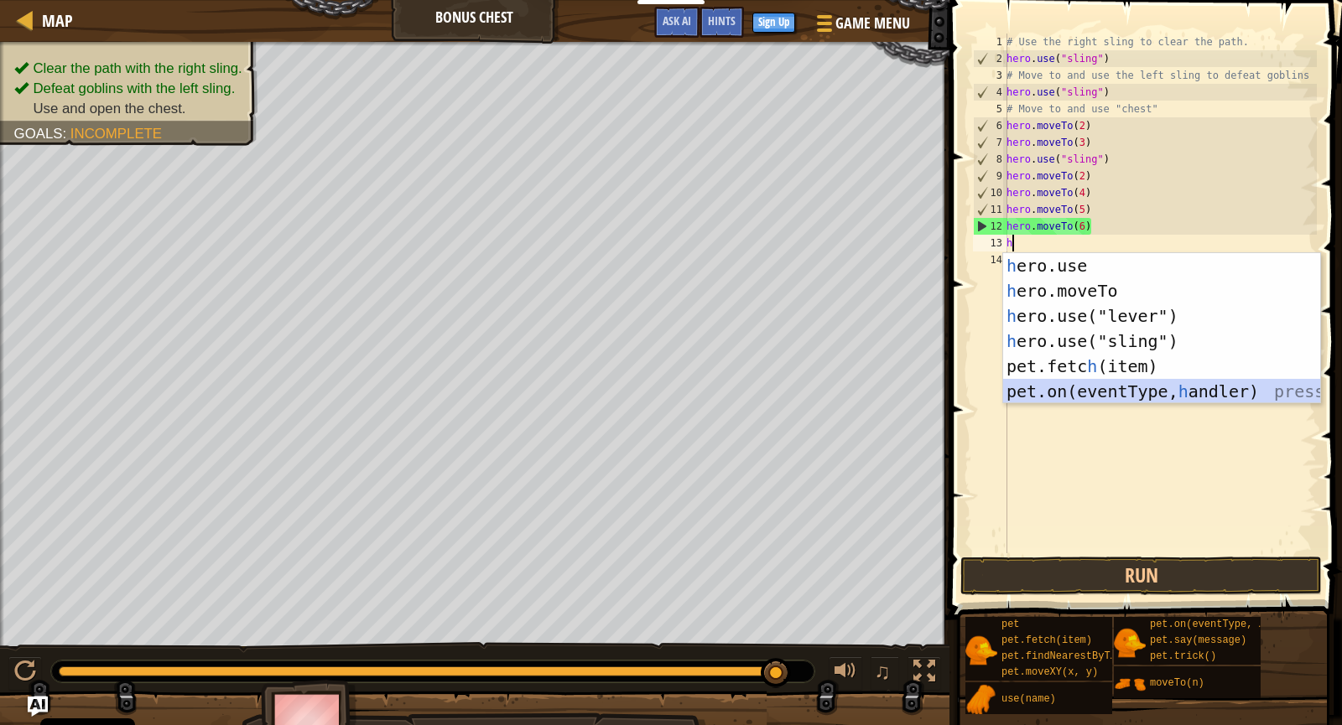
click at [1128, 392] on div "h ero.use press enter h ero.moveTo press enter h ero.use("lever") press enter h…" at bounding box center [1162, 353] width 318 height 201
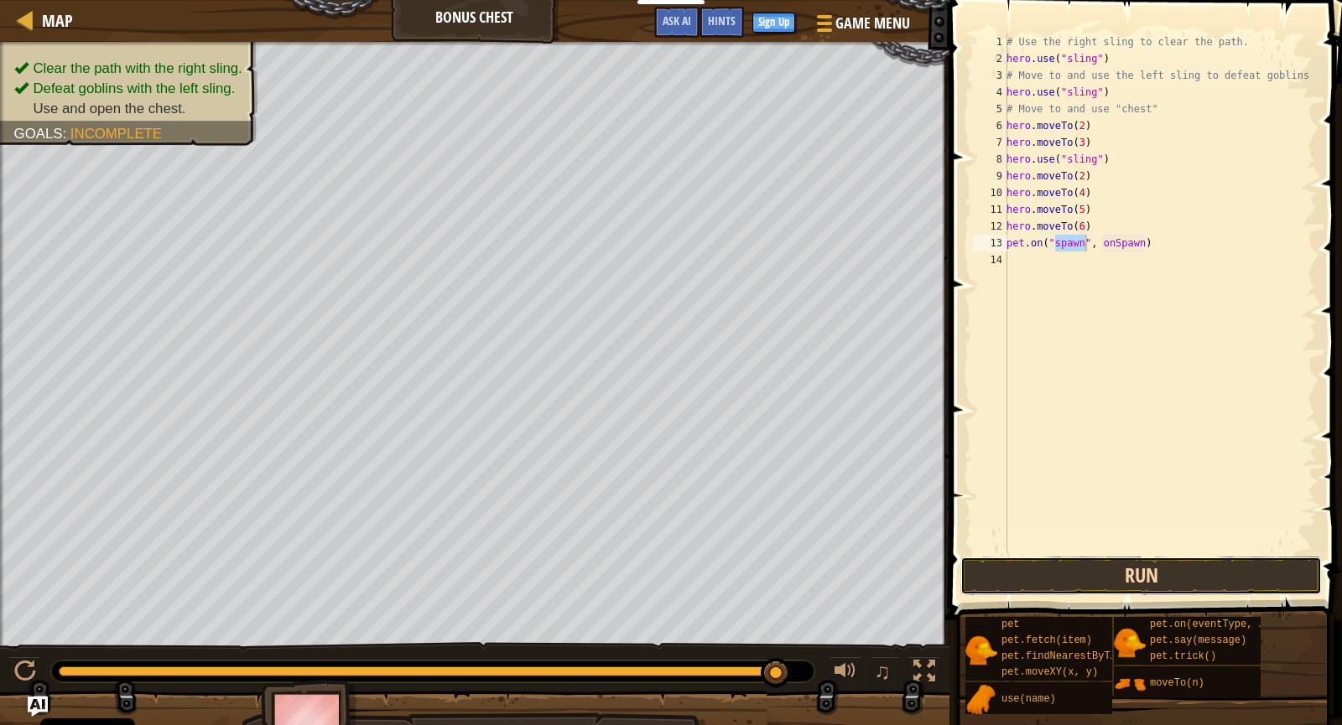
click at [1058, 580] on button "Run" at bounding box center [1140, 576] width 361 height 39
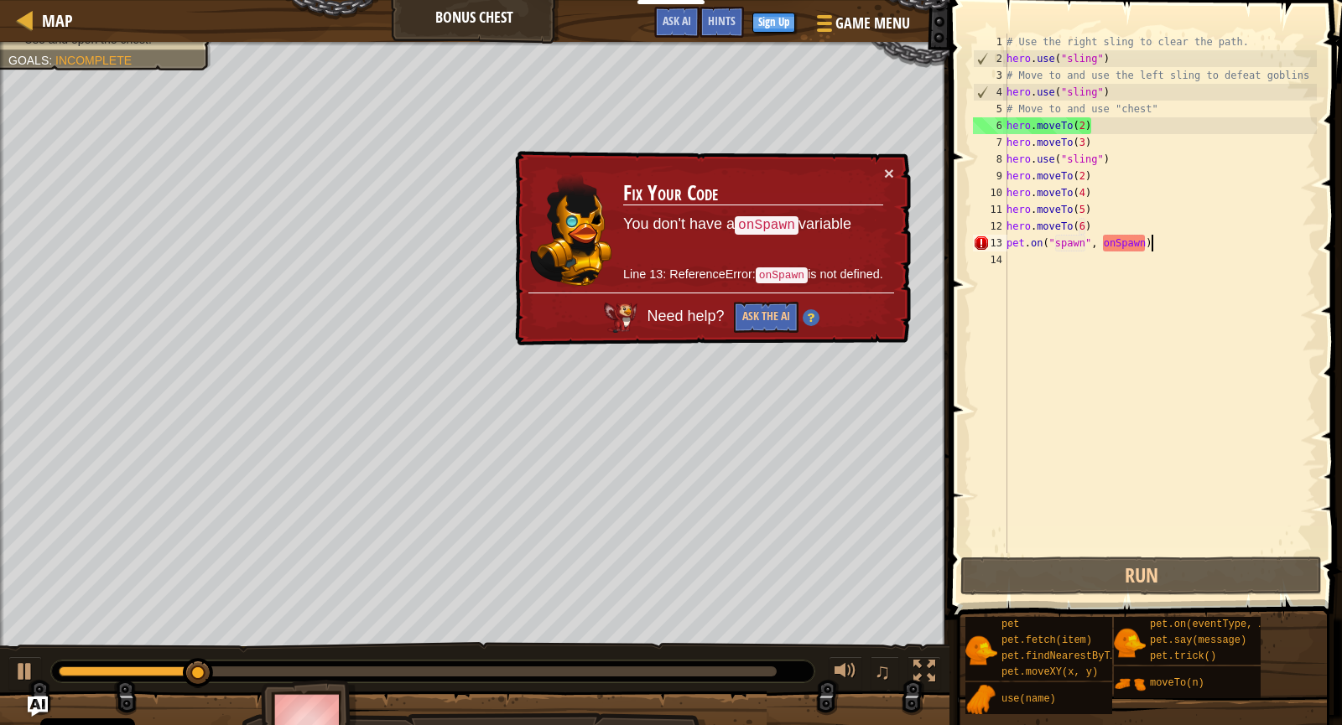
click at [1209, 247] on div "# Use the right sling to clear the path. hero . use ( "sling" ) # Move to and u…" at bounding box center [1160, 310] width 314 height 553
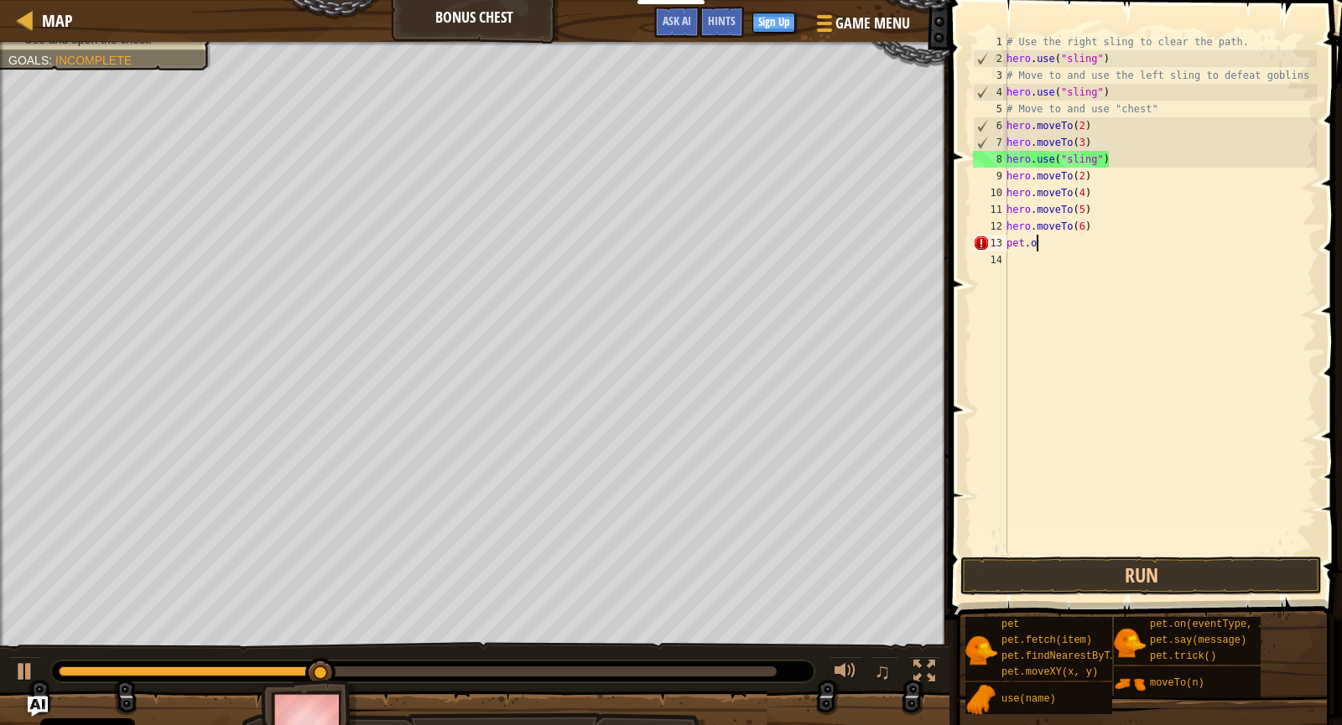
type textarea "p"
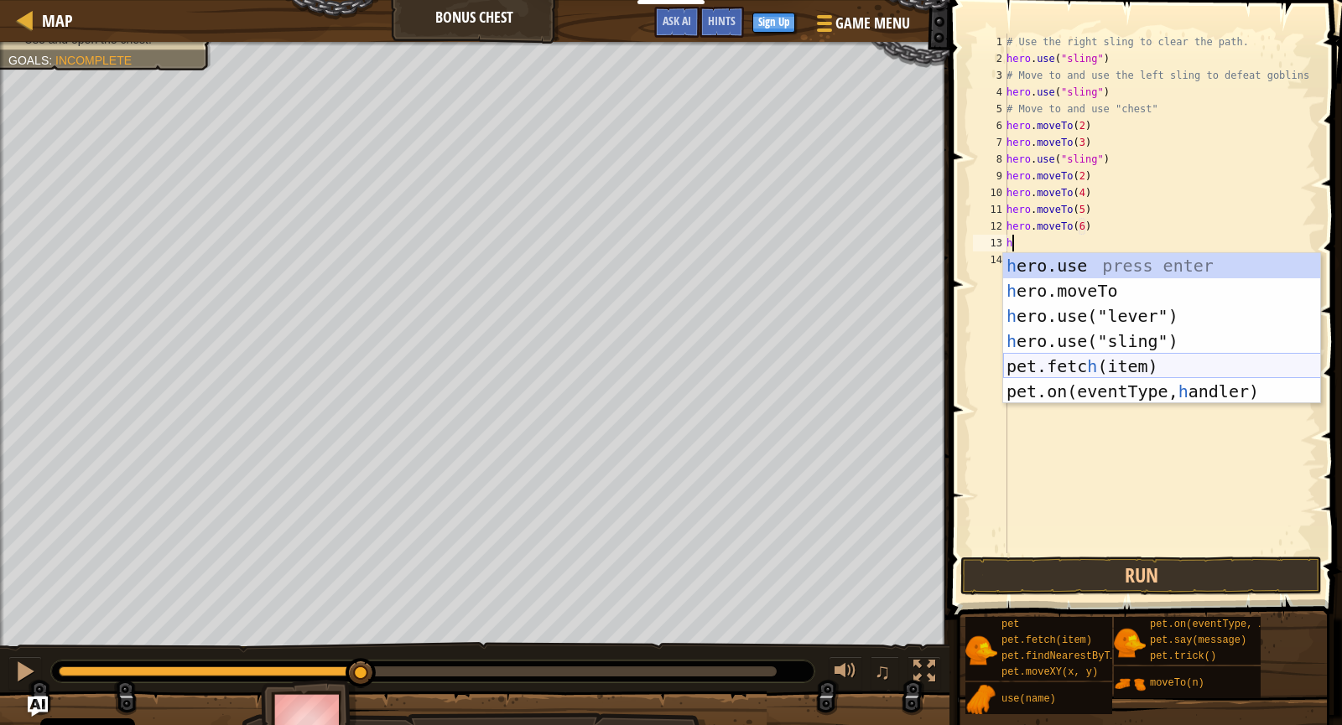
click at [1120, 359] on div "h ero.use press enter h ero.moveTo press enter h ero.use("lever") press enter h…" at bounding box center [1162, 353] width 318 height 201
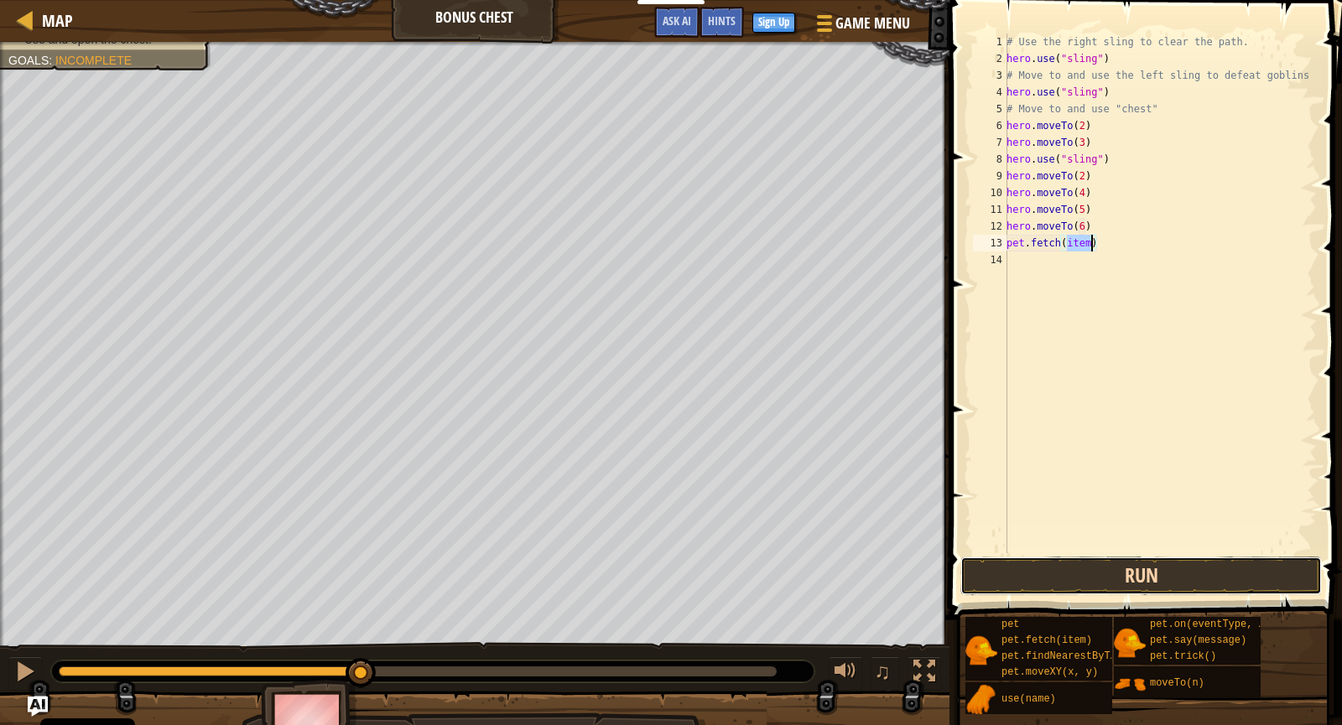
click at [1090, 572] on button "Run" at bounding box center [1140, 576] width 361 height 39
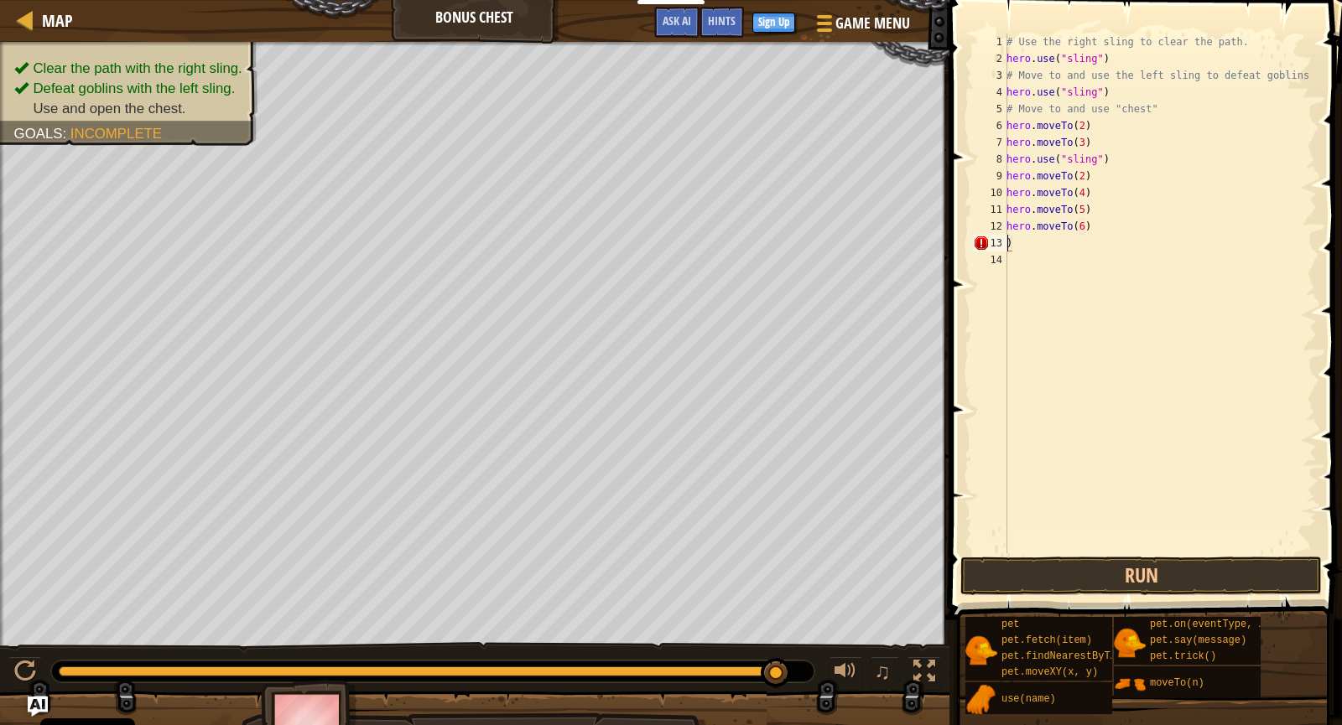
drag, startPoint x: 502, startPoint y: 660, endPoint x: 816, endPoint y: 666, distance: 313.7
click at [816, 666] on div "♫" at bounding box center [474, 667] width 949 height 50
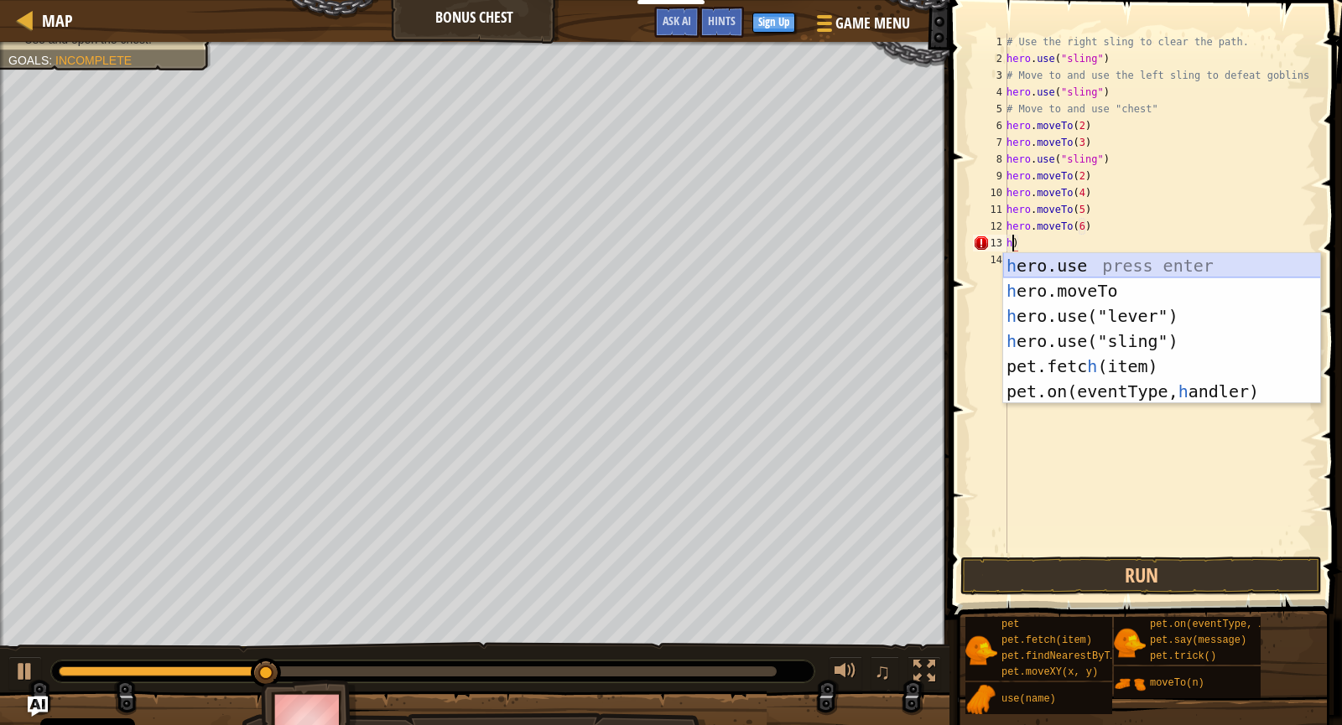
click at [1100, 269] on div "h ero.use press enter h ero.moveTo press enter h ero.use("lever") press enter h…" at bounding box center [1162, 353] width 318 height 201
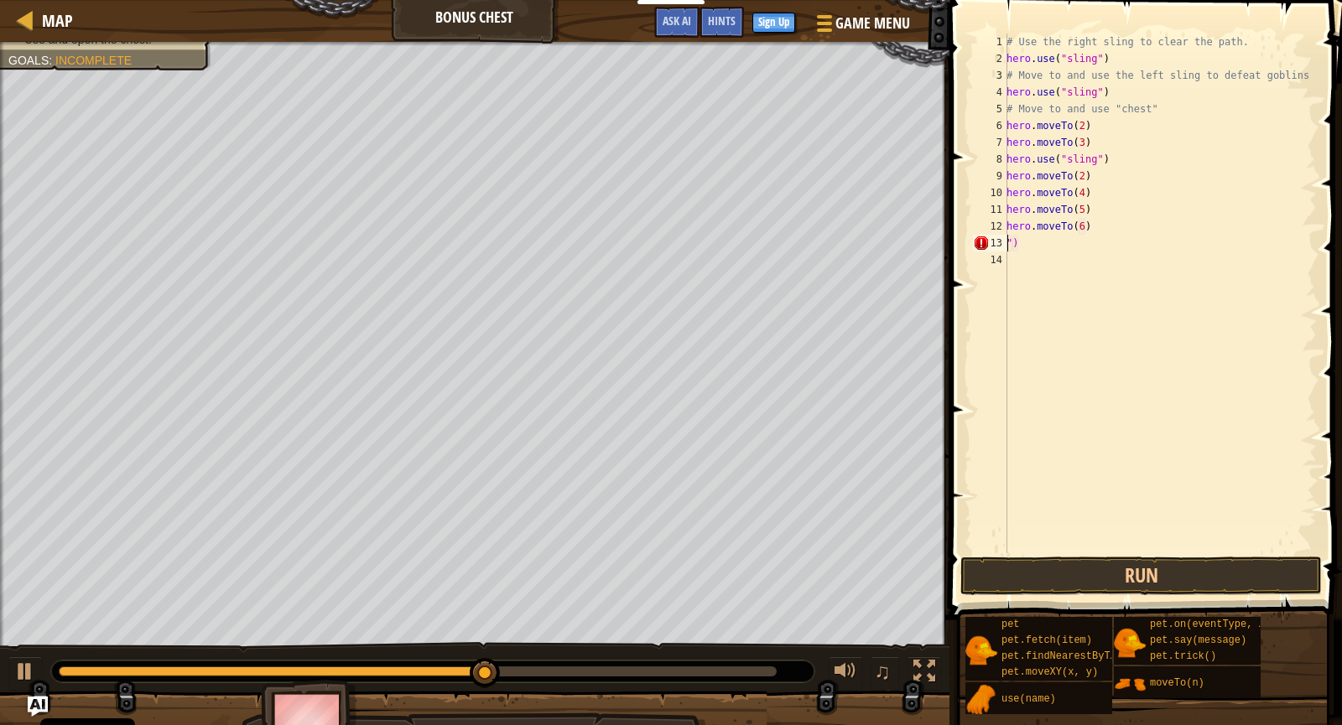
click at [1065, 249] on div "# Use the right sling to clear the path. hero . use ( "sling" ) # Move to and u…" at bounding box center [1160, 310] width 314 height 553
type textarea """
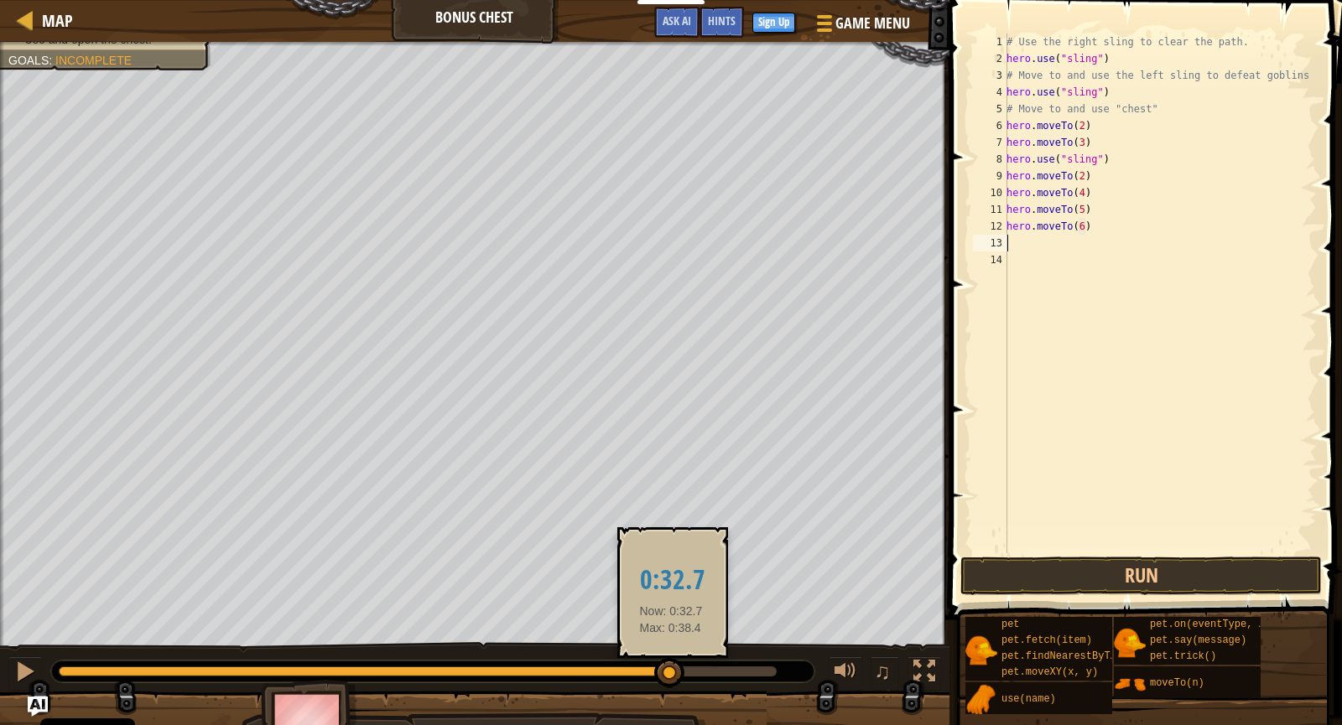
drag, startPoint x: 510, startPoint y: 686, endPoint x: 676, endPoint y: 683, distance: 166.1
click at [676, 683] on div at bounding box center [669, 673] width 30 height 30
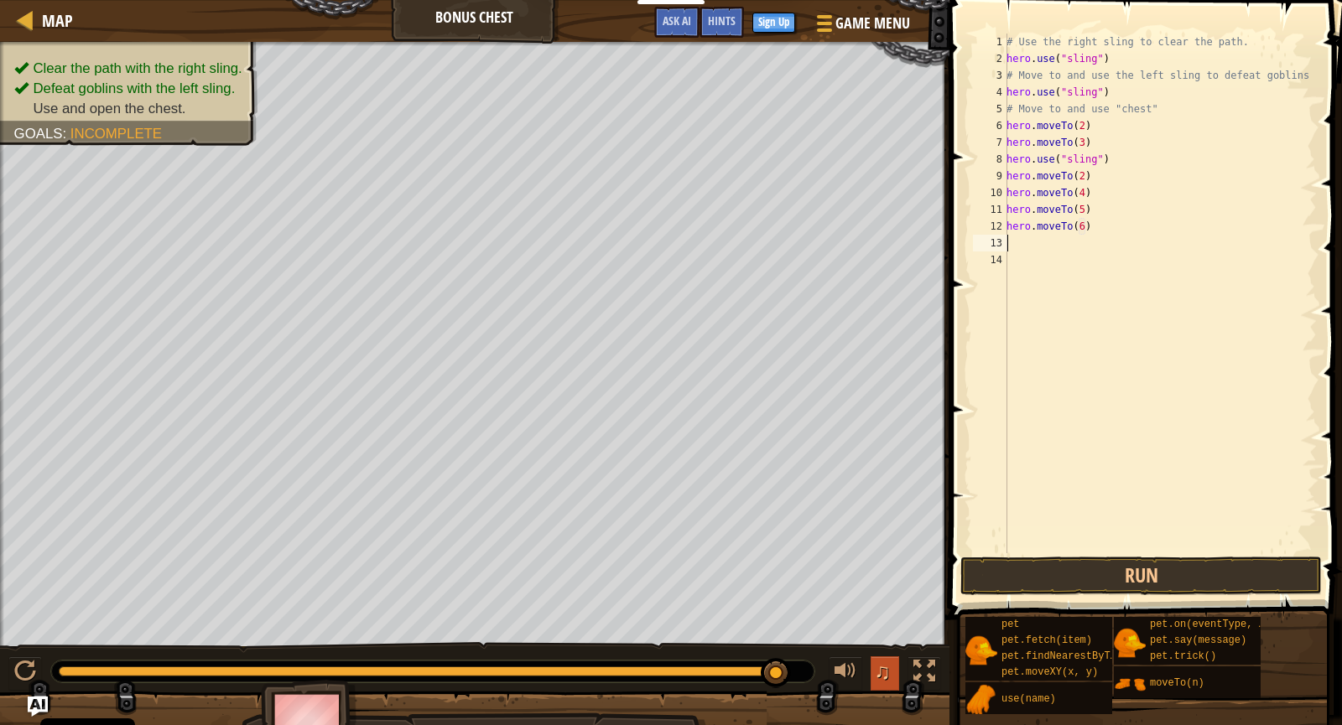
drag, startPoint x: 677, startPoint y: 683, endPoint x: 883, endPoint y: 658, distance: 207.7
click at [883, 658] on div "♫" at bounding box center [474, 667] width 949 height 50
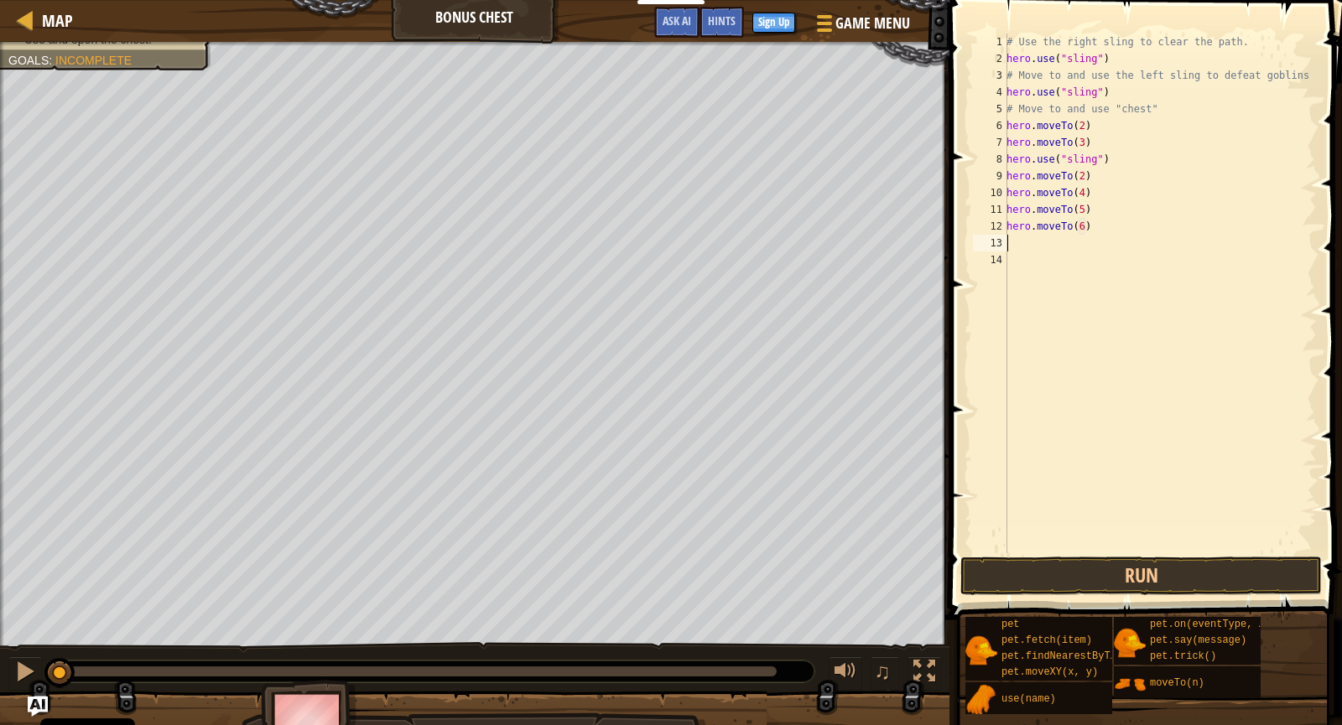
drag, startPoint x: 761, startPoint y: 668, endPoint x: 0, endPoint y: 659, distance: 761.5
click at [0, 659] on div "♫" at bounding box center [474, 667] width 949 height 50
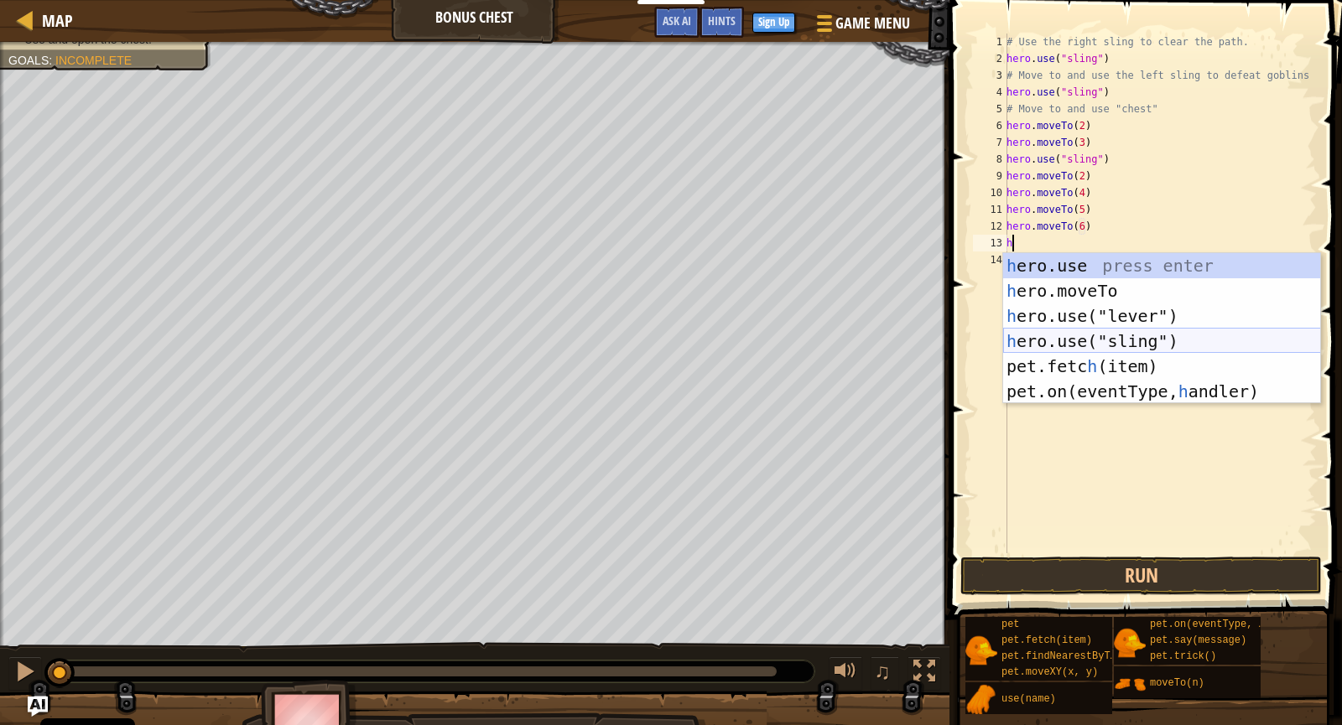
click at [1104, 335] on div "h ero.use press enter h ero.moveTo press enter h ero.use("lever") press enter h…" at bounding box center [1162, 353] width 318 height 201
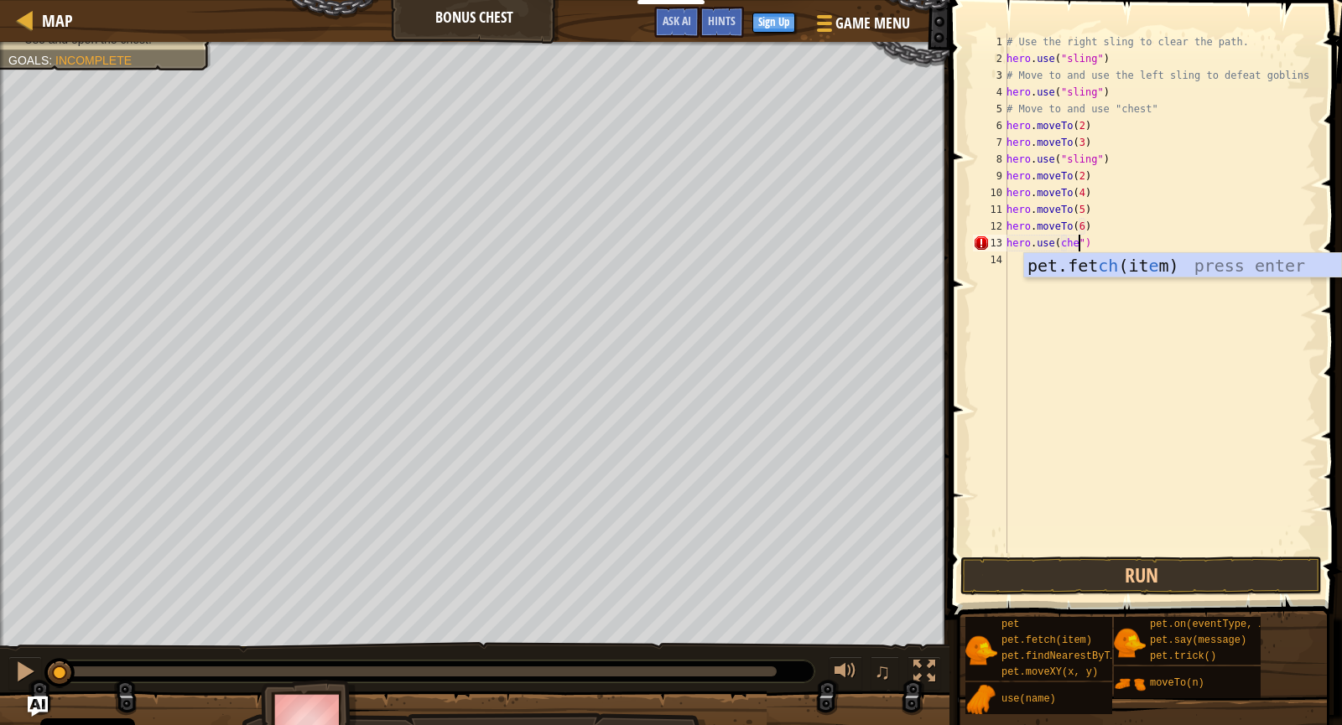
scroll to position [8, 7]
click at [1059, 241] on div "# Use the right sling to clear the path. hero . use ( "sling" ) # Move to and u…" at bounding box center [1160, 310] width 314 height 553
type textarea "hero.use("chest")"
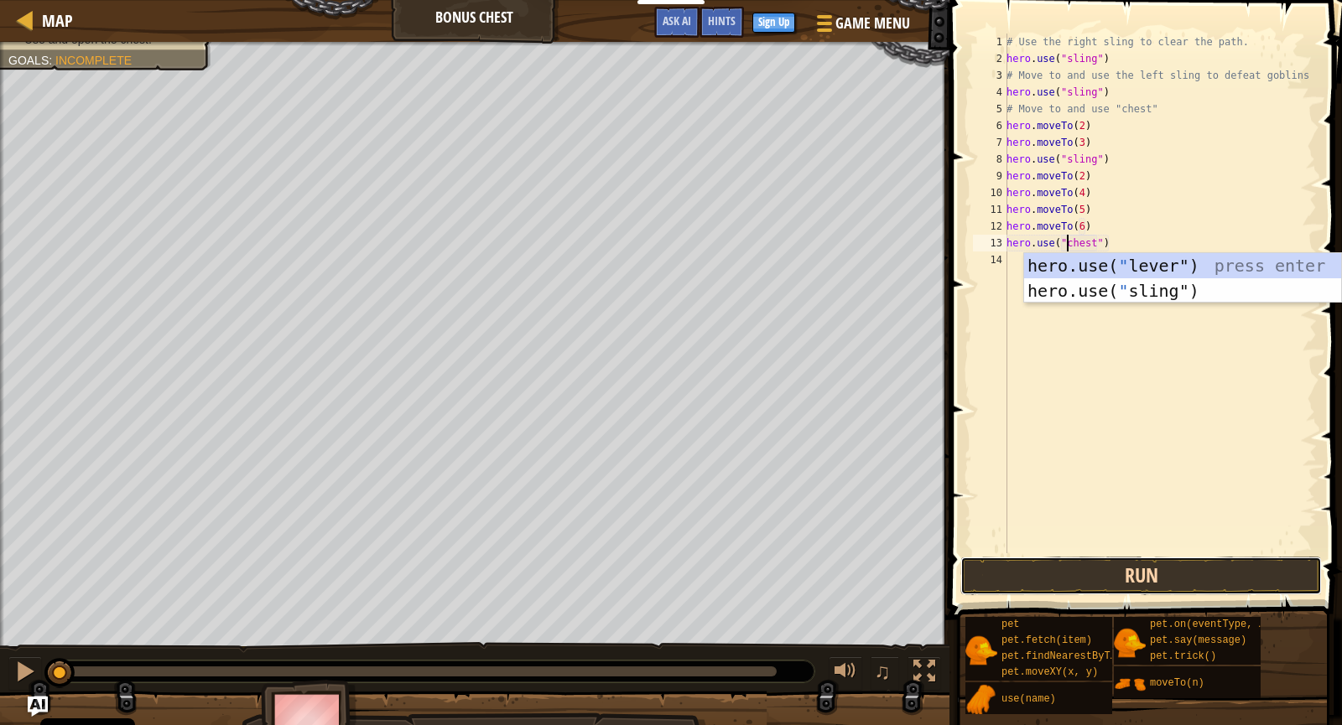
click at [1072, 579] on button "Run" at bounding box center [1140, 576] width 361 height 39
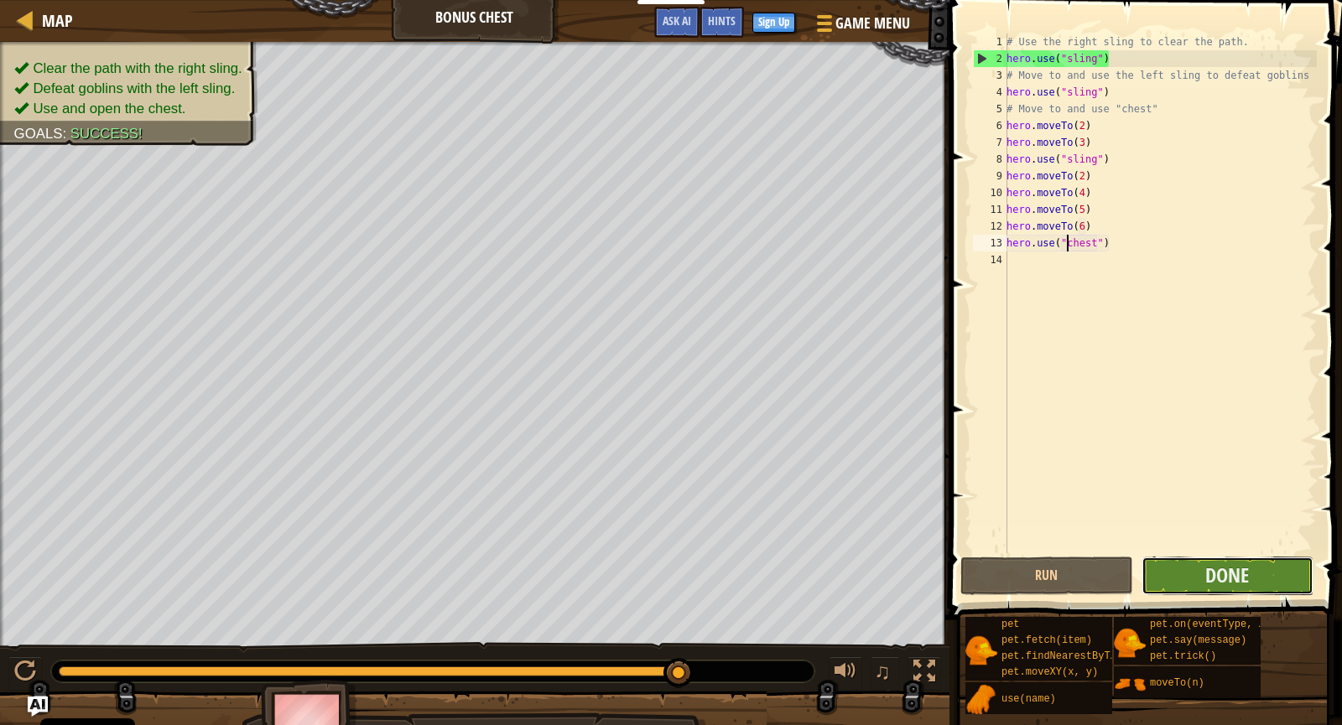
click at [1167, 569] on button "Done" at bounding box center [1227, 576] width 172 height 39
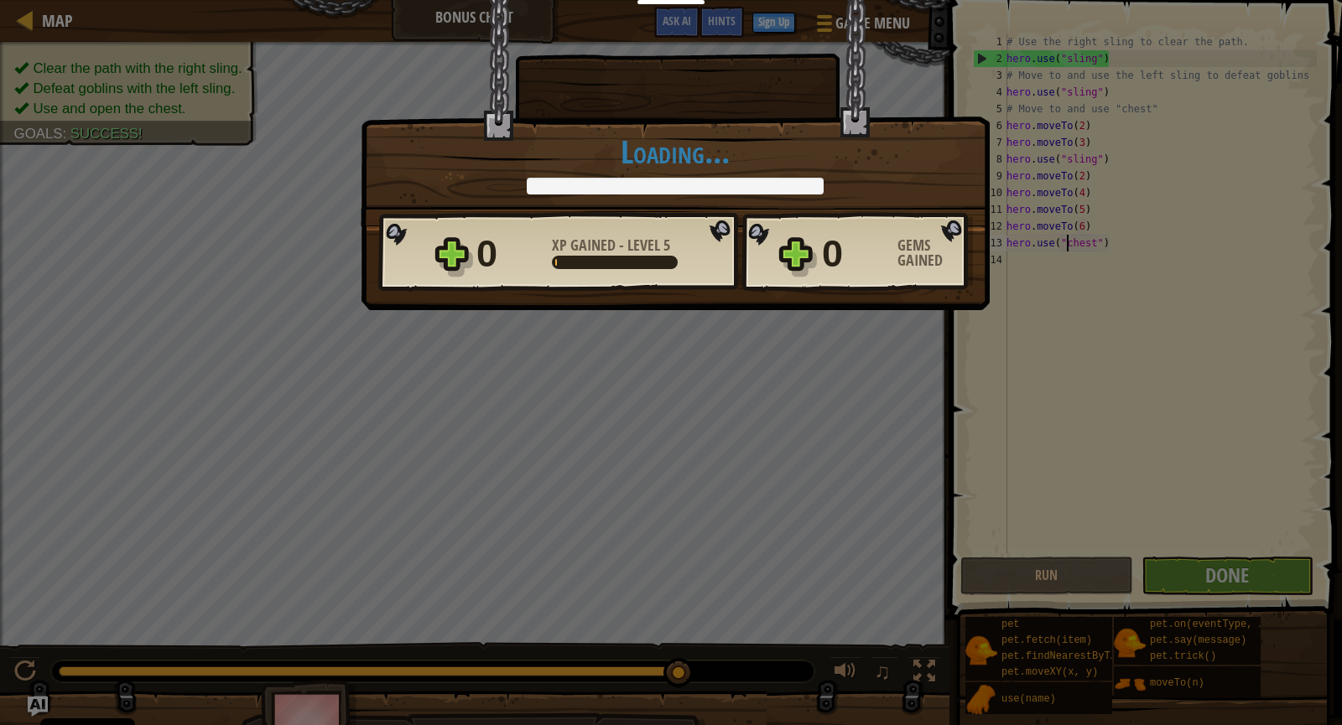
click at [711, 162] on h1 "Loading..." at bounding box center [675, 151] width 594 height 35
click at [719, 179] on div at bounding box center [675, 186] width 297 height 17
drag, startPoint x: 709, startPoint y: 148, endPoint x: 576, endPoint y: 125, distance: 134.6
click at [576, 125] on div "× Shiny and sharp! How fun was this level? Loading... Reticulating Splines... L…" at bounding box center [675, 112] width 629 height 227
click at [671, 174] on div "Loading..." at bounding box center [675, 164] width 594 height 60
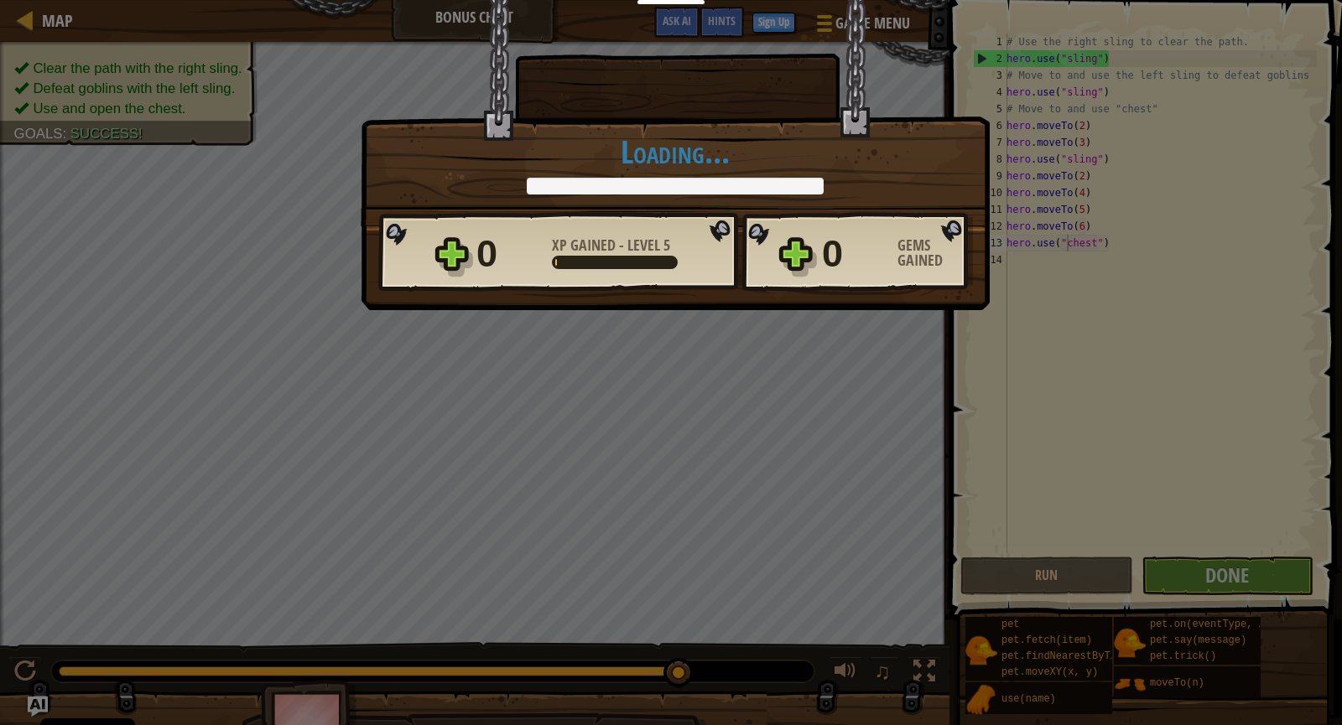
click at [671, 174] on div "Loading..." at bounding box center [675, 164] width 594 height 60
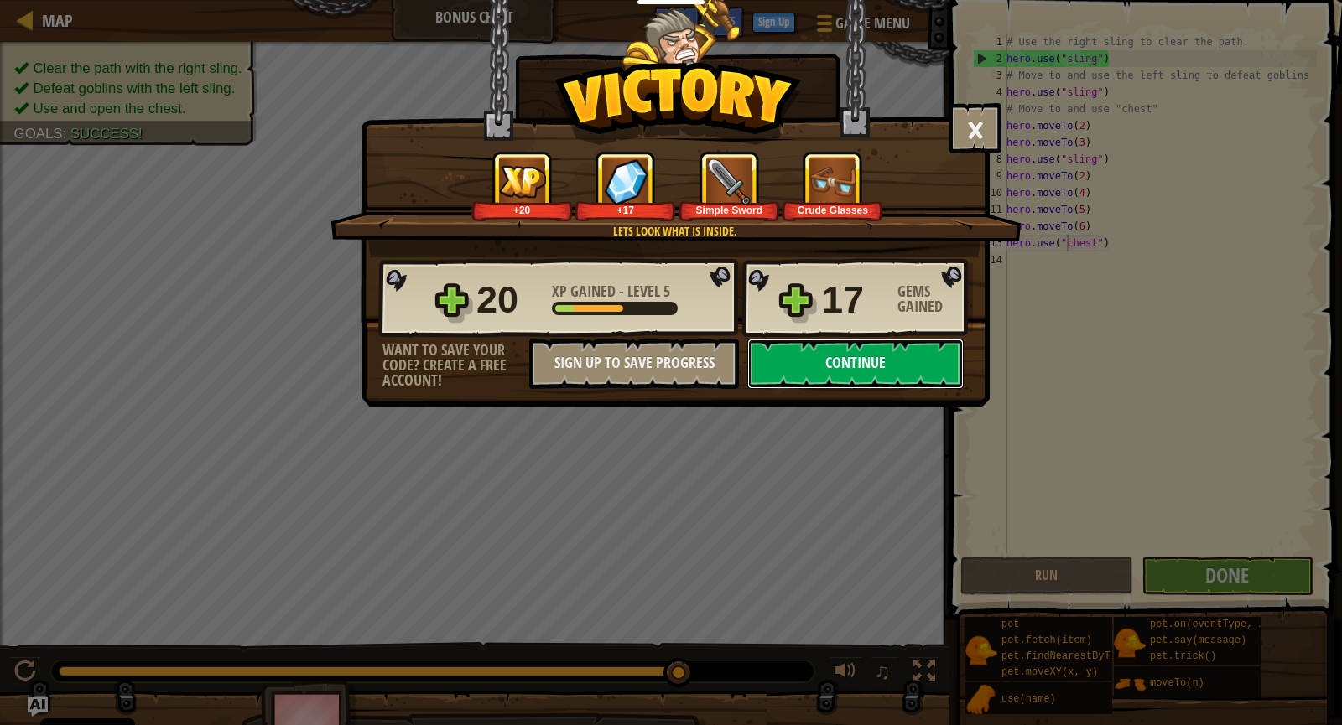
click at [801, 374] on button "Continue" at bounding box center [855, 364] width 216 height 50
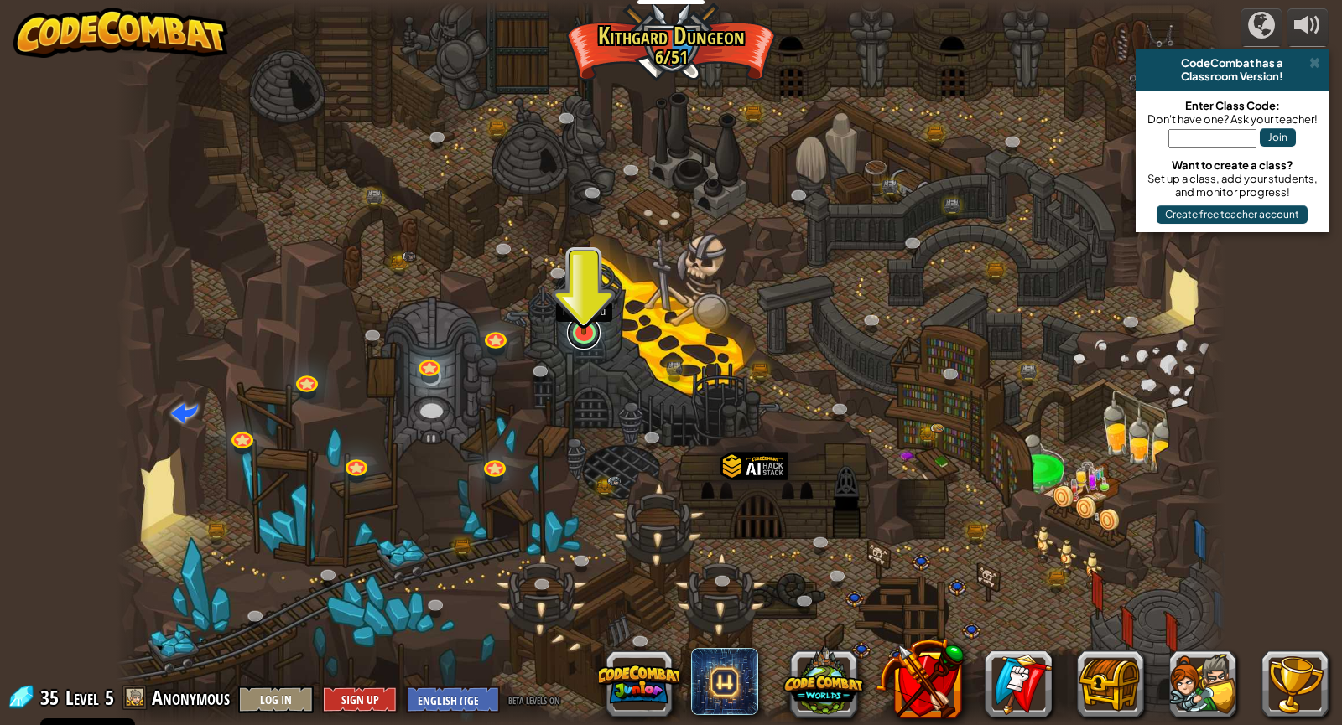
click at [592, 336] on link at bounding box center [584, 333] width 34 height 34
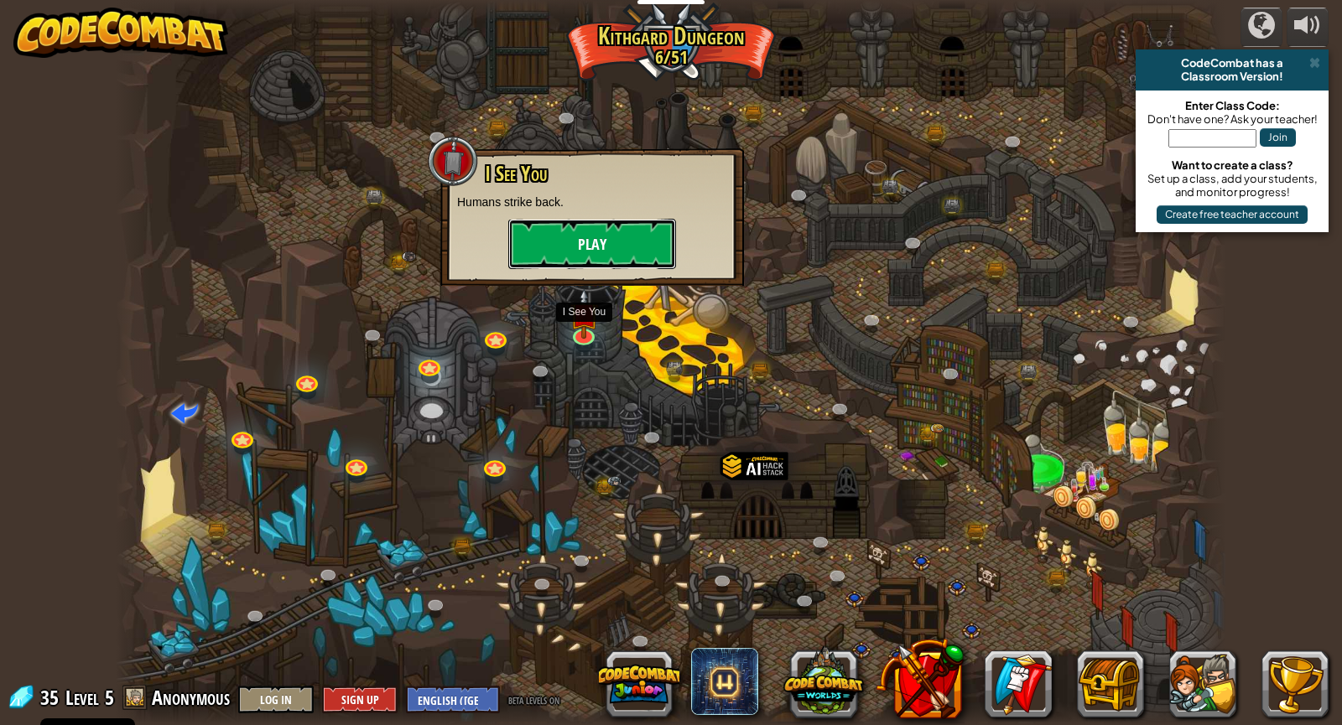
click at [603, 238] on button "Play" at bounding box center [592, 244] width 168 height 50
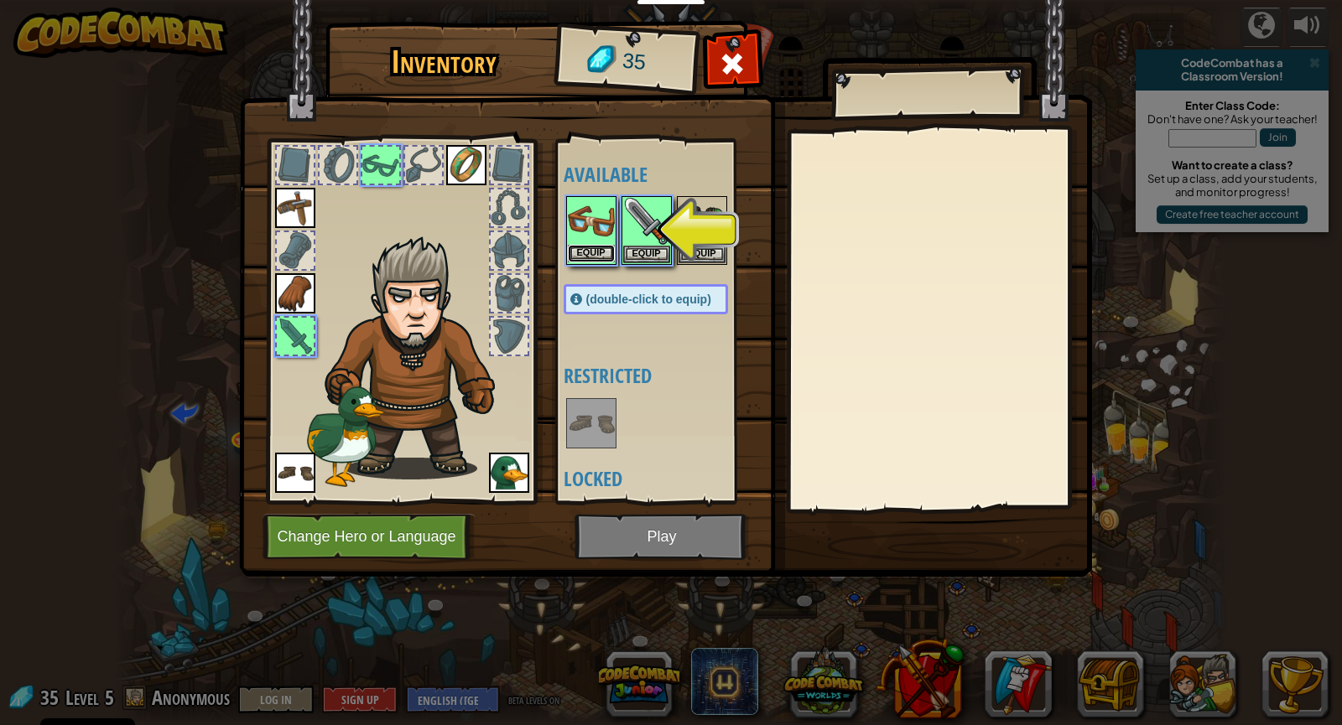
click at [595, 253] on button "Equip" at bounding box center [591, 254] width 47 height 18
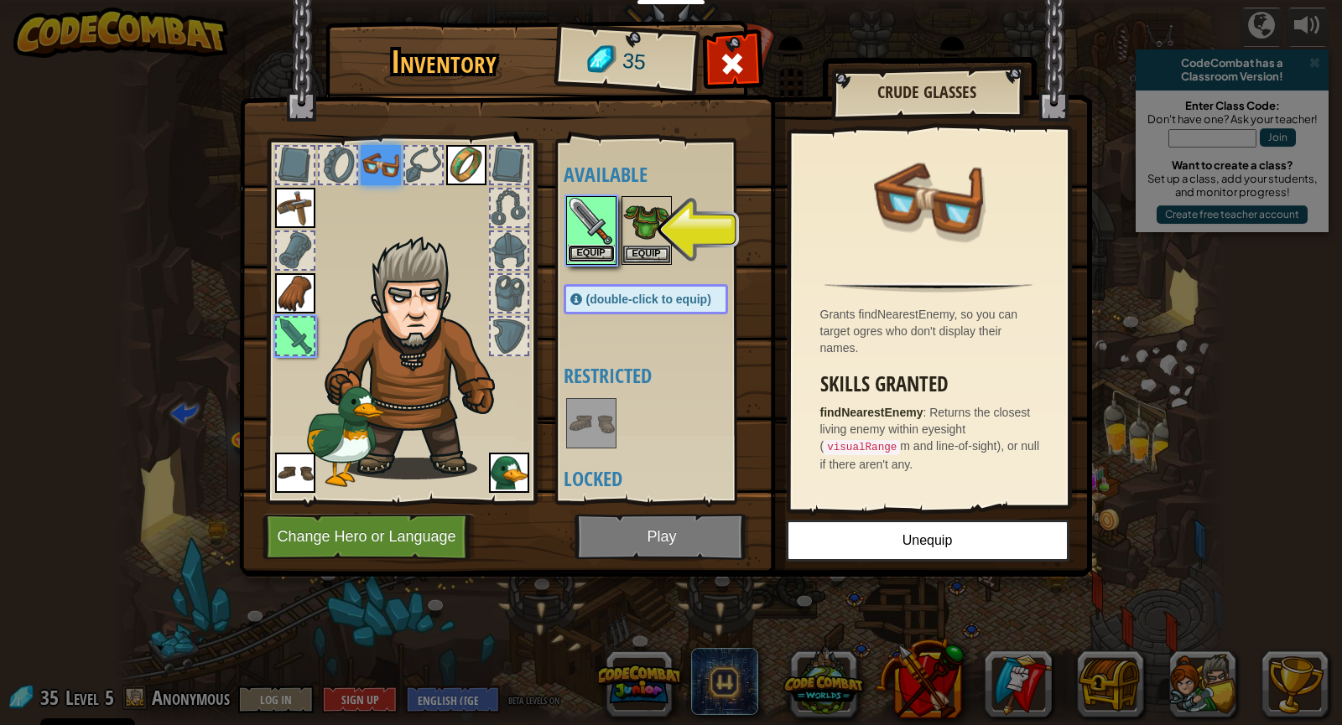
click at [598, 247] on button "Equip" at bounding box center [591, 254] width 47 height 18
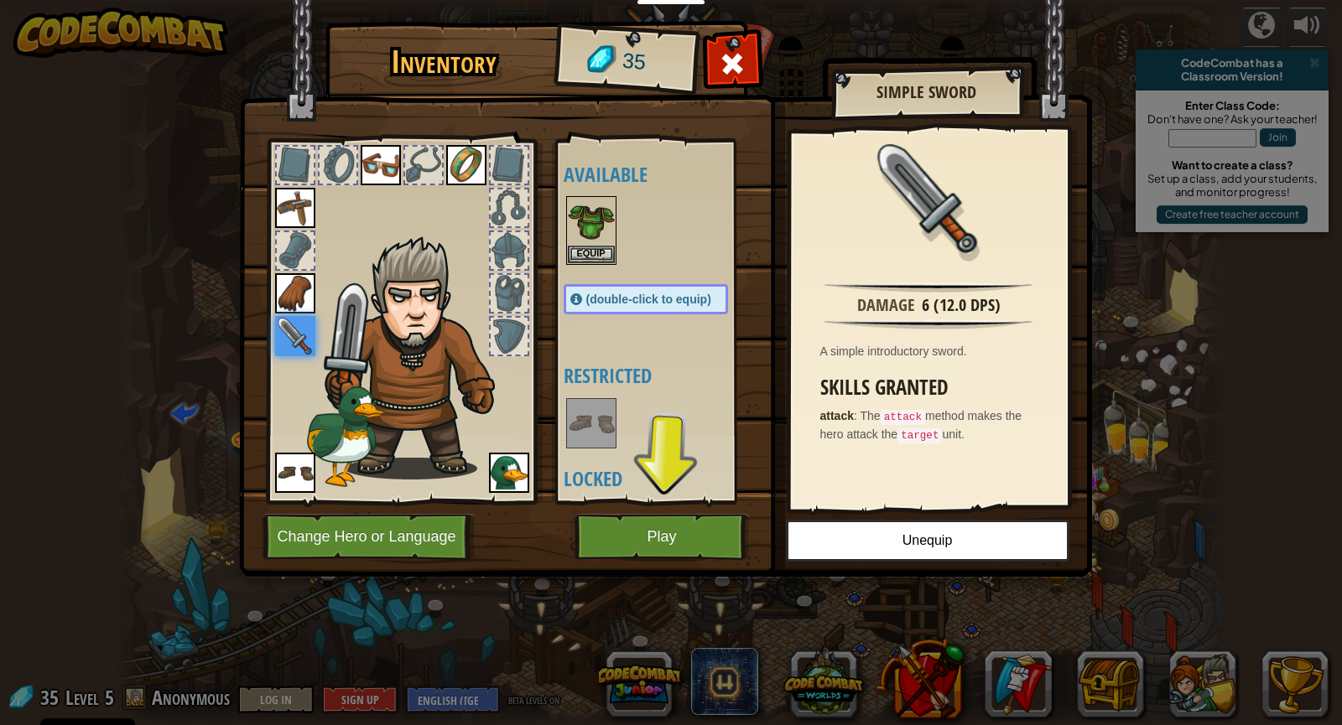
click at [592, 406] on img at bounding box center [591, 423] width 47 height 47
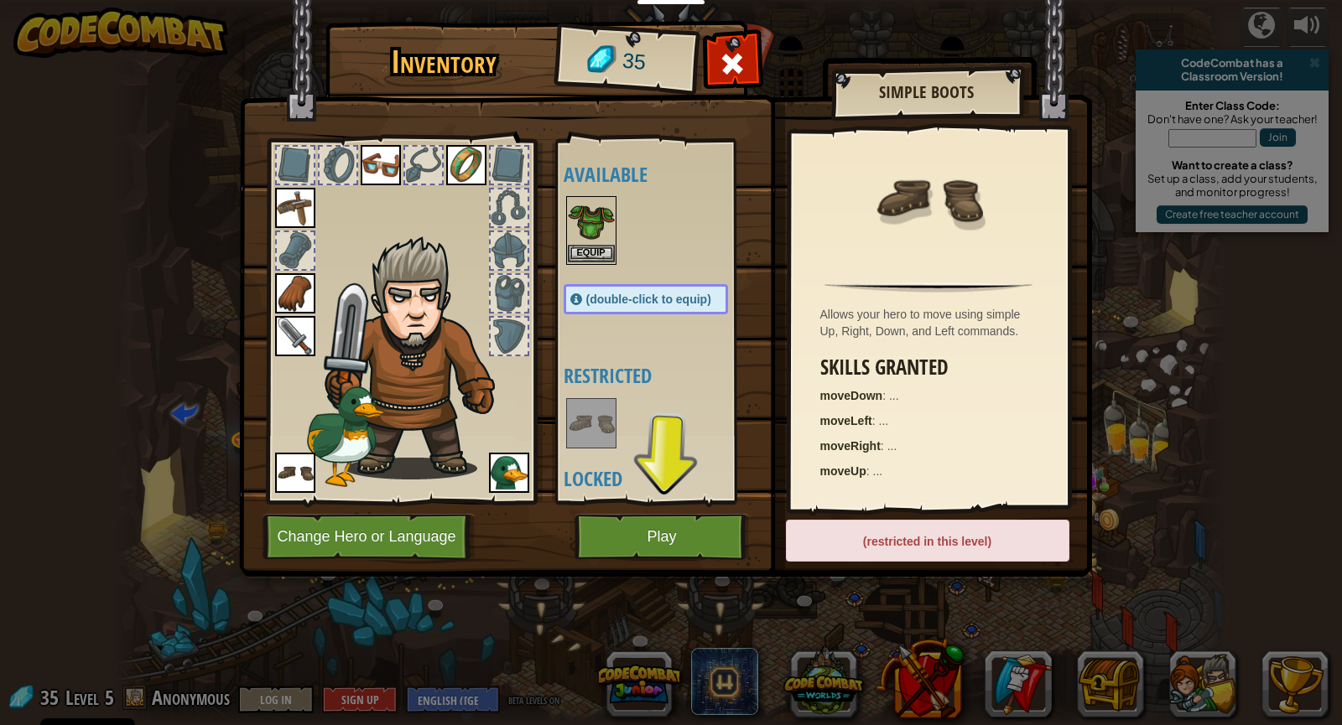
click at [598, 262] on div "Equip" at bounding box center [591, 230] width 50 height 69
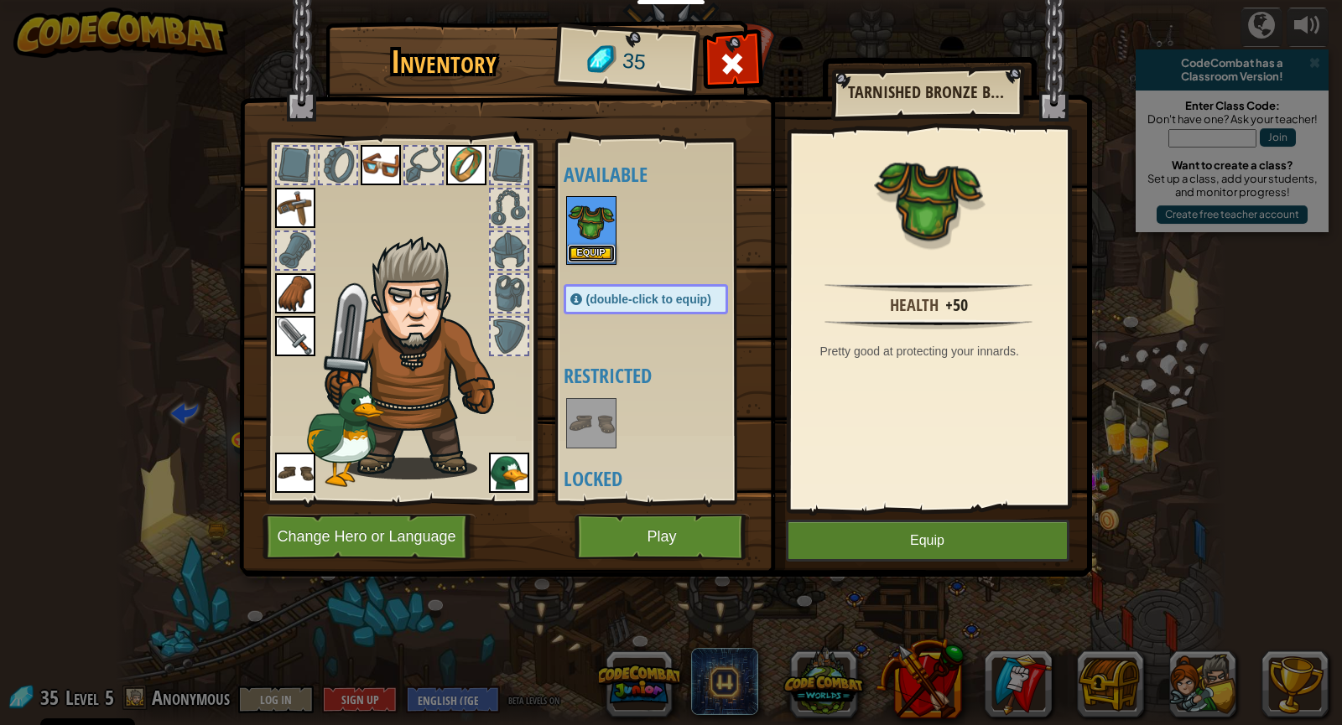
click at [598, 257] on button "Equip" at bounding box center [591, 254] width 47 height 18
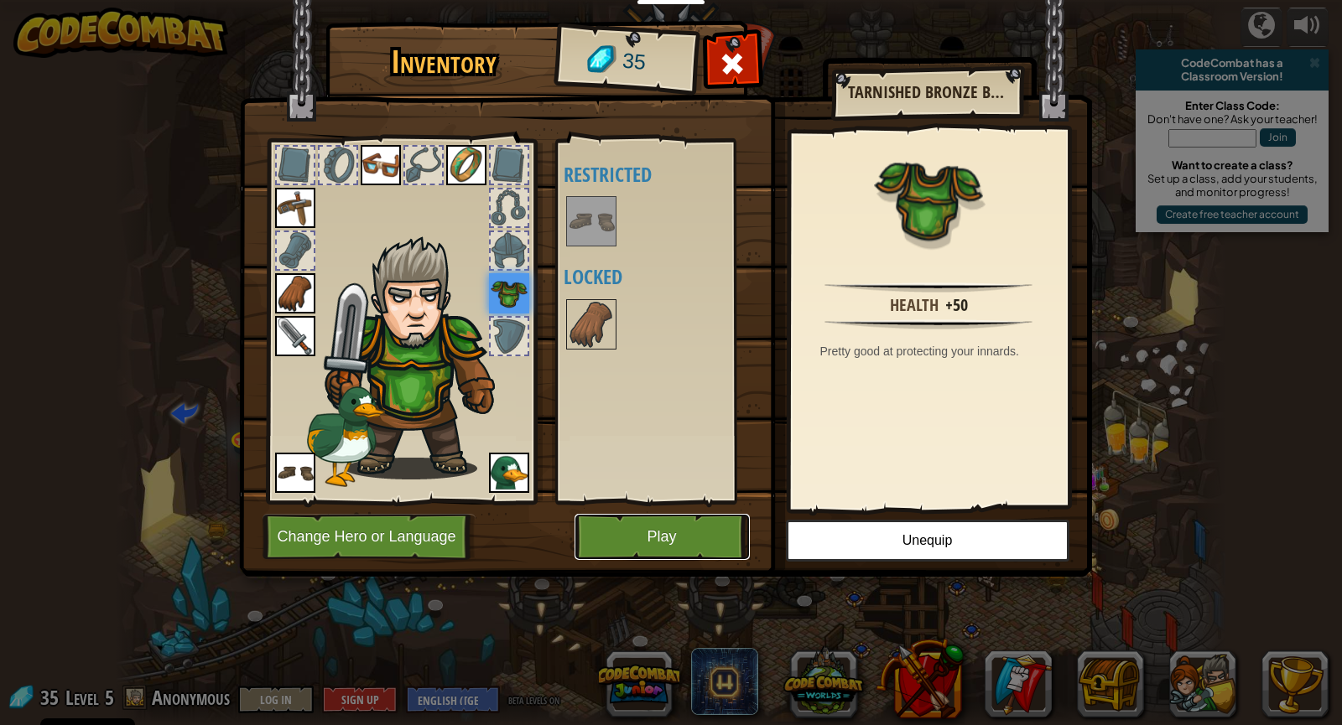
click at [607, 534] on button "Play" at bounding box center [661, 537] width 175 height 46
click at [610, 533] on button "Play" at bounding box center [661, 537] width 175 height 46
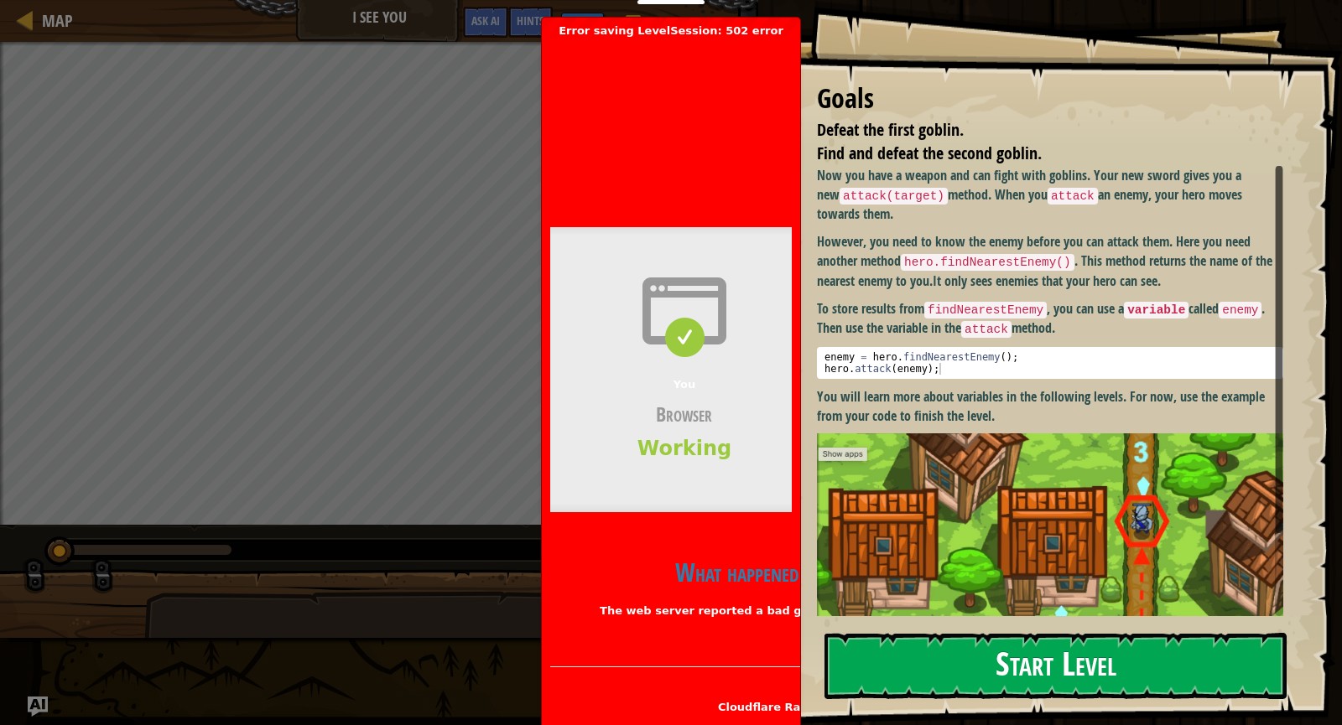
click at [1017, 679] on button "Start Level" at bounding box center [1055, 666] width 462 height 66
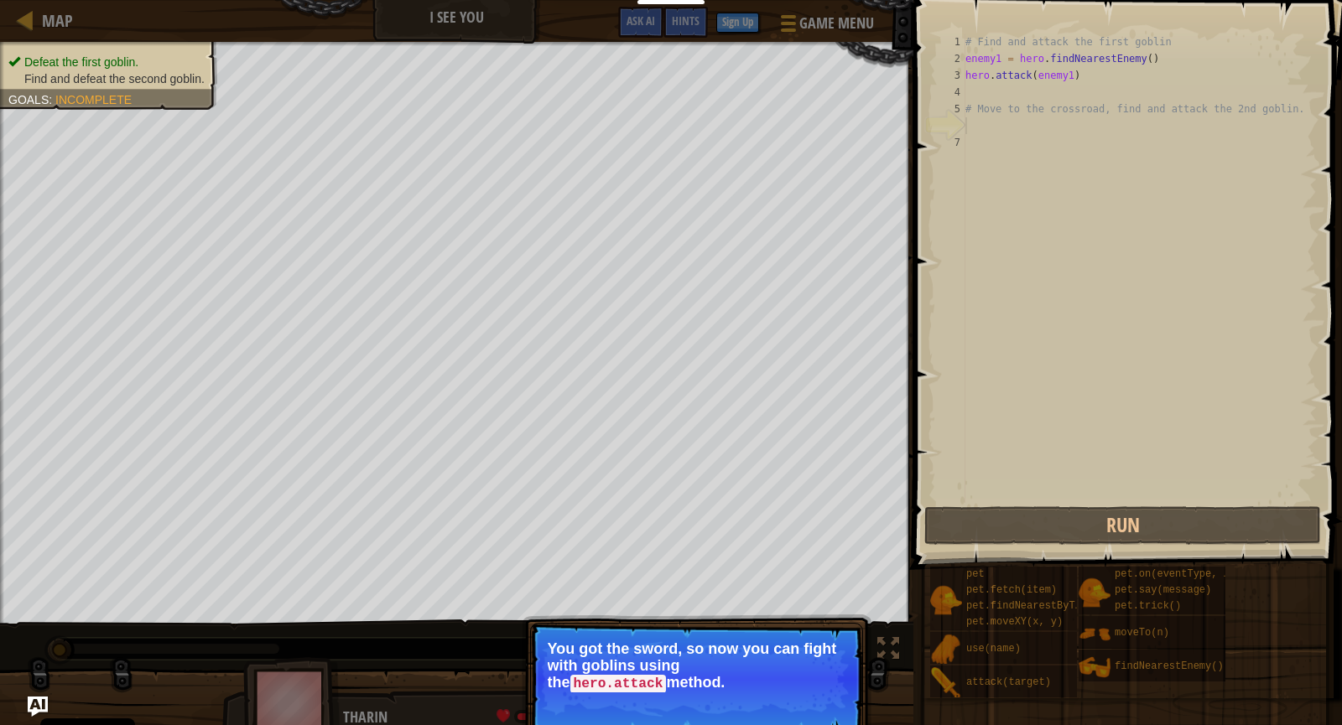
click at [706, 697] on p "Skip (esc) Continue You got the sword, so now you can fight with goblins using …" at bounding box center [696, 679] width 333 height 112
click at [708, 679] on p "You got the sword, so now you can fight with goblins using the hero.attack meth…" at bounding box center [697, 667] width 298 height 52
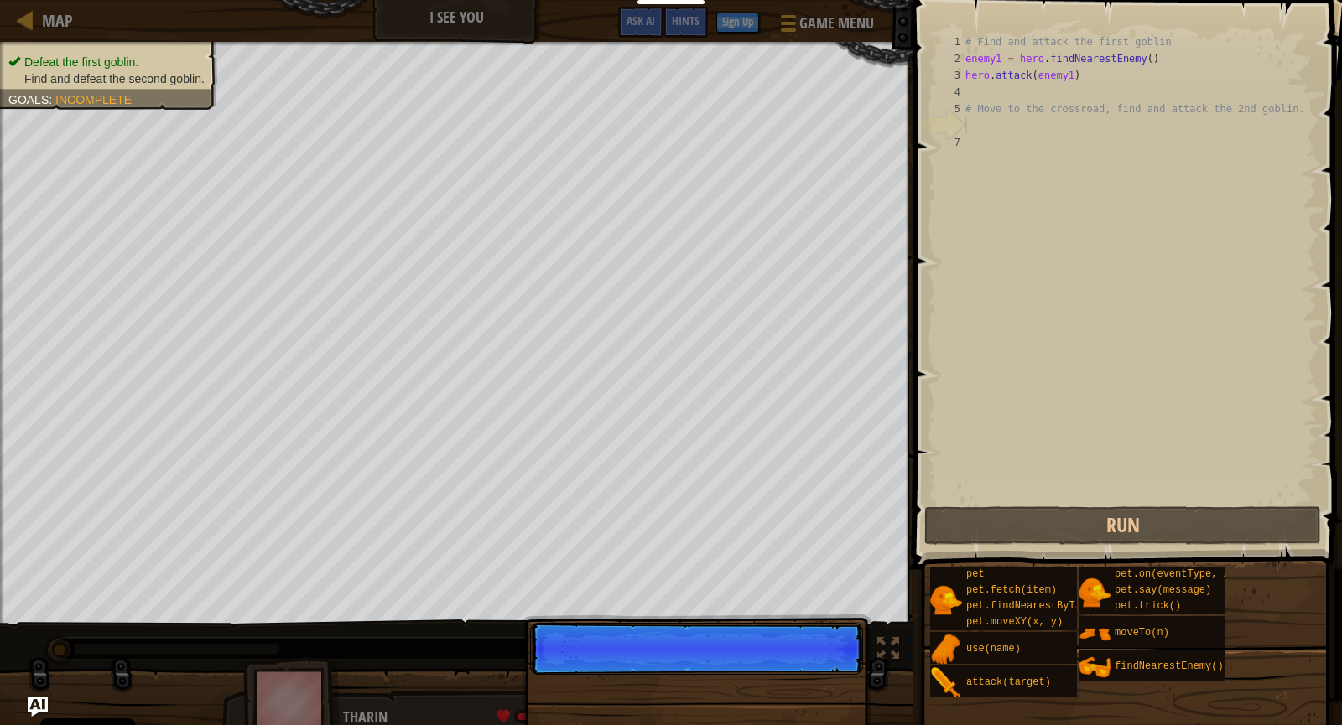
scroll to position [8, 0]
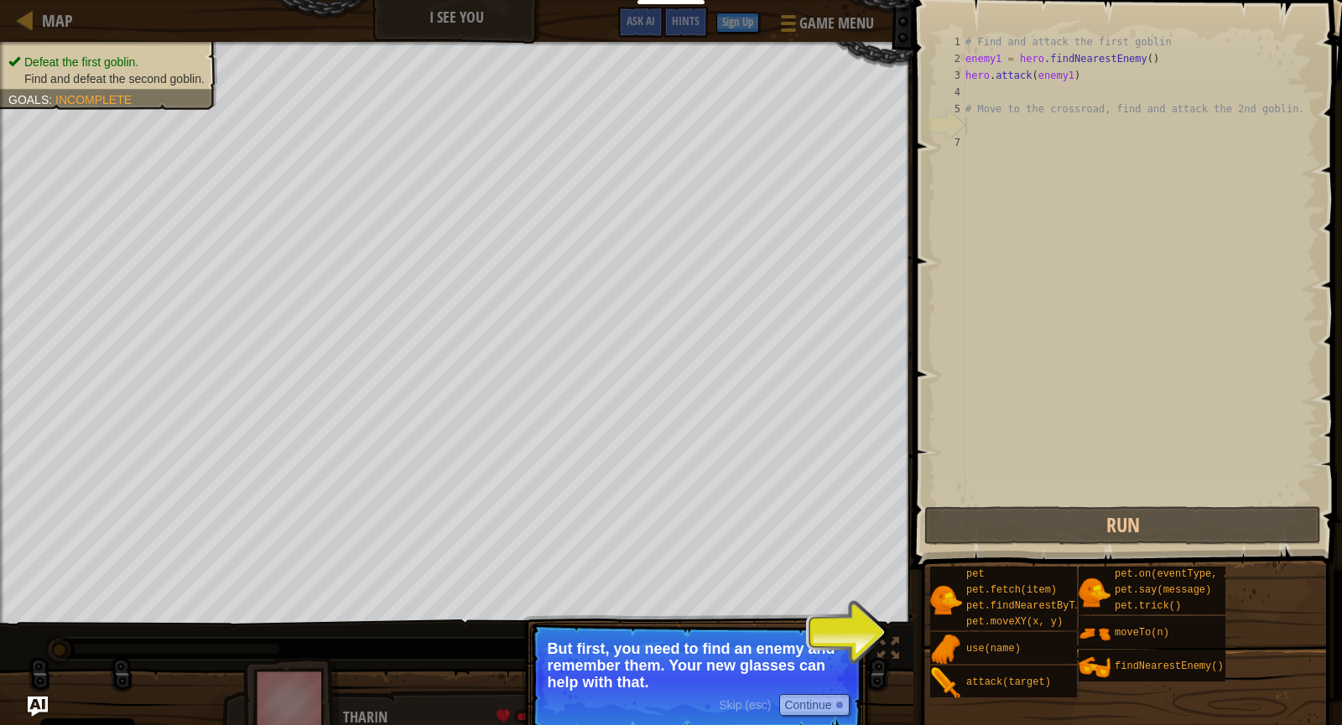
click at [826, 683] on p "But first, you need to find an enemy and remember them. Your new glasses can he…" at bounding box center [697, 666] width 298 height 50
click at [824, 700] on button "Continue" at bounding box center [814, 705] width 70 height 22
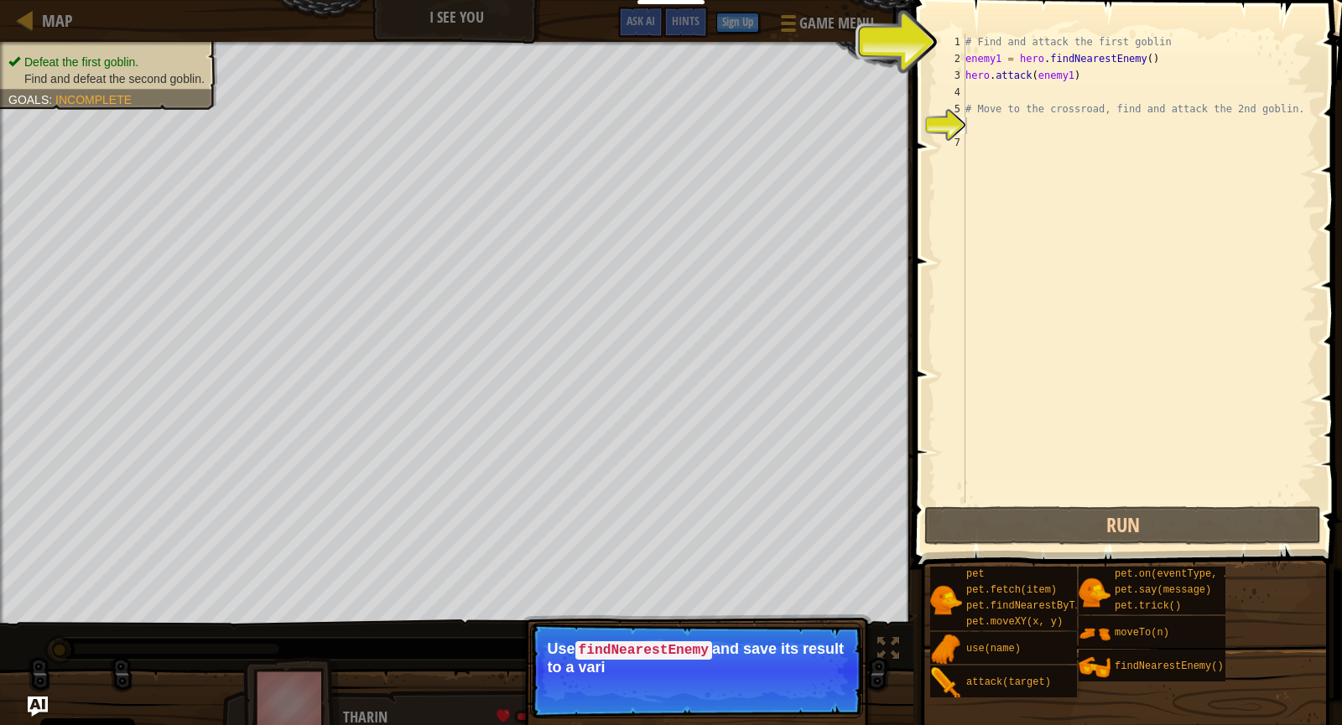
click at [820, 684] on p "Skip (esc) Continue Use findNearestEnemy and save its result to a vari" at bounding box center [696, 671] width 333 height 96
click at [820, 684] on p "Skip (esc) Continue Use findNearestEnemy and save its result to a variable, l" at bounding box center [696, 671] width 333 height 96
click at [820, 684] on p "Skip (esc) Continue Use findNearestEnemy and save its result to a variable, lik…" at bounding box center [696, 671] width 333 height 96
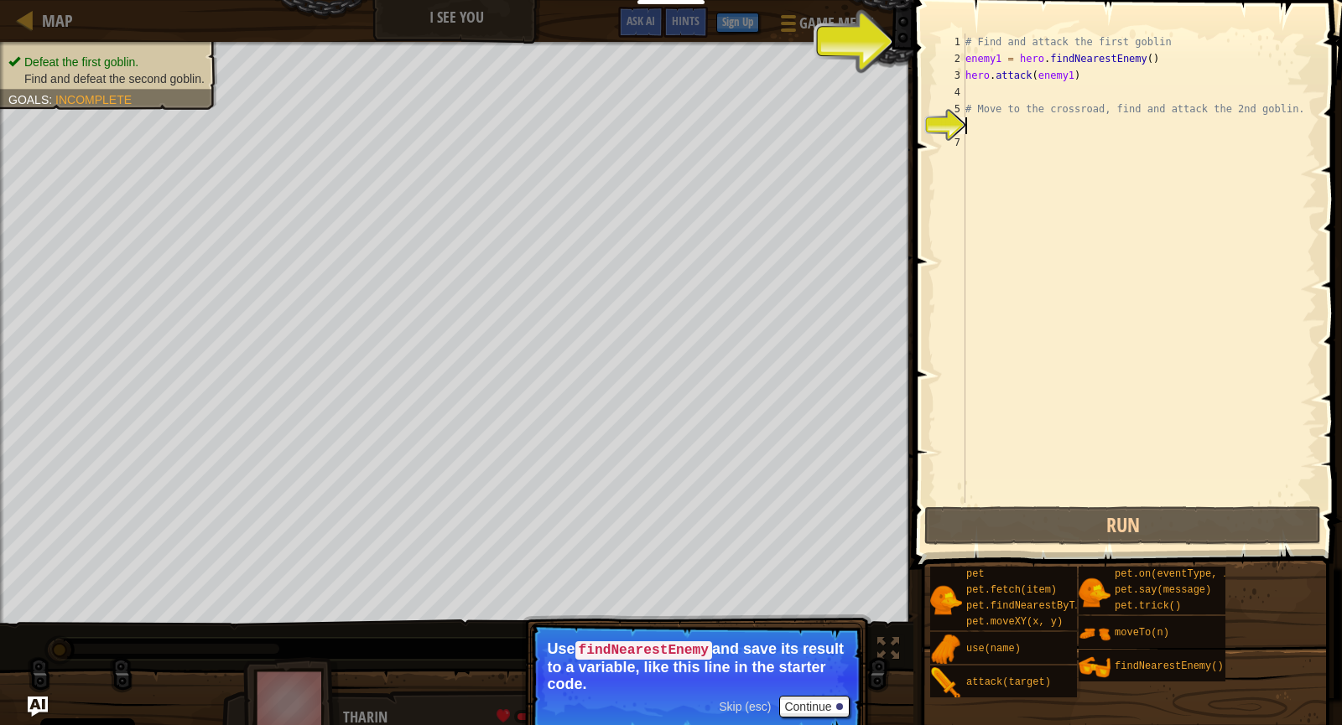
click at [764, 703] on span "Skip (esc)" at bounding box center [745, 706] width 52 height 13
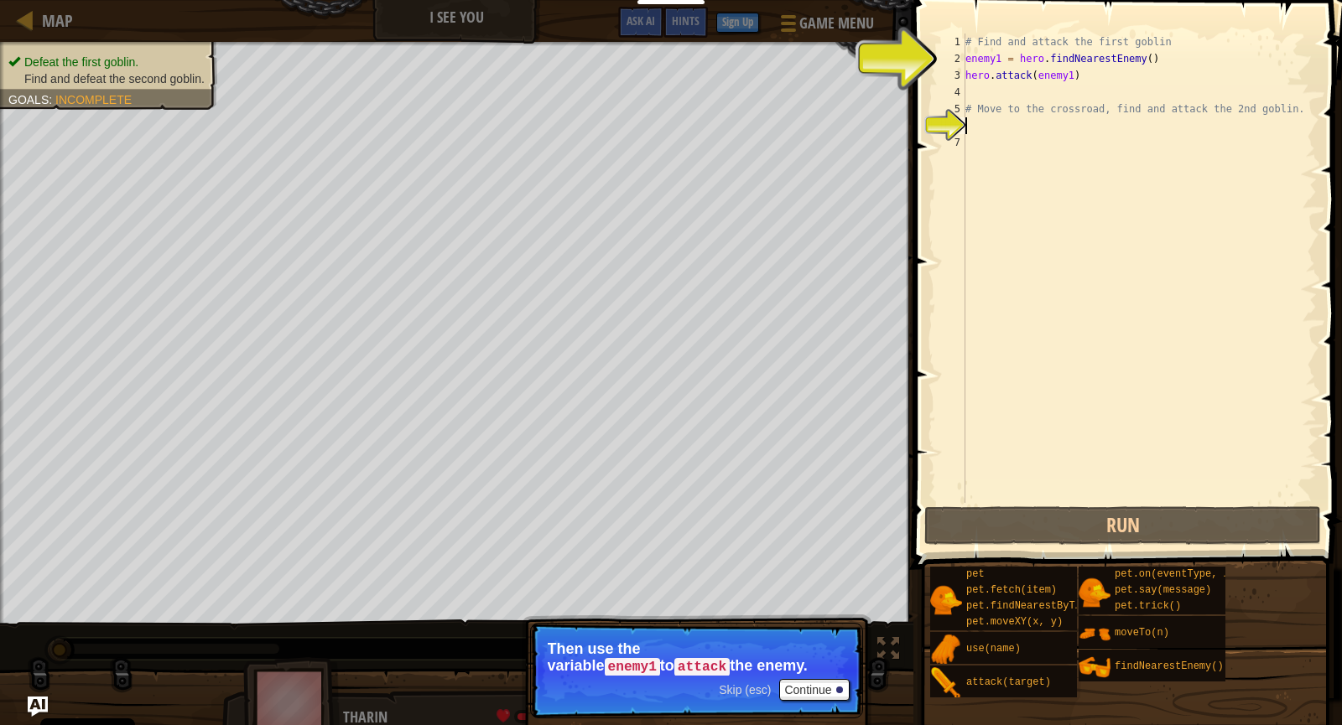
click at [737, 688] on span "Skip (esc)" at bounding box center [745, 689] width 52 height 13
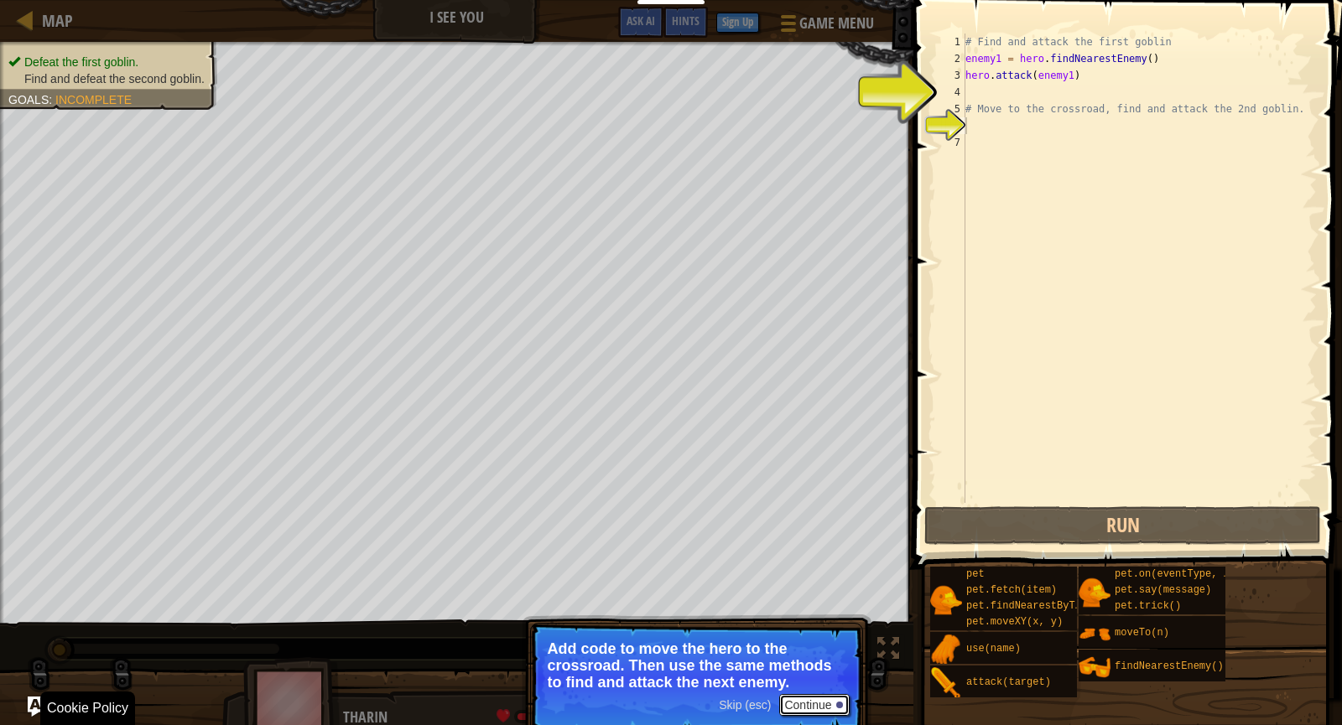
click at [820, 712] on button "Continue" at bounding box center [814, 705] width 70 height 22
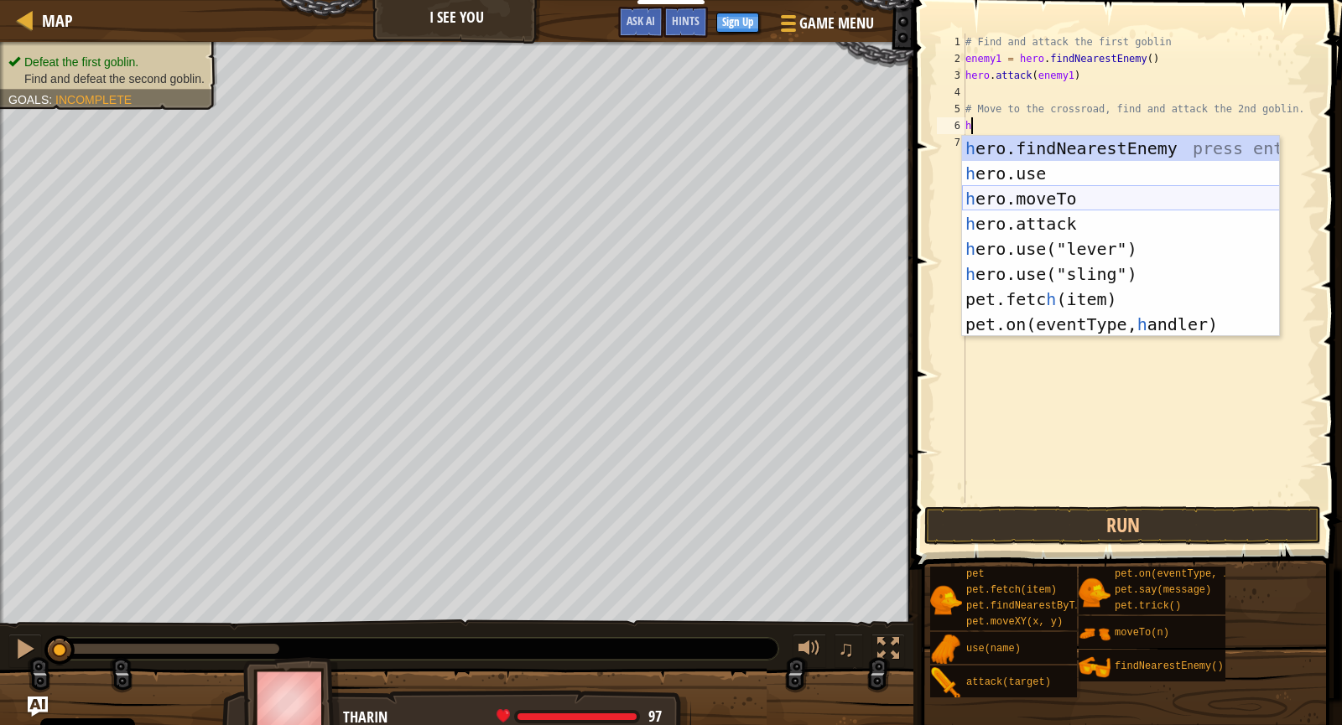
click at [1026, 202] on div "h ero.findNearestEnemy press enter h ero.use press enter h ero.moveTo press ent…" at bounding box center [1121, 262] width 318 height 252
type textarea "hero.moveTo(2)"
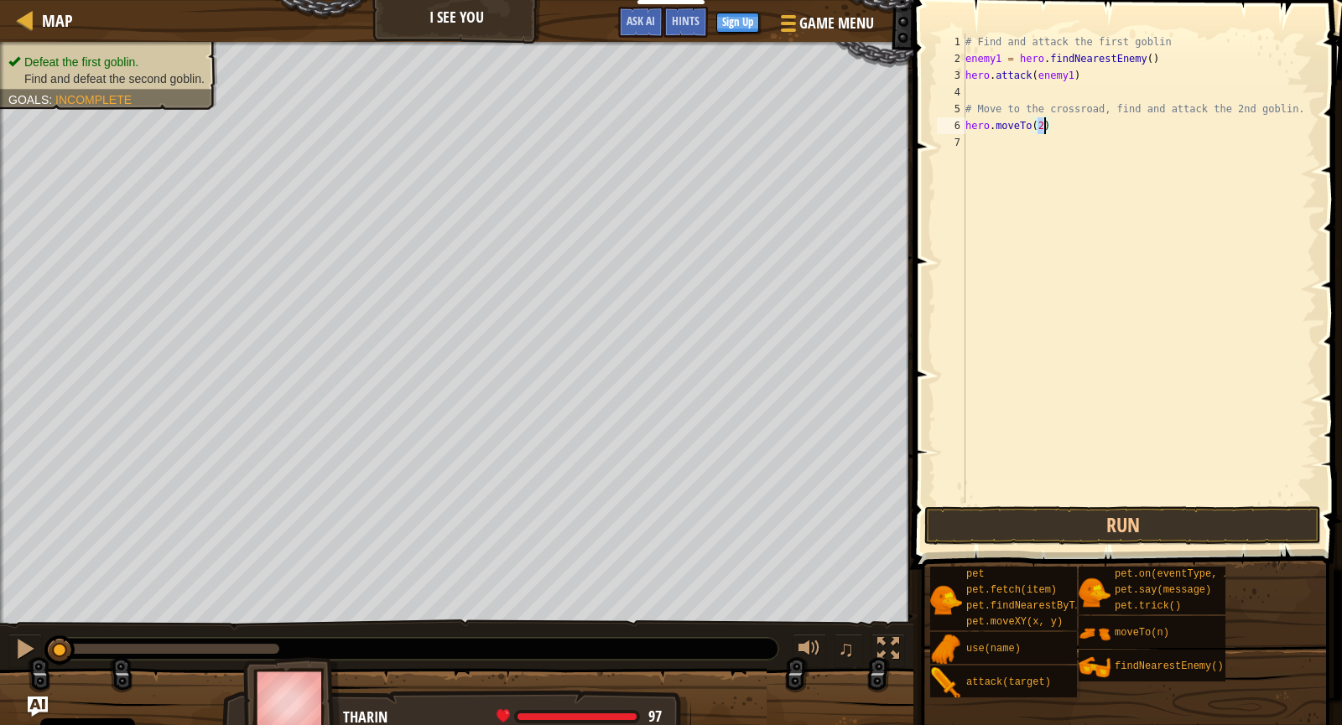
click at [991, 146] on div "# Find and attack the first goblin enemy1 = hero . findNearestEnemy ( ) hero . …" at bounding box center [1139, 285] width 355 height 503
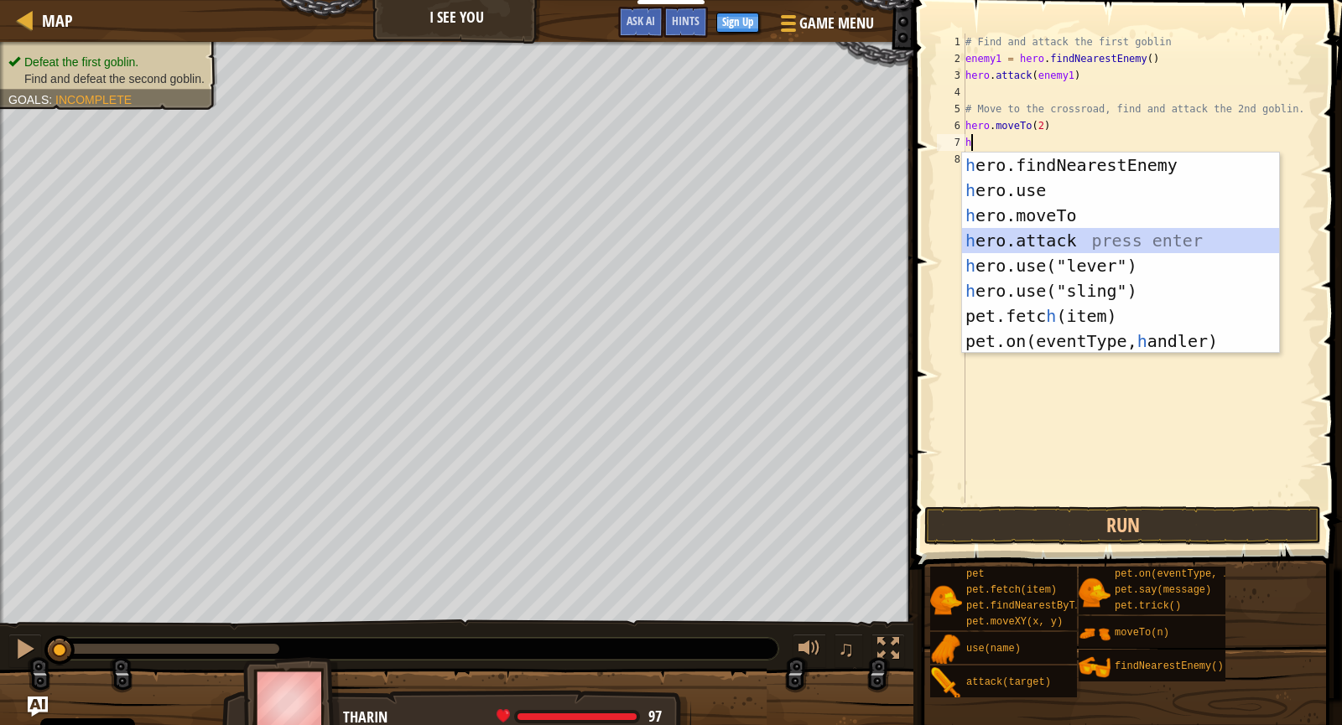
click at [1039, 238] on div "h ero.findNearestEnemy press enter h ero.use press enter h ero.moveTo press ent…" at bounding box center [1121, 279] width 318 height 252
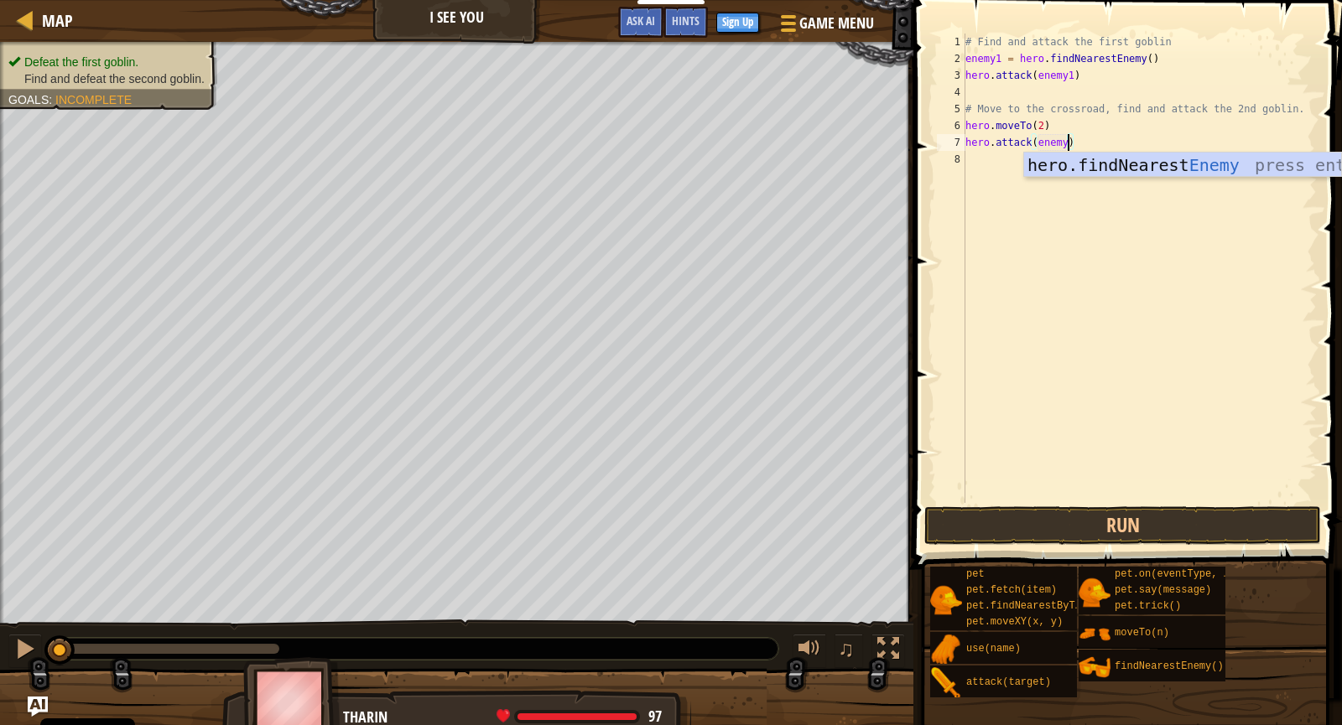
scroll to position [8, 8]
type textarea "hero.attack(enemy2)"
click at [968, 165] on div "# Find and attack the first goblin enemy1 = hero . findNearestEnemy ( ) hero . …" at bounding box center [1139, 285] width 355 height 503
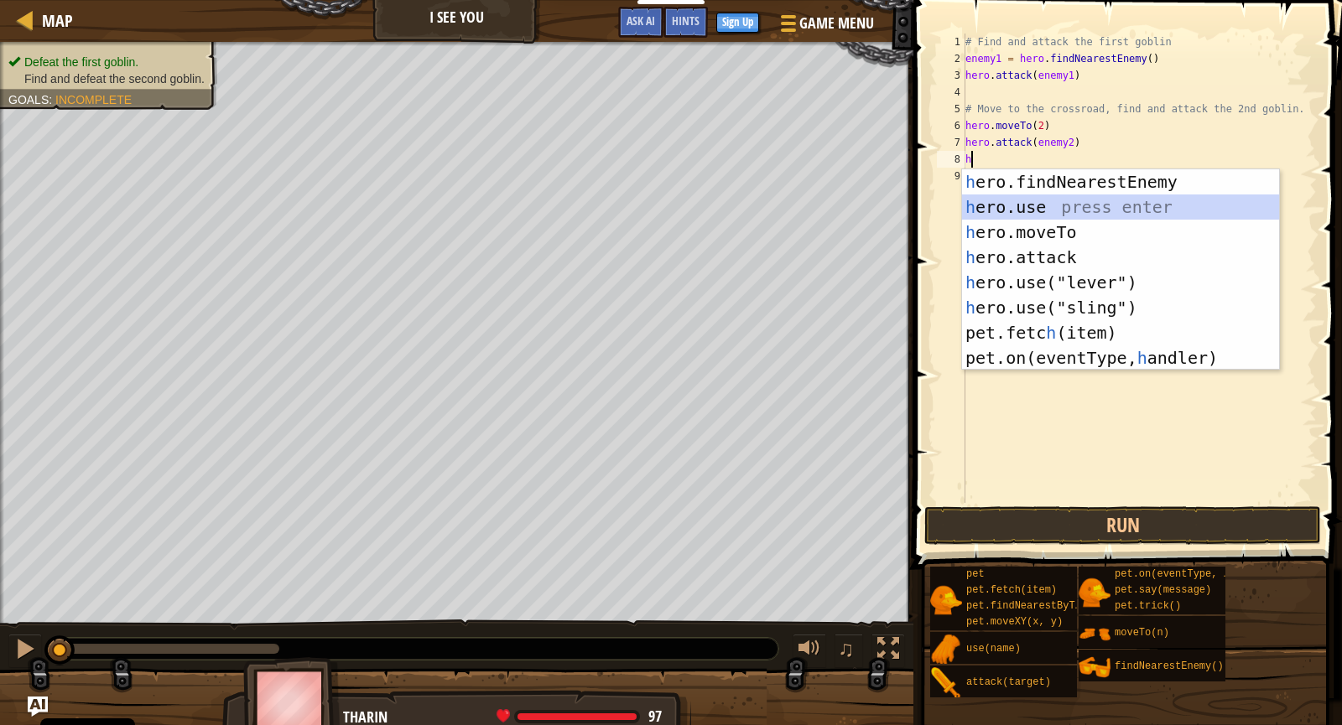
click at [985, 204] on div "h ero.findNearestEnemy press enter h ero.use press enter h ero.moveTo press ent…" at bounding box center [1121, 295] width 318 height 252
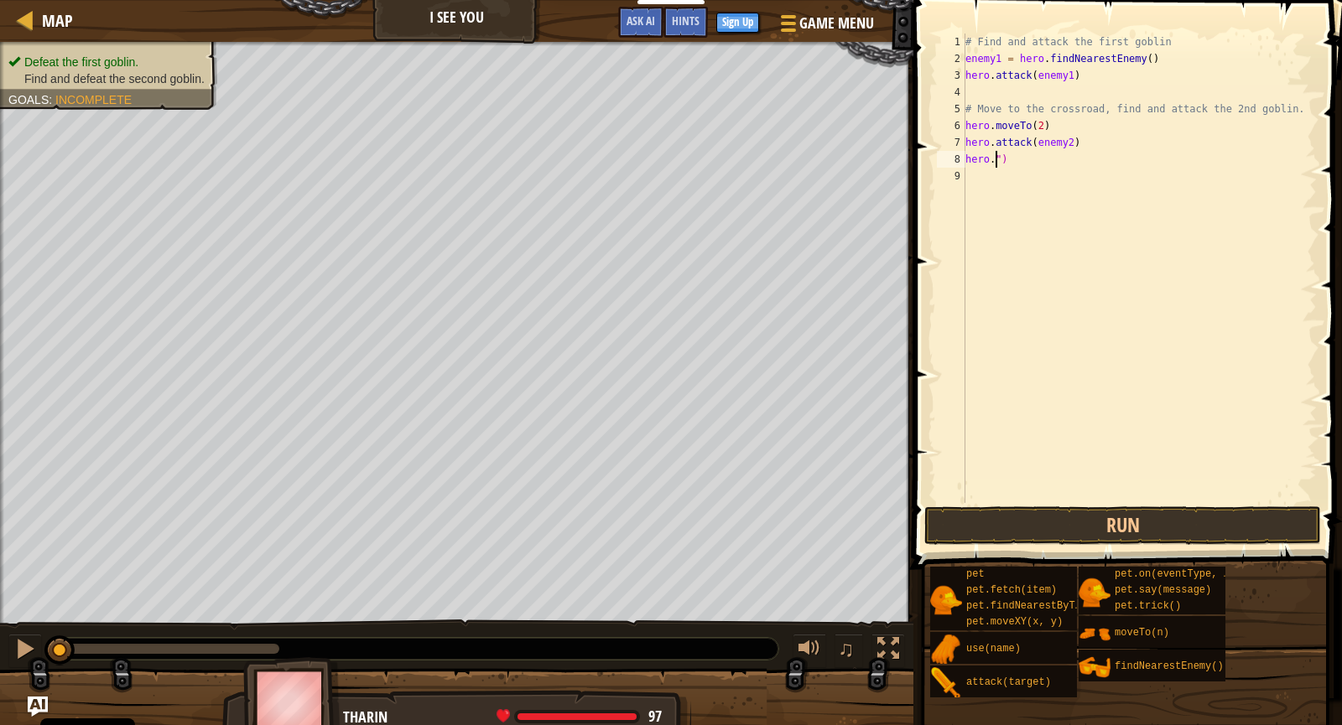
type textarea "")"
click at [1042, 169] on div "# Find and attack the first goblin enemy1 = hero . findNearestEnemy ( ) hero . …" at bounding box center [1139, 285] width 355 height 503
click at [1014, 158] on div "# Find and attack the first goblin enemy1 = hero . findNearestEnemy ( ) hero . …" at bounding box center [1139, 285] width 355 height 503
type textarea """
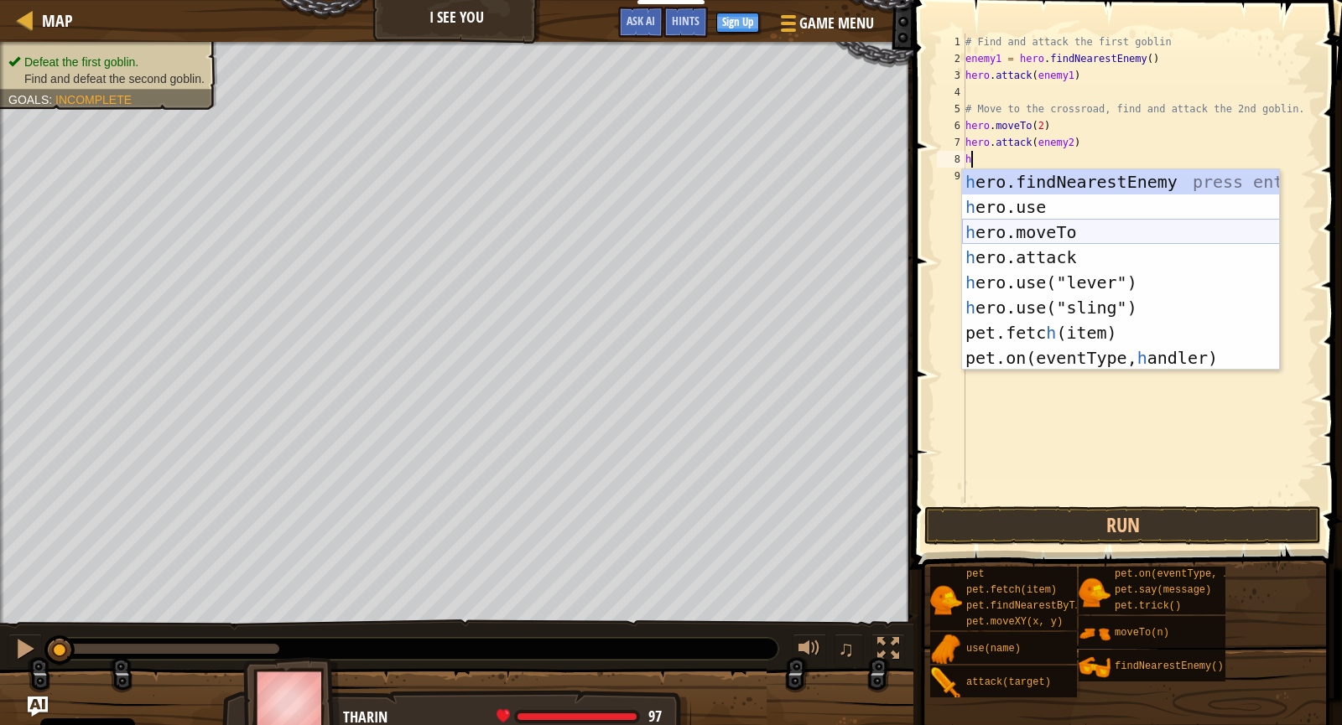
click at [1048, 231] on div "h ero.findNearestEnemy press enter h ero.use press enter h ero.moveTo press ent…" at bounding box center [1121, 295] width 318 height 252
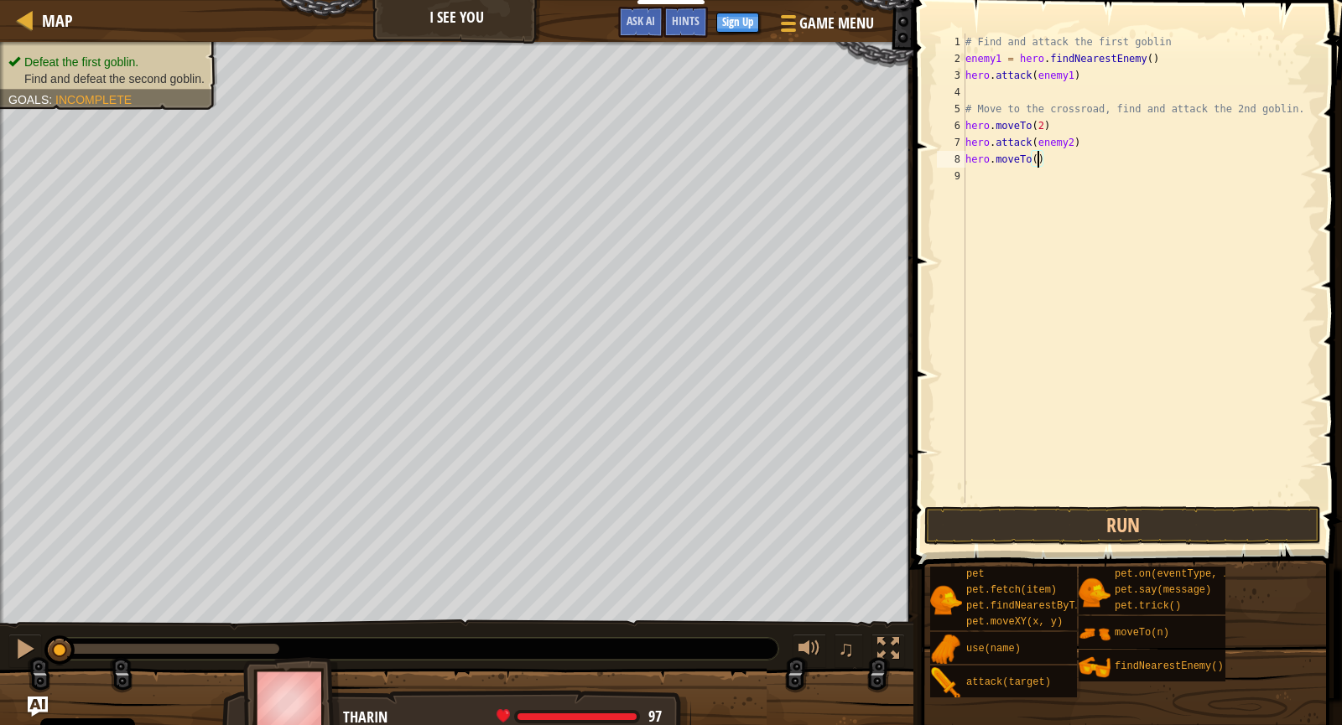
type textarea "hero.moveTo(3)"
click at [979, 184] on div "# Find and attack the first goblin enemy1 = hero . findNearestEnemy ( ) hero . …" at bounding box center [1139, 285] width 355 height 503
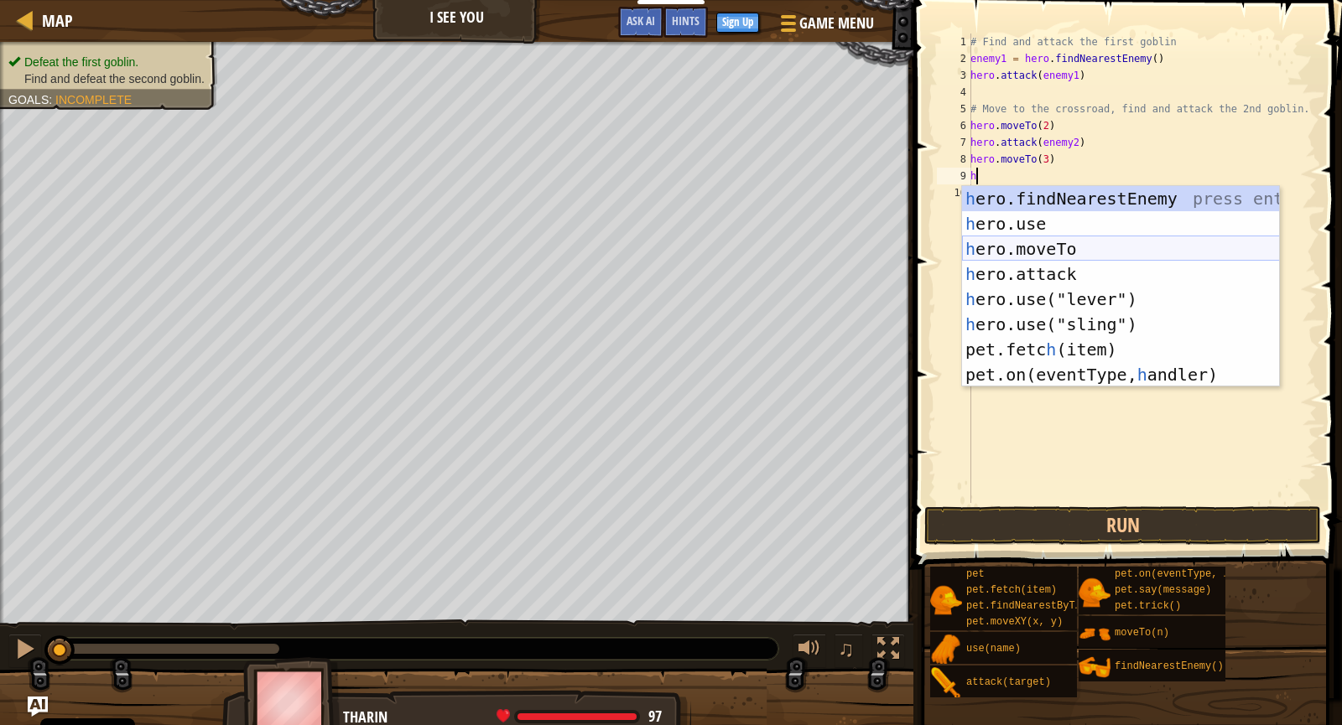
click at [1057, 254] on div "h ero.findNearestEnemy press enter h ero.use press enter h ero.moveTo press ent…" at bounding box center [1121, 312] width 318 height 252
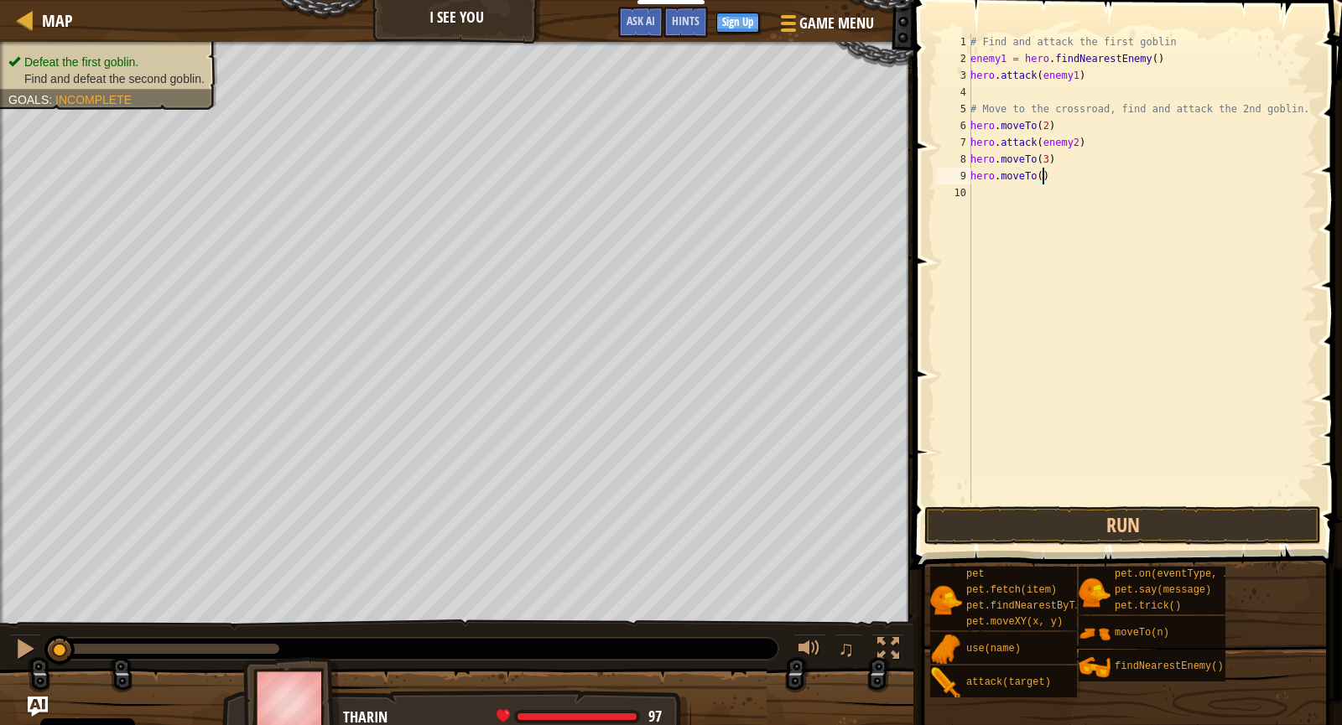
type textarea "hero.moveTo(4)"
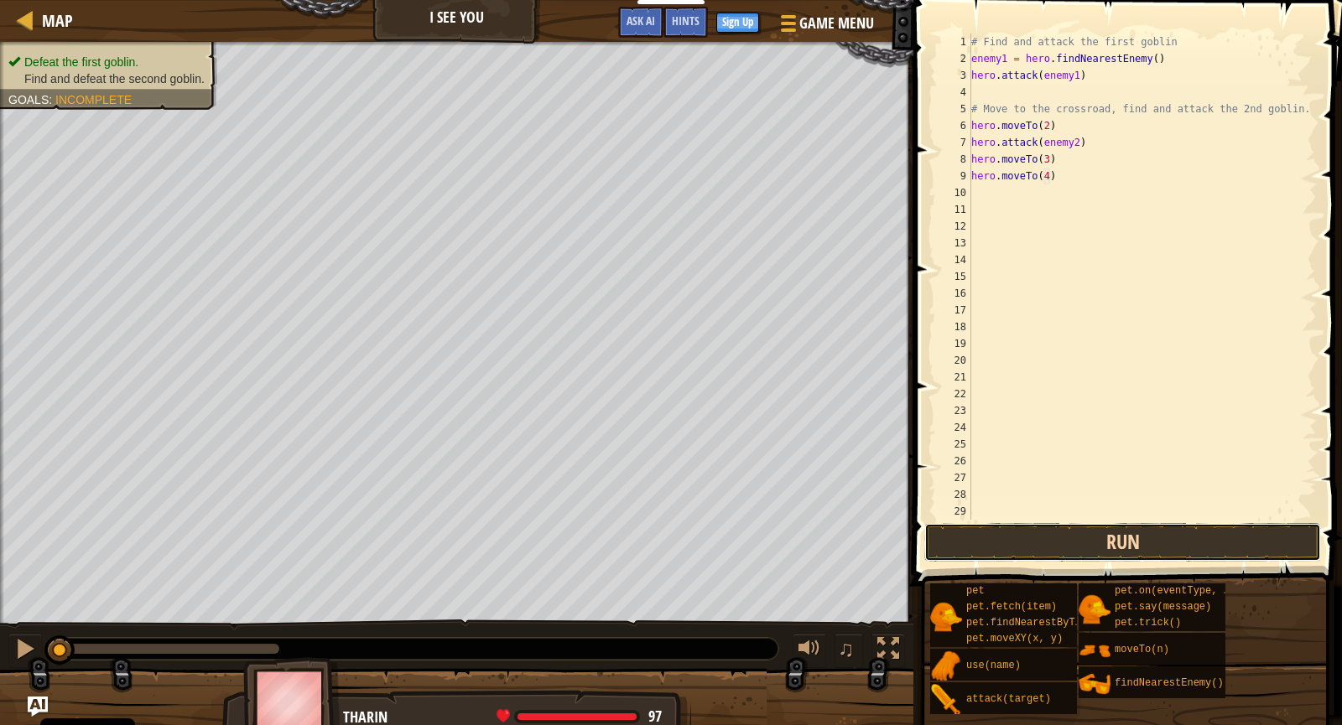
click at [1086, 548] on button "Run" at bounding box center [1122, 542] width 397 height 39
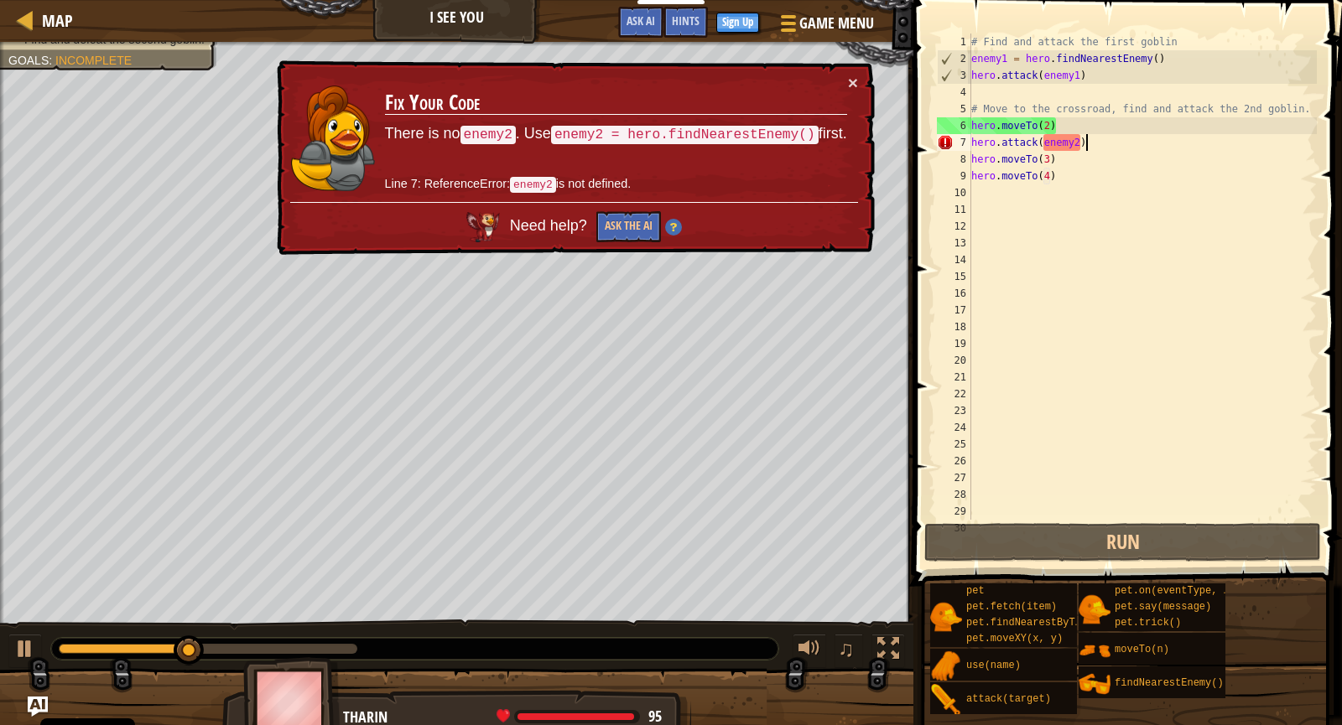
click at [1086, 139] on div "# Find and attack the first goblin enemy1 = hero . findNearestEnemy ( ) hero . …" at bounding box center [1142, 294] width 349 height 520
click at [1078, 138] on div "# Find and attack the first goblin enemy1 = hero . findNearestEnemy ( ) hero . …" at bounding box center [1142, 294] width 349 height 520
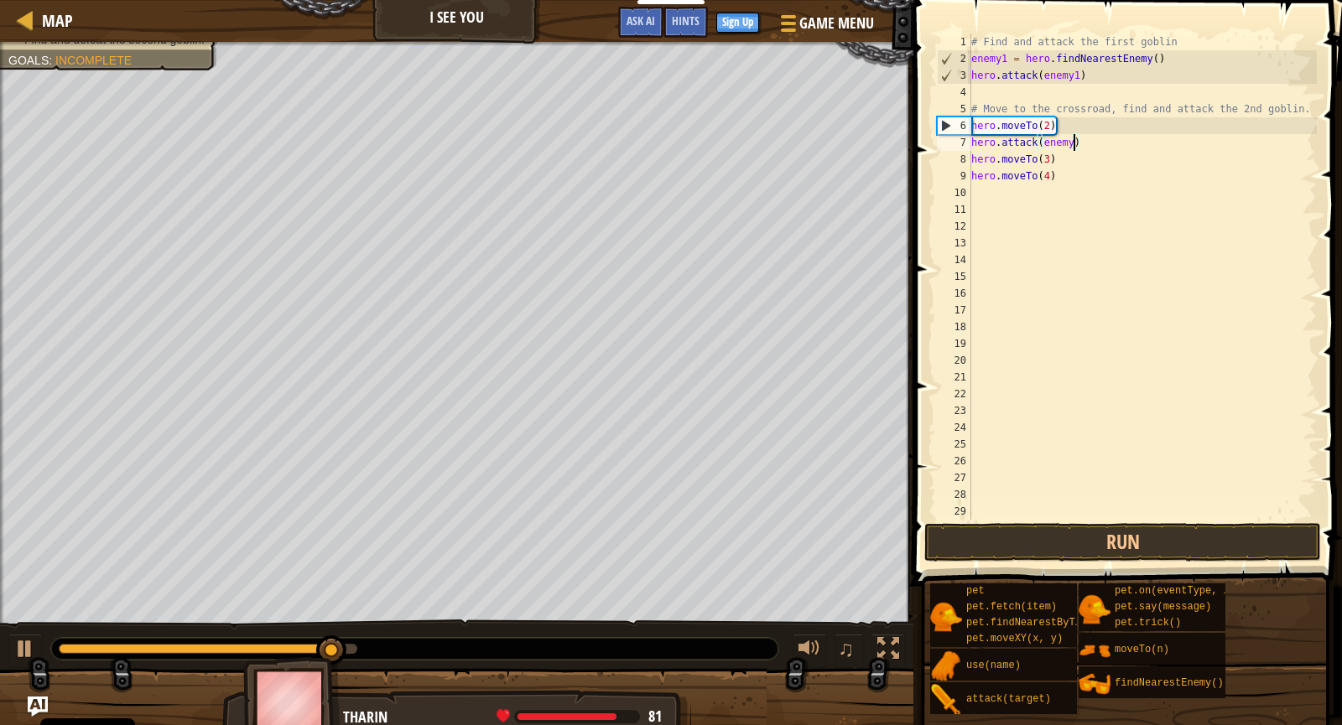
click at [1043, 522] on span at bounding box center [1129, 269] width 442 height 636
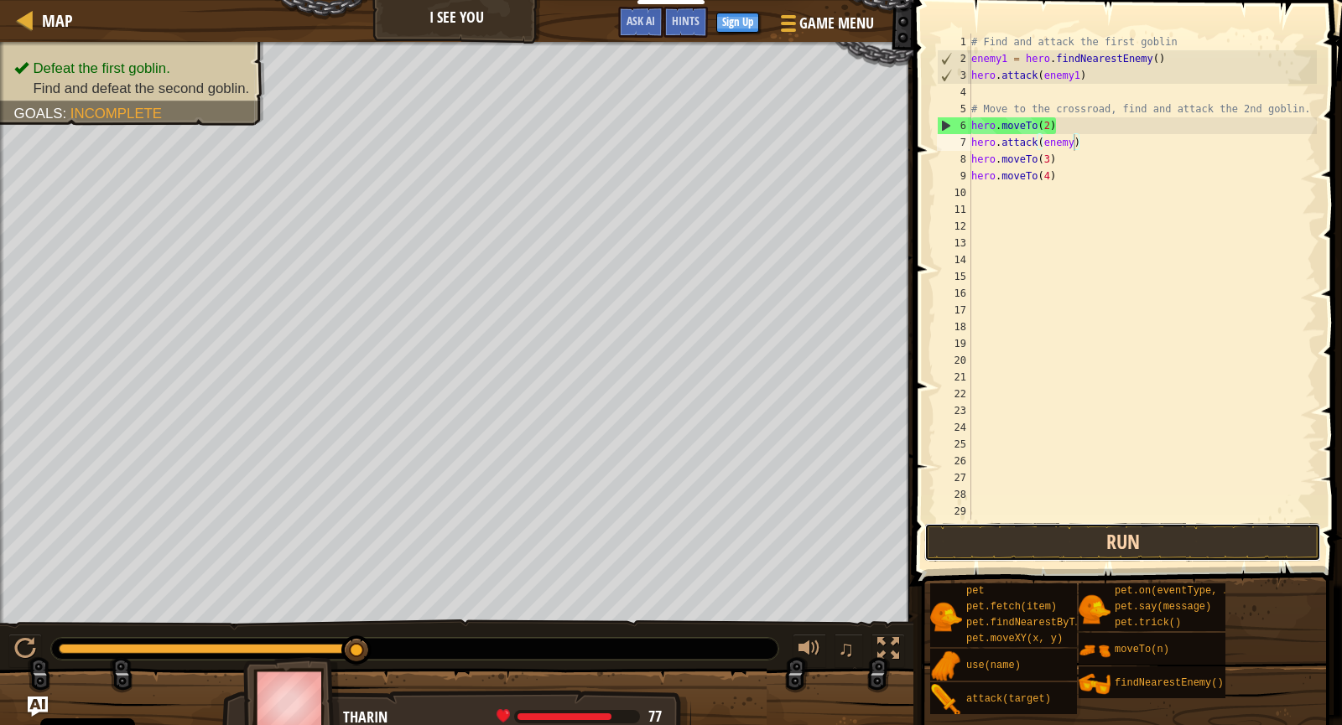
click at [1062, 536] on button "Run" at bounding box center [1122, 542] width 397 height 39
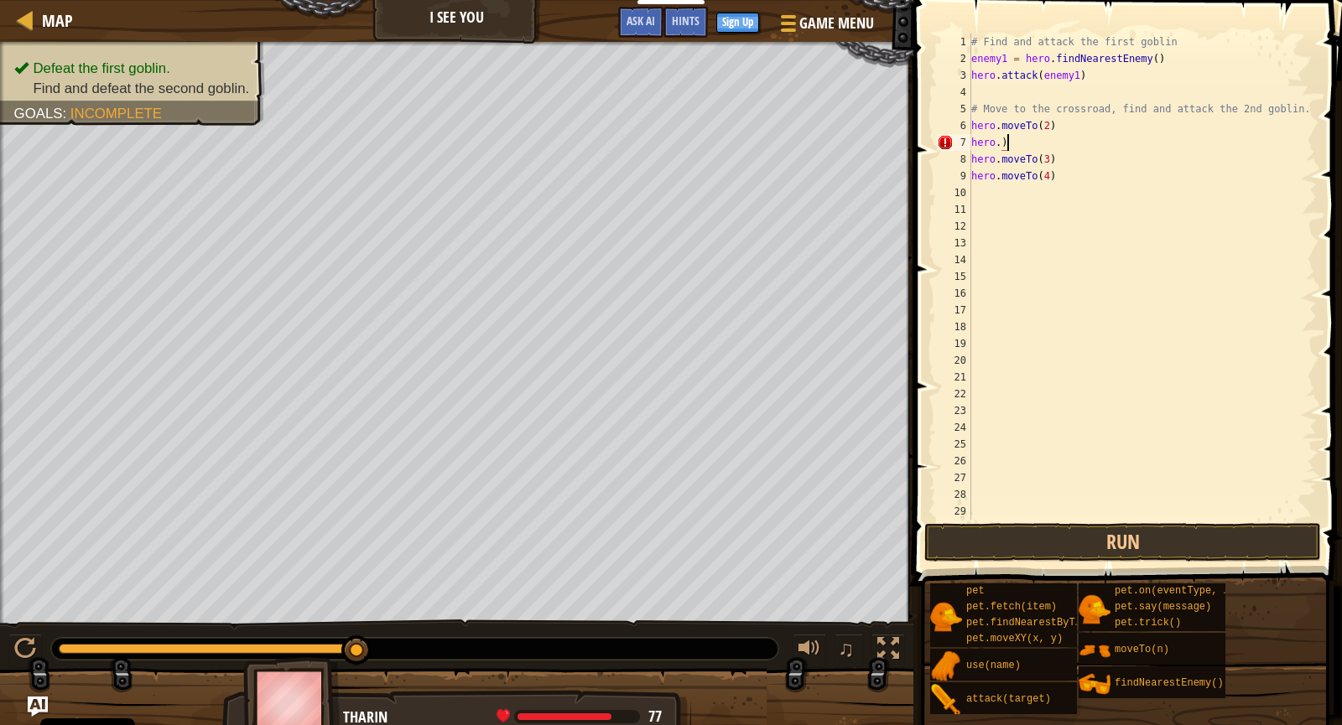
click at [1115, 143] on div "# Find and attack the first goblin enemy1 = hero . findNearestEnemy ( ) hero . …" at bounding box center [1142, 294] width 349 height 520
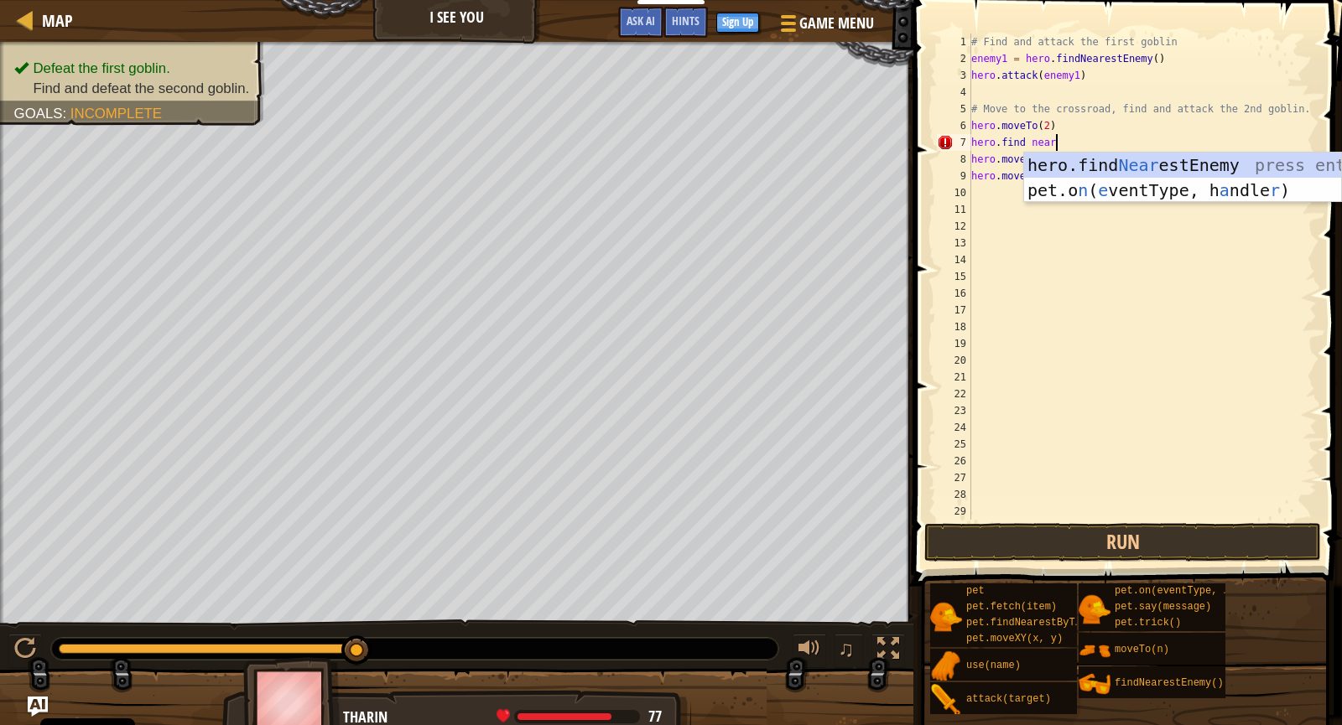
scroll to position [8, 7]
type textarea "hero.find neares"
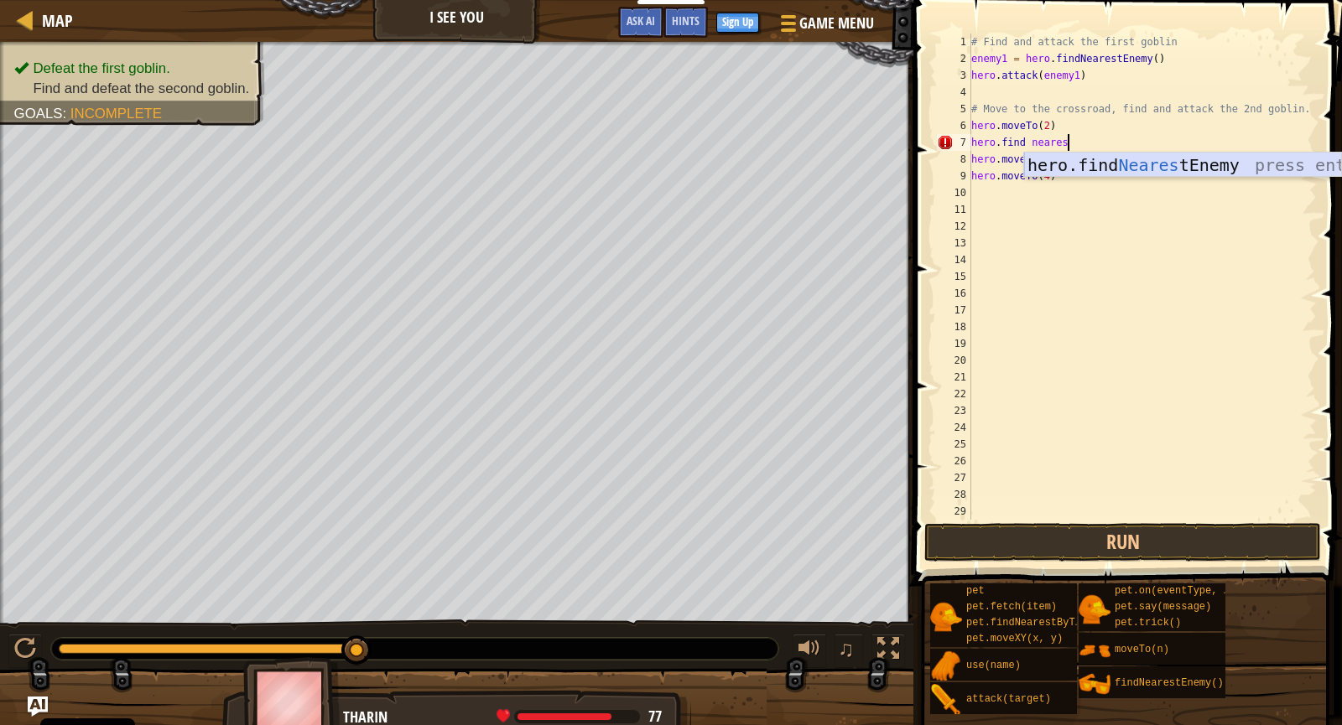
click at [1216, 164] on div "hero.find Neares tEnemy press enter" at bounding box center [1183, 190] width 318 height 75
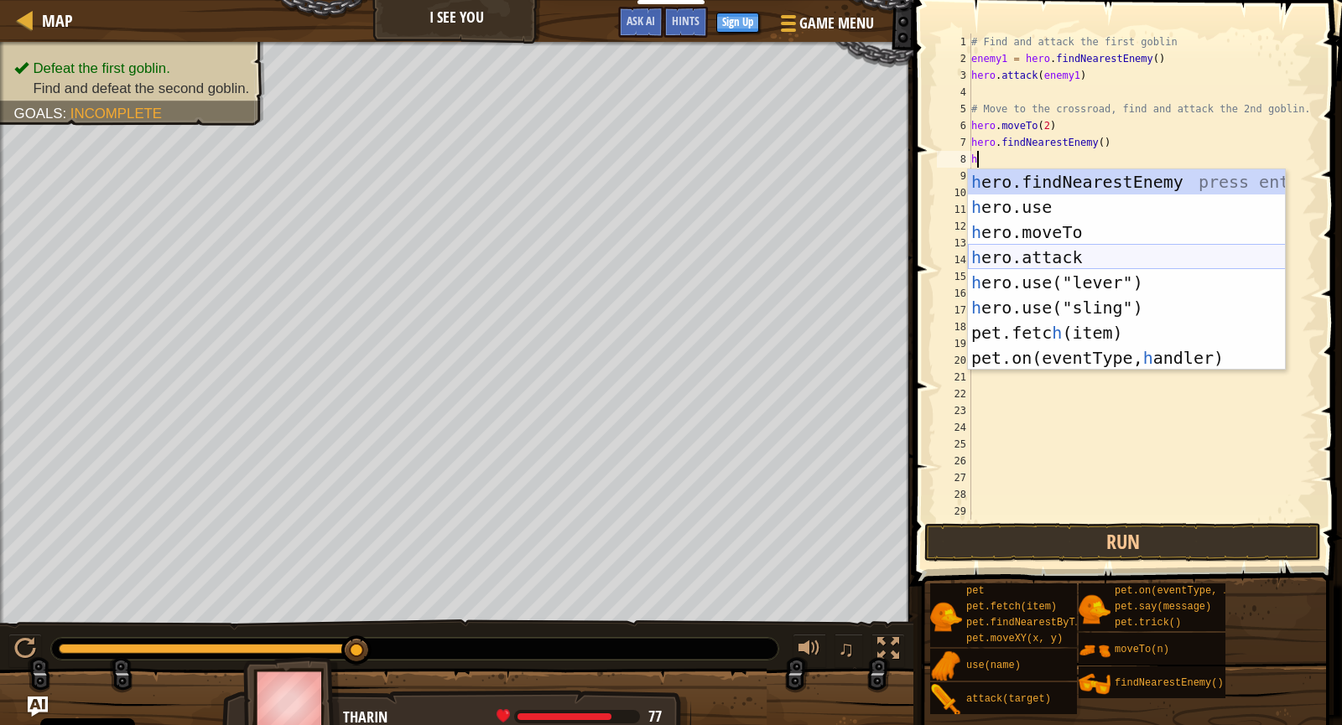
click at [1038, 263] on div "h ero.findNearestEnemy press enter h ero.use press enter h ero.moveTo press ent…" at bounding box center [1127, 295] width 318 height 252
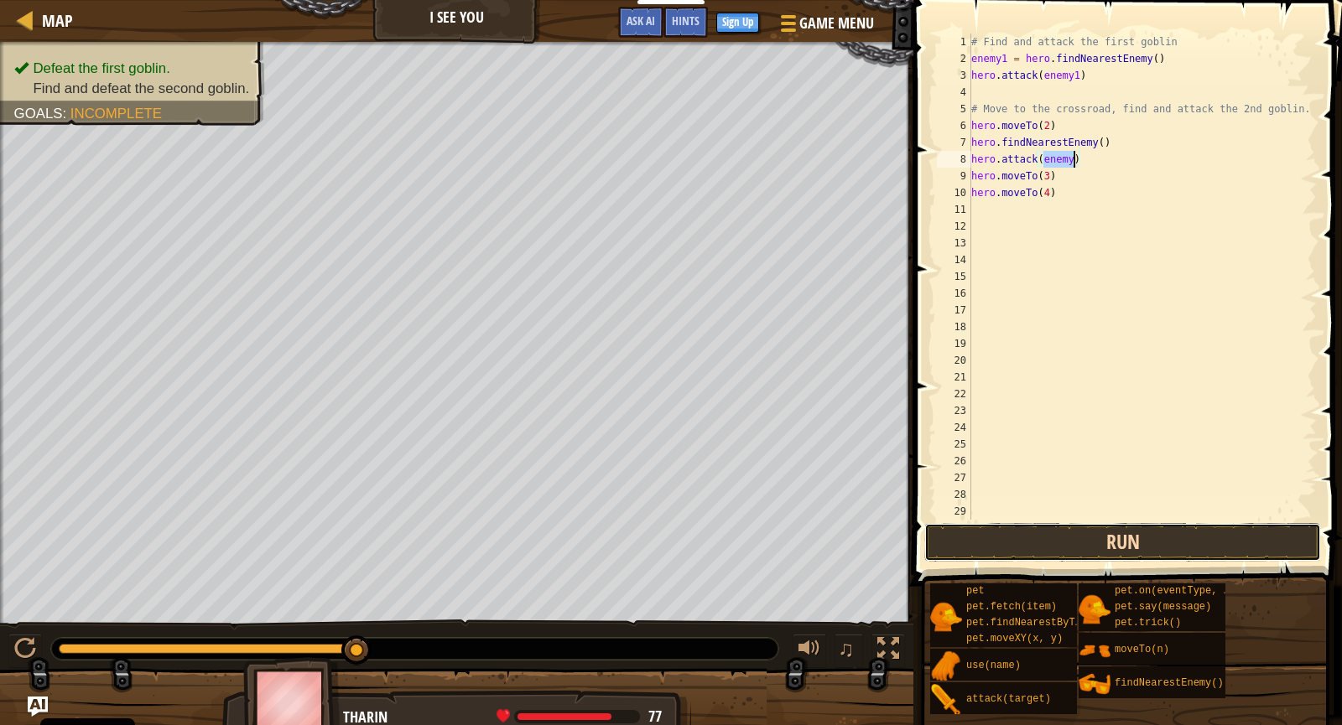
click at [1090, 536] on button "Run" at bounding box center [1122, 542] width 397 height 39
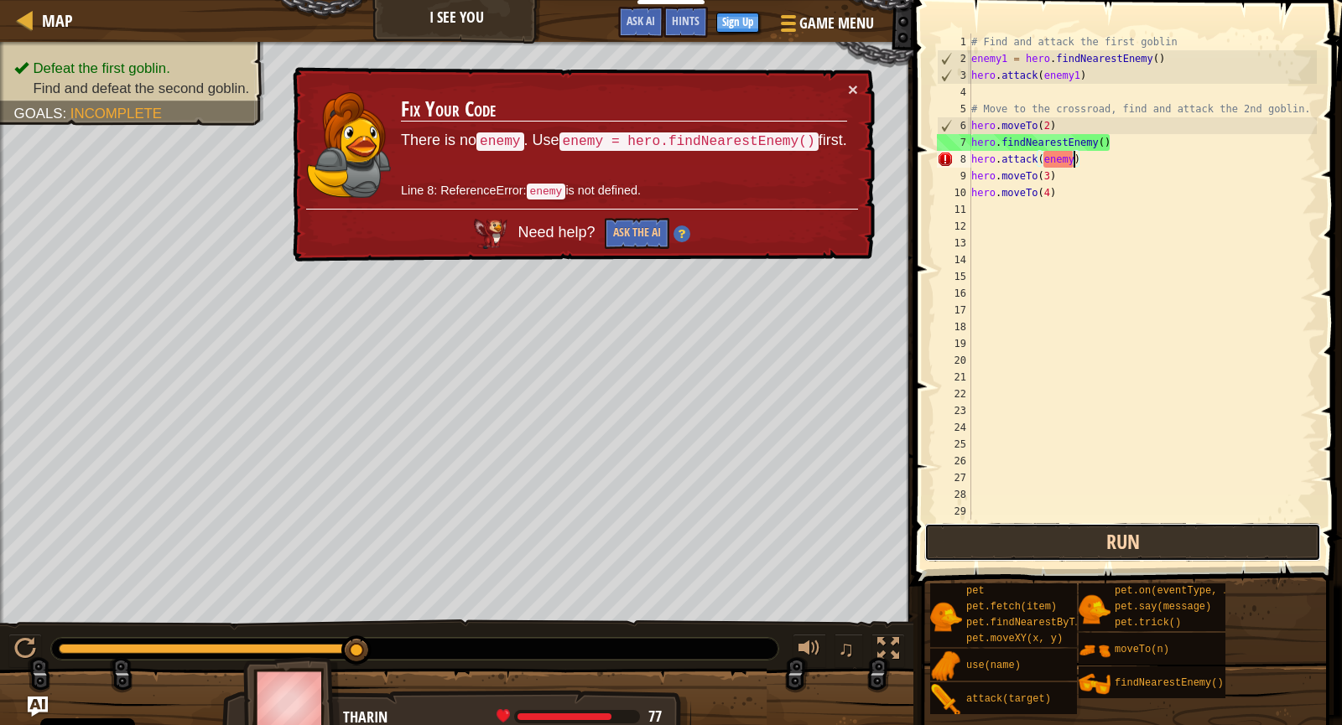
click at [1057, 538] on button "Run" at bounding box center [1122, 542] width 397 height 39
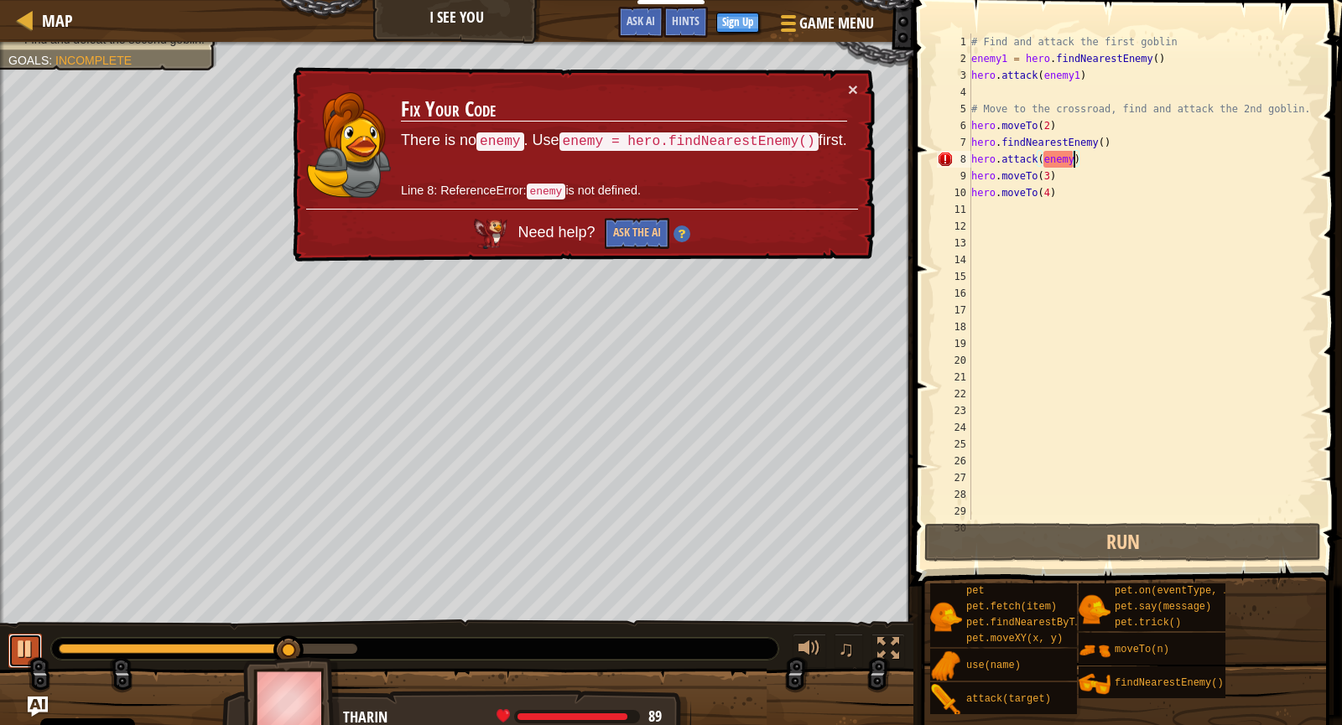
click at [23, 650] on div at bounding box center [25, 649] width 22 height 22
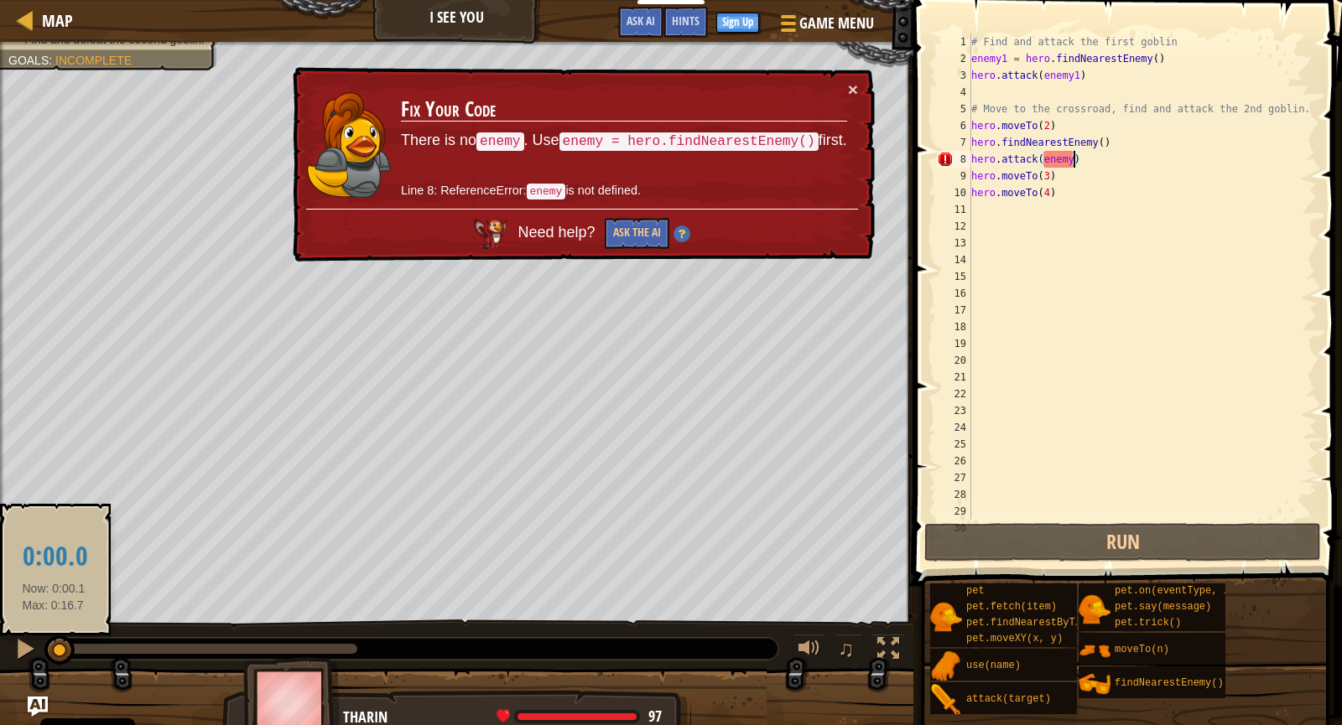
drag, startPoint x: 300, startPoint y: 649, endPoint x: 54, endPoint y: 641, distance: 246.7
click at [54, 641] on div at bounding box center [59, 651] width 30 height 30
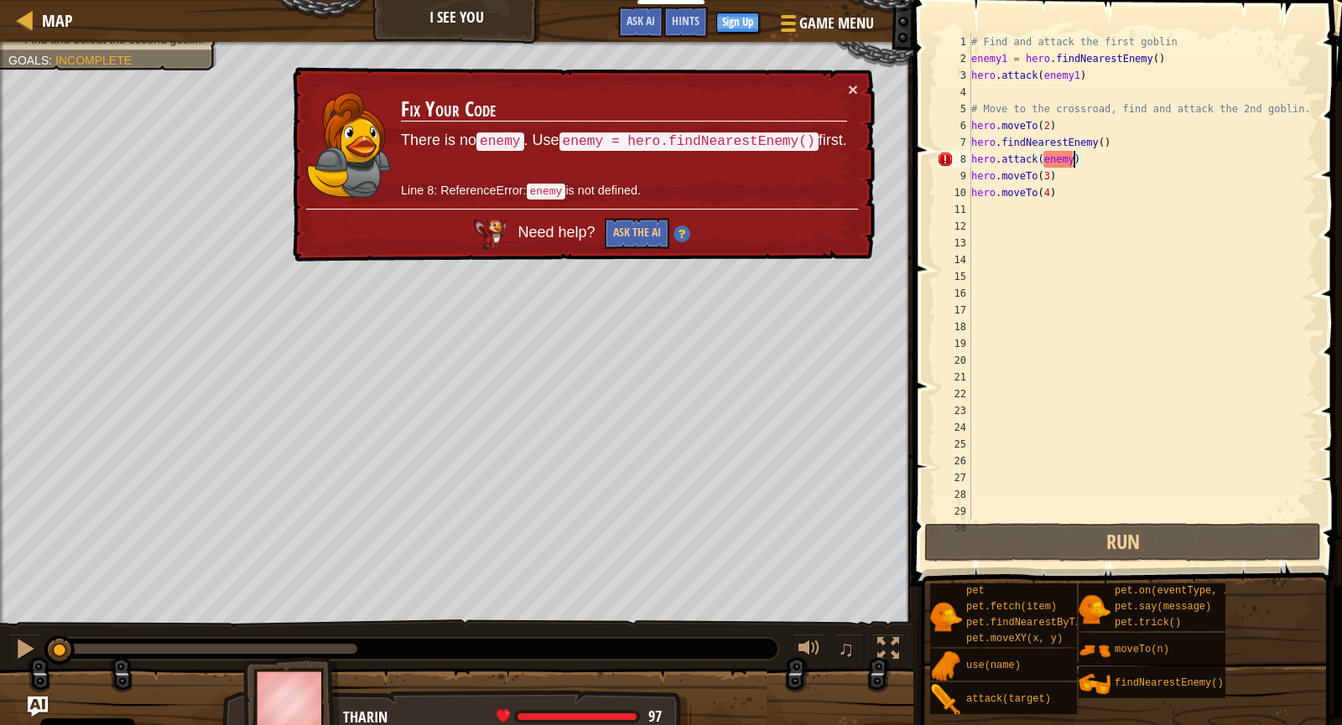
click at [1114, 134] on div "# Find and attack the first goblin enemy1 = hero . findNearestEnemy ( ) hero . …" at bounding box center [1142, 294] width 349 height 520
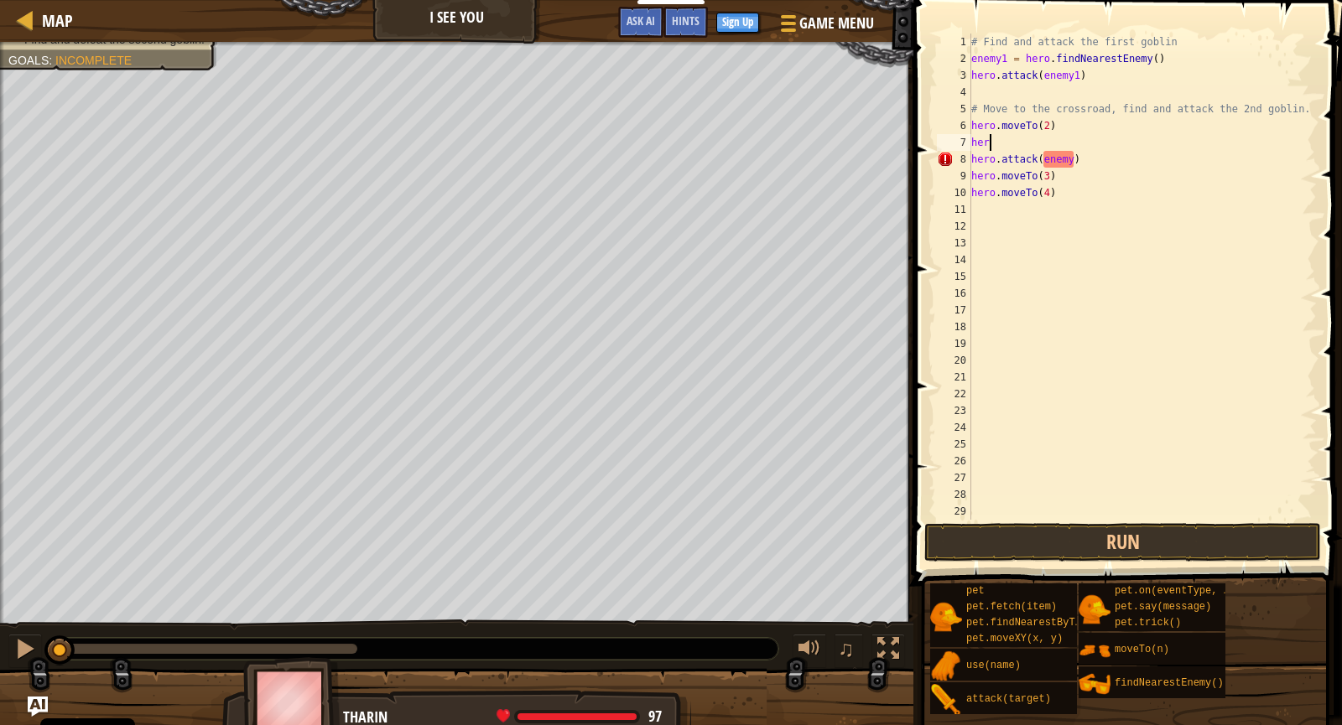
type textarea "h"
click at [1070, 157] on div "# Find and attack the first goblin enemy1 = hero . findNearestEnemy ( ) hero . …" at bounding box center [1142, 294] width 349 height 520
click at [1073, 157] on div "# Find and attack the first goblin enemy1 = hero . findNearestEnemy ( ) hero . …" at bounding box center [1142, 294] width 349 height 520
type textarea "hero.attack(enemy2)"
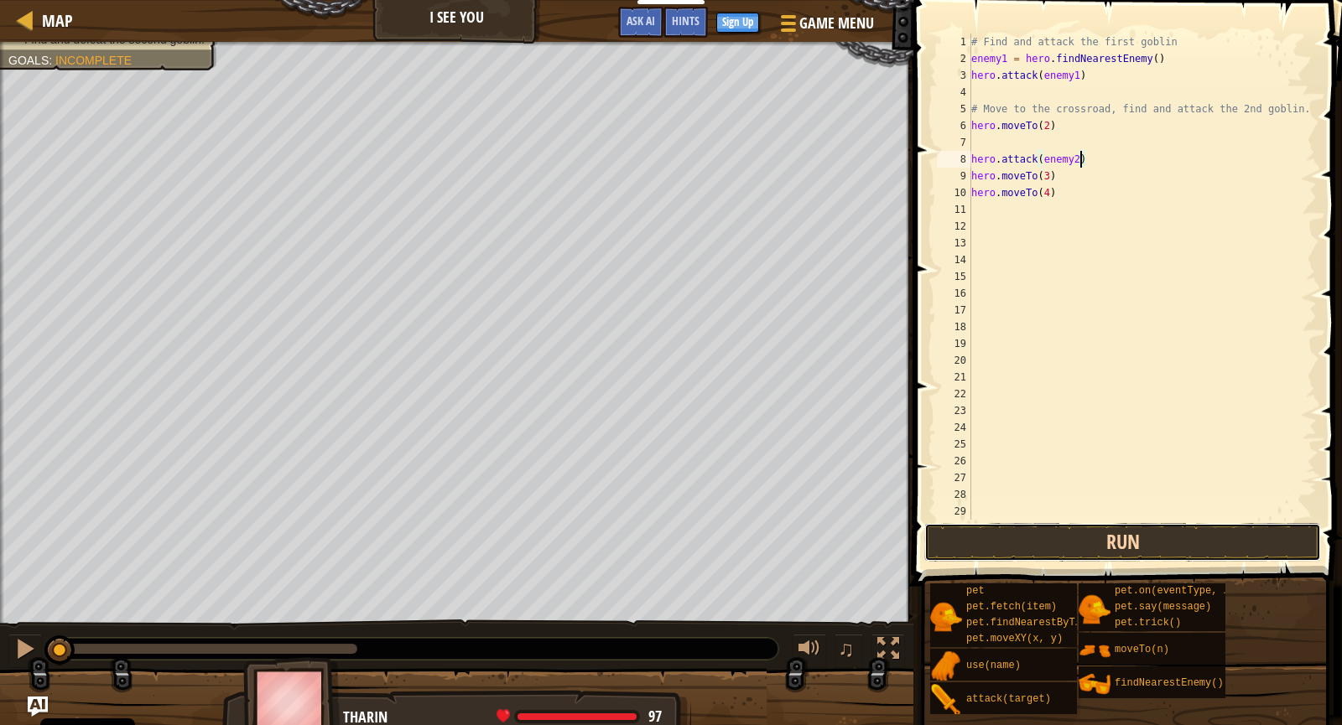
click at [1062, 555] on button "Run" at bounding box center [1122, 542] width 397 height 39
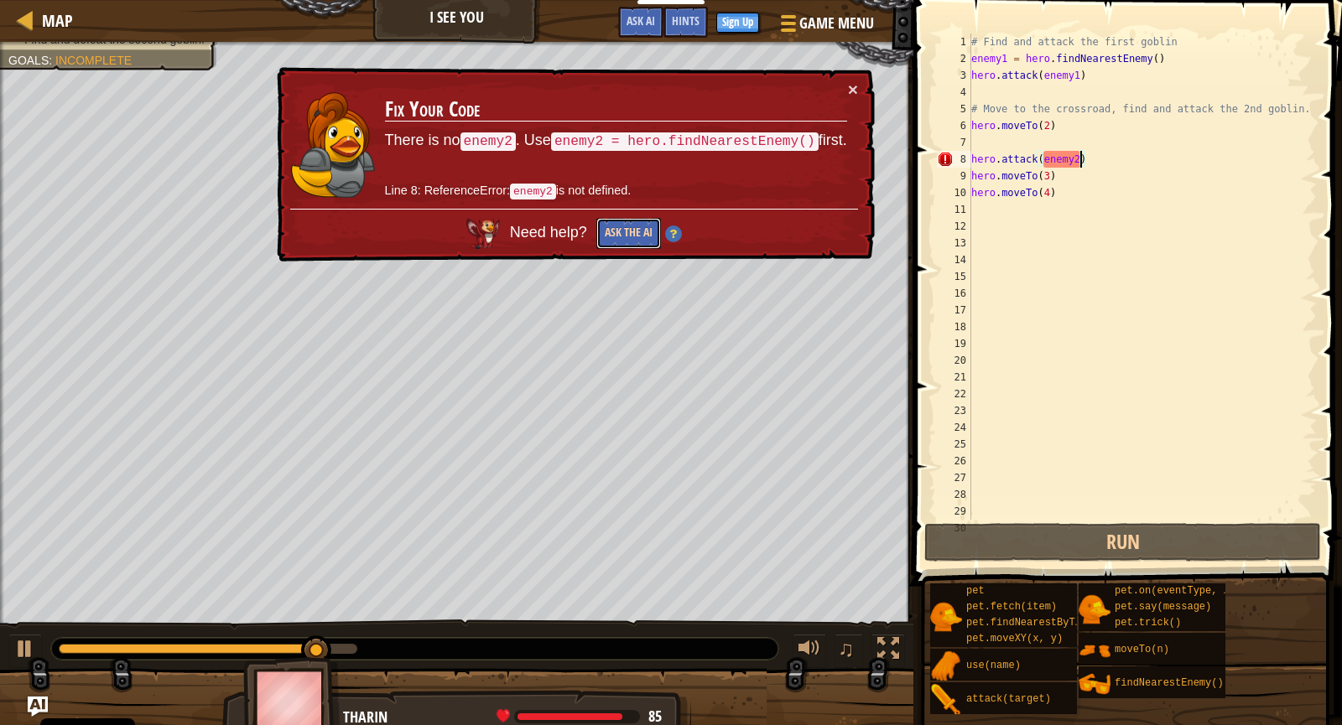
click at [610, 232] on button "Ask the AI" at bounding box center [628, 233] width 65 height 31
